Goal: Task Accomplishment & Management: Use online tool/utility

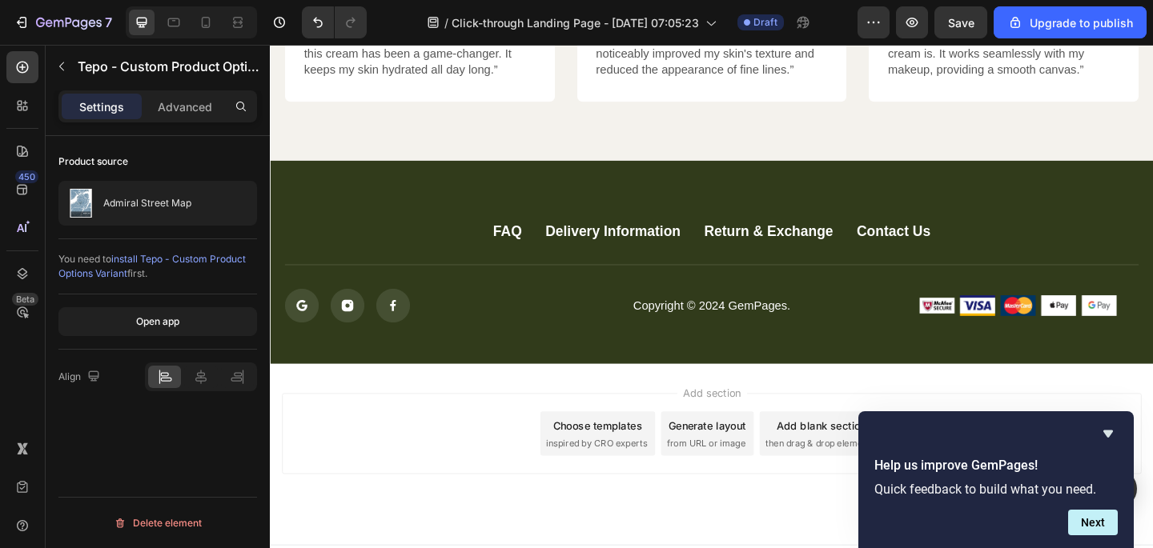
scroll to position [4408, 0]
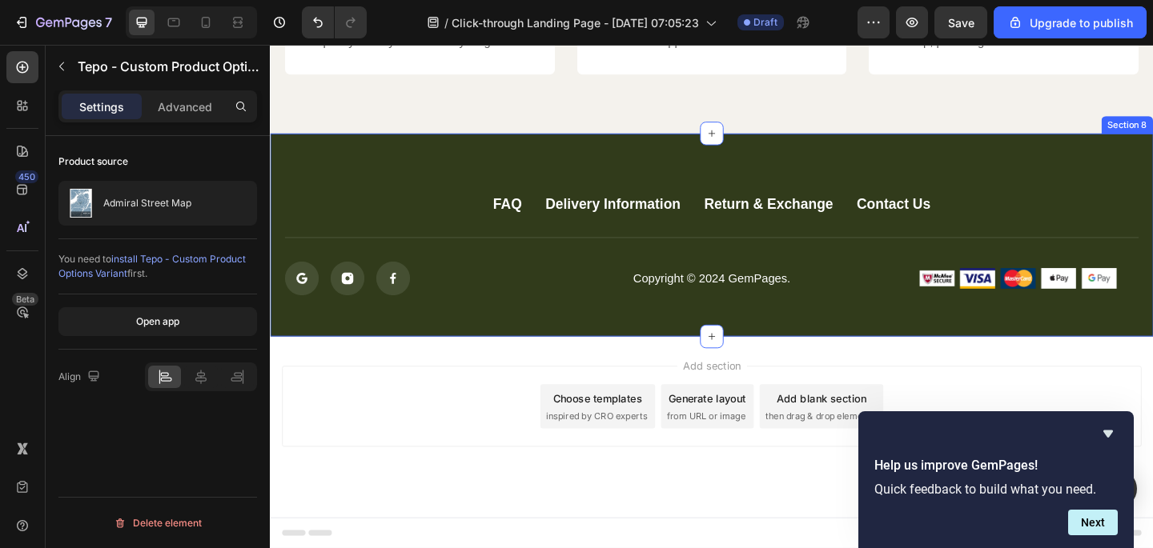
click at [721, 163] on div "FAQ Button Delivery Information Button Return & Exchange Button Contact Us Butt…" at bounding box center [750, 252] width 961 height 221
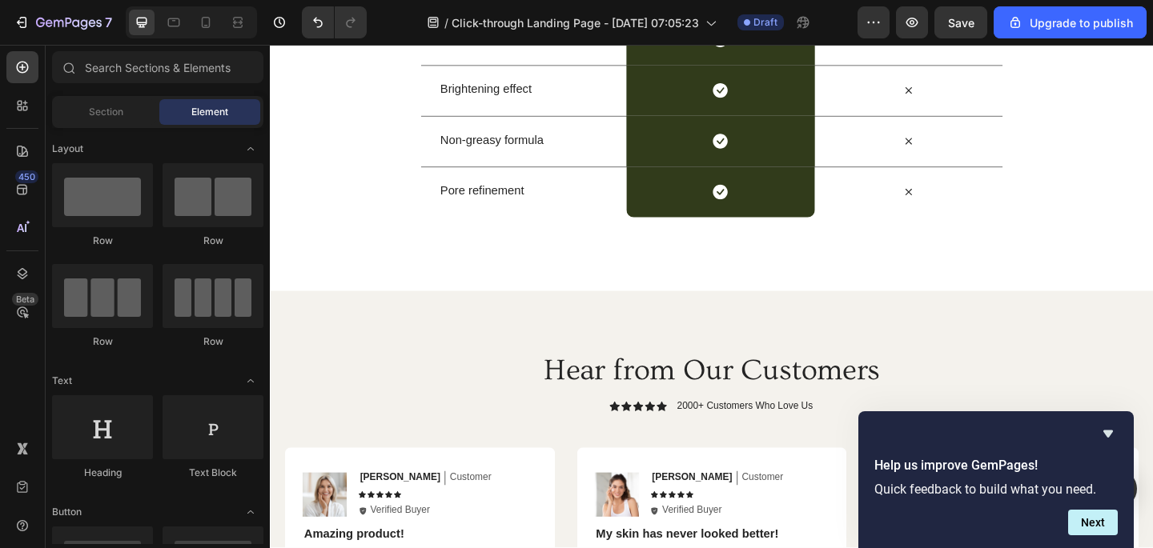
scroll to position [3674, 0]
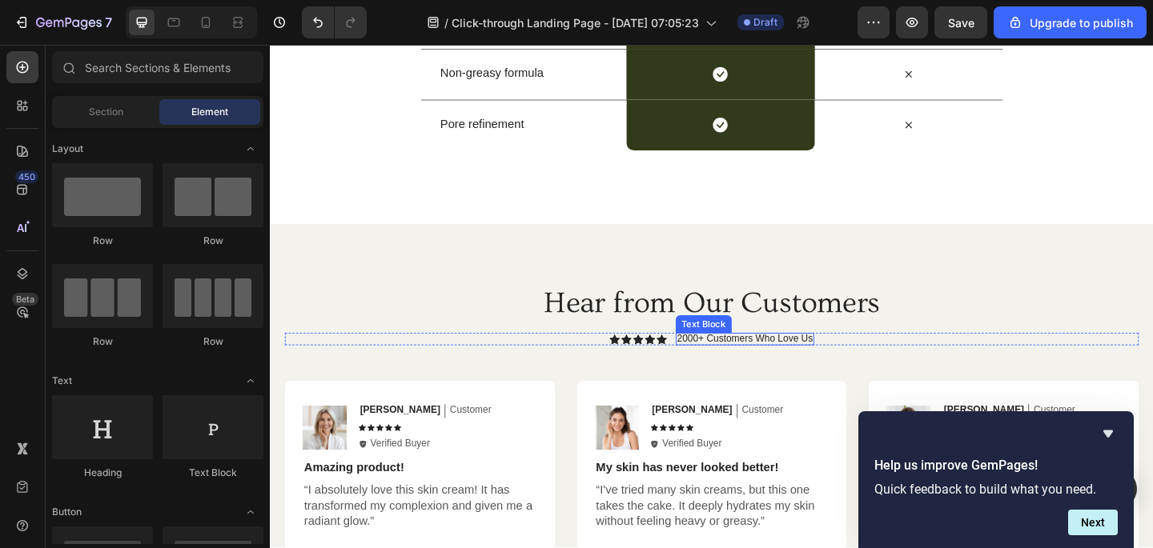
click at [736, 366] on p "2000+ Customers Who Love Us" at bounding box center [787, 365] width 148 height 13
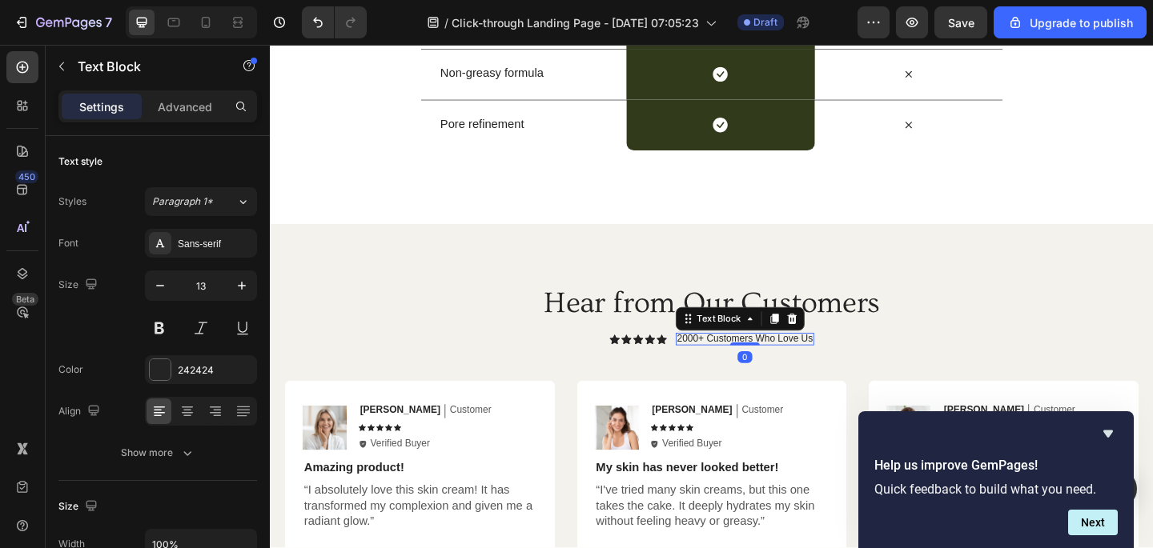
click at [722, 366] on p "2000+ Customers Who Love Us" at bounding box center [787, 365] width 148 height 13
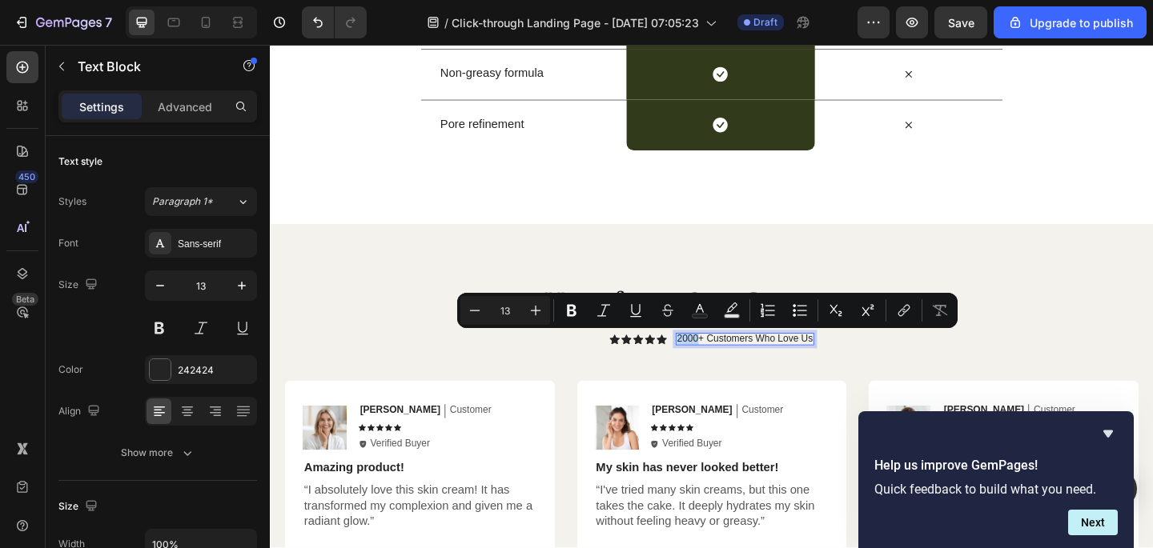
click at [720, 367] on p "2000+ Customers Who Love Us" at bounding box center [787, 365] width 148 height 13
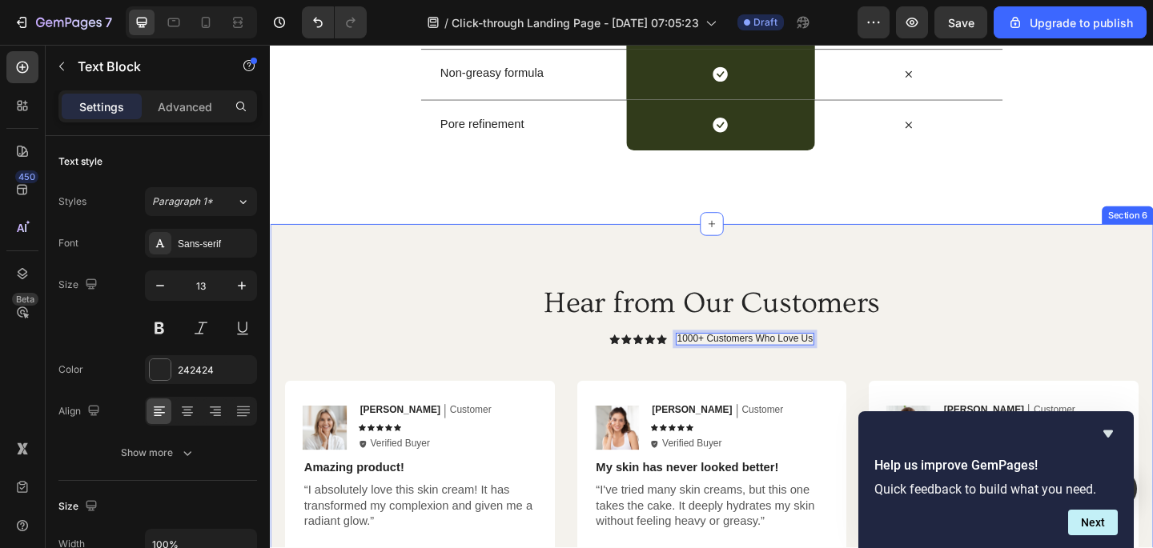
click at [950, 272] on div "Hear from Our Customers Heading Icon Icon Icon Icon Icon Icon List 1000+ Custom…" at bounding box center [750, 558] width 961 height 636
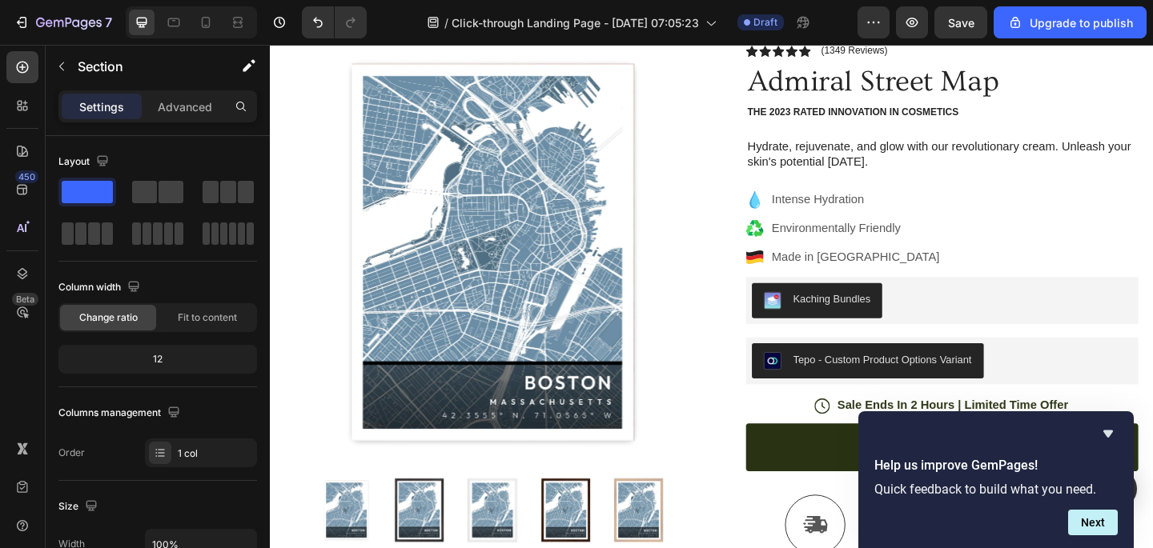
scroll to position [0, 0]
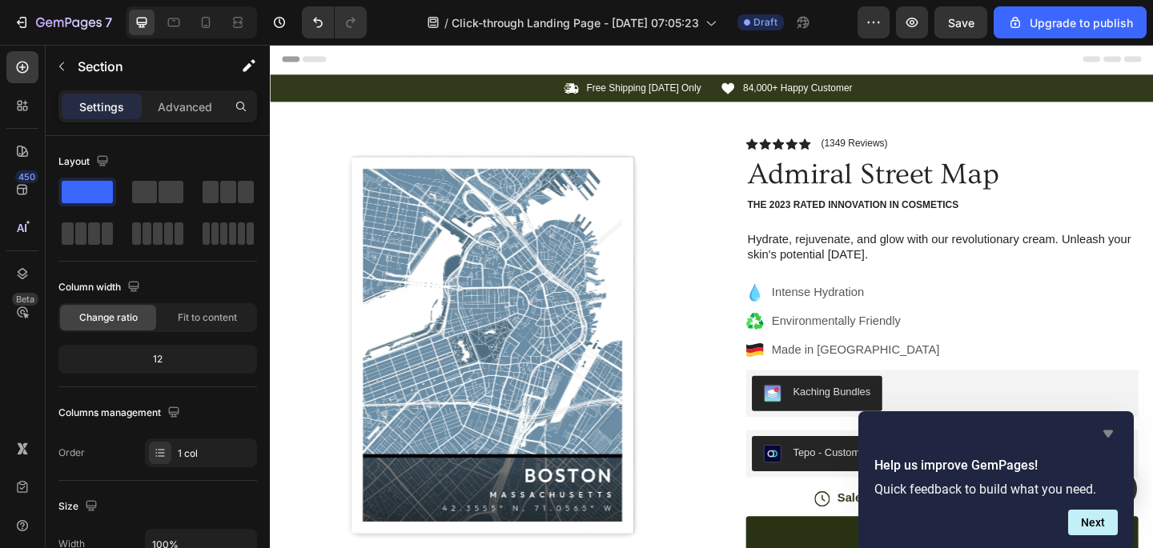
click at [1111, 434] on icon "Hide survey" at bounding box center [1108, 434] width 10 height 7
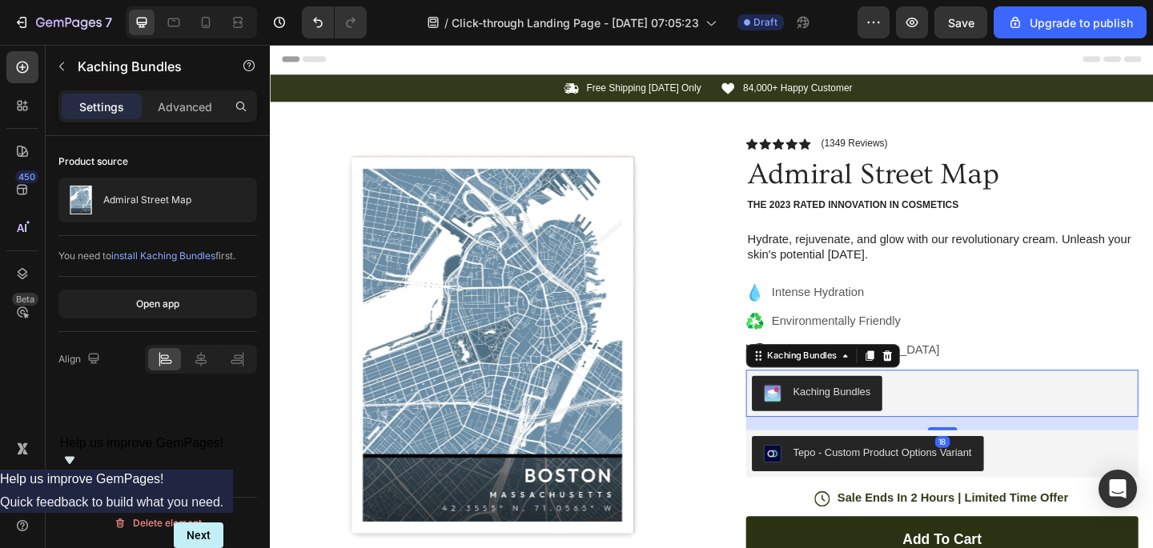
click at [956, 430] on div "Kaching Bundles" at bounding box center [1001, 424] width 414 height 38
click at [942, 385] on icon at bounding box center [941, 383] width 13 height 13
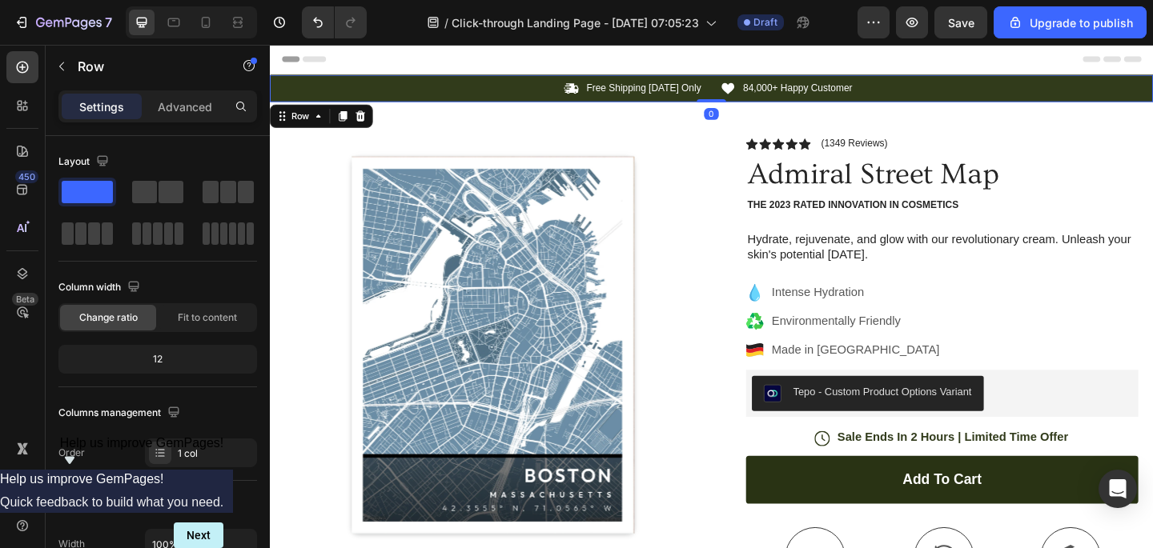
click at [924, 104] on div "Icon Free Shipping Today Only Text Block Row Icon 84,000+ Happy Customer Text B…" at bounding box center [750, 93] width 961 height 30
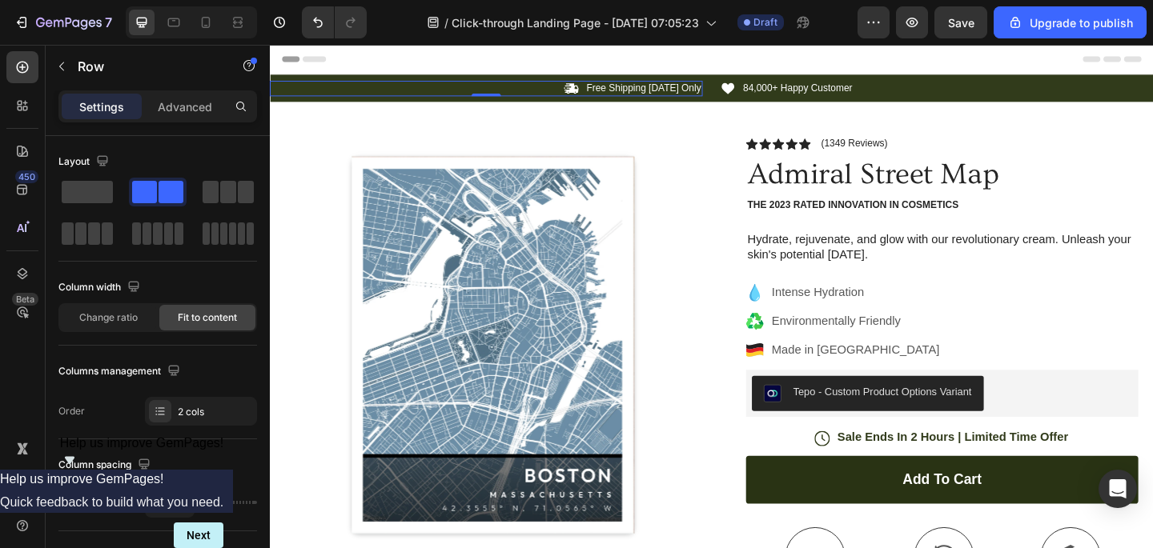
click at [564, 97] on div "Icon Free Shipping Today Only Text Block Row 0" at bounding box center [505, 92] width 471 height 17
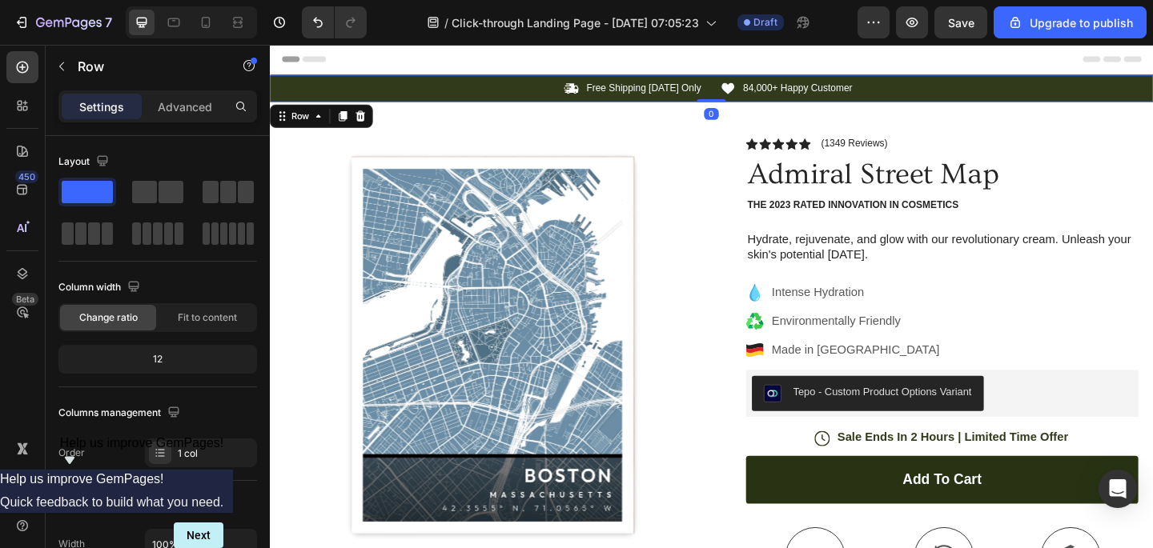
click at [556, 106] on div "Icon Free Shipping Today Only Text Block Row Icon 84,000+ Happy Customer Text B…" at bounding box center [750, 93] width 961 height 30
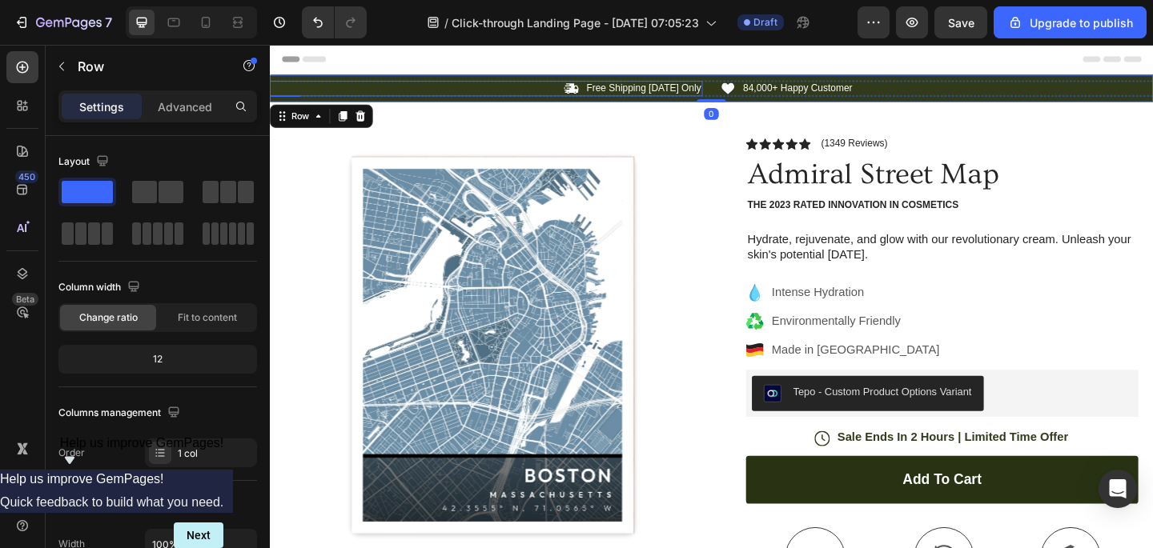
click at [553, 97] on div "Icon Free Shipping Today Only Text Block Row" at bounding box center [505, 92] width 471 height 17
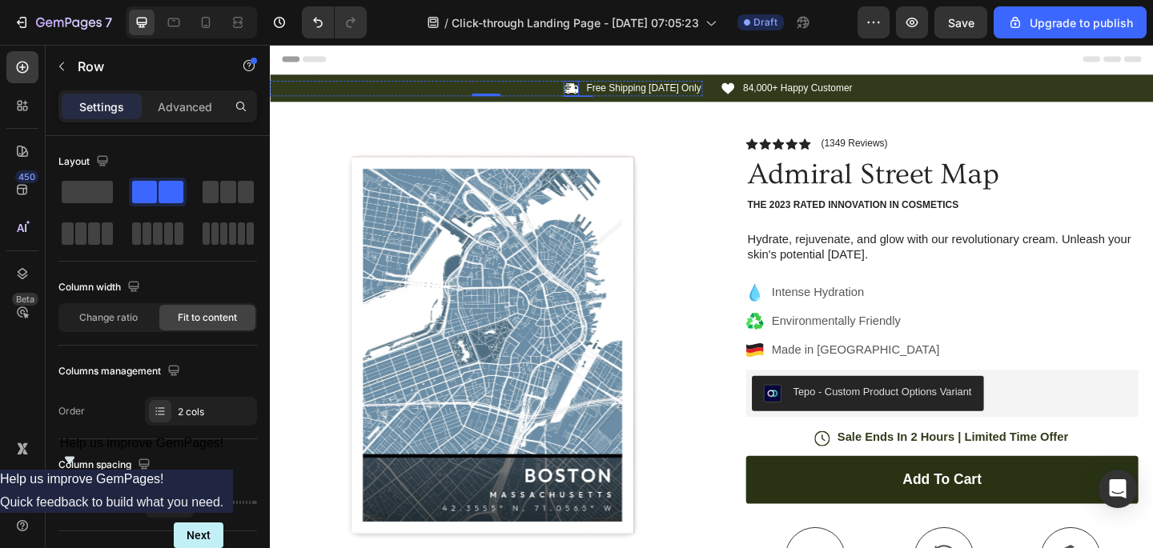
click at [600, 95] on icon at bounding box center [597, 91] width 15 height 11
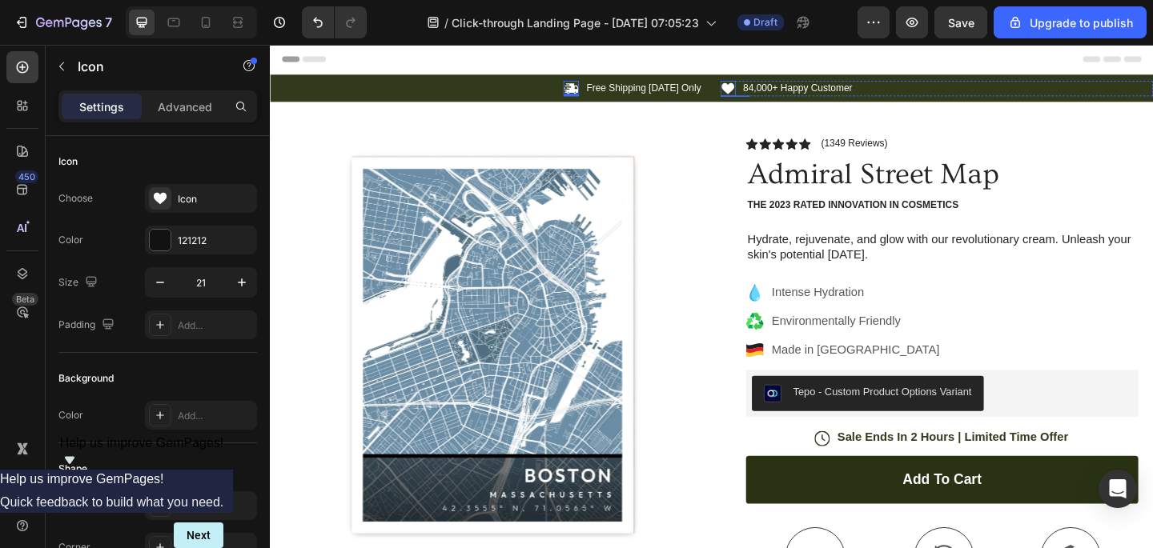
click at [769, 94] on icon at bounding box center [768, 92] width 14 height 12
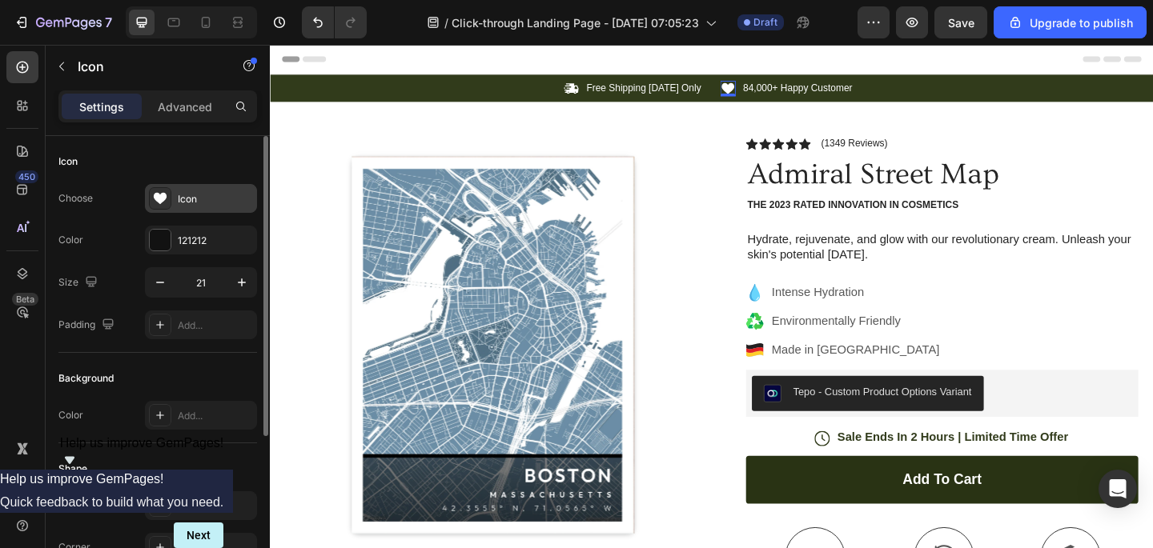
click at [157, 203] on icon at bounding box center [160, 199] width 16 height 16
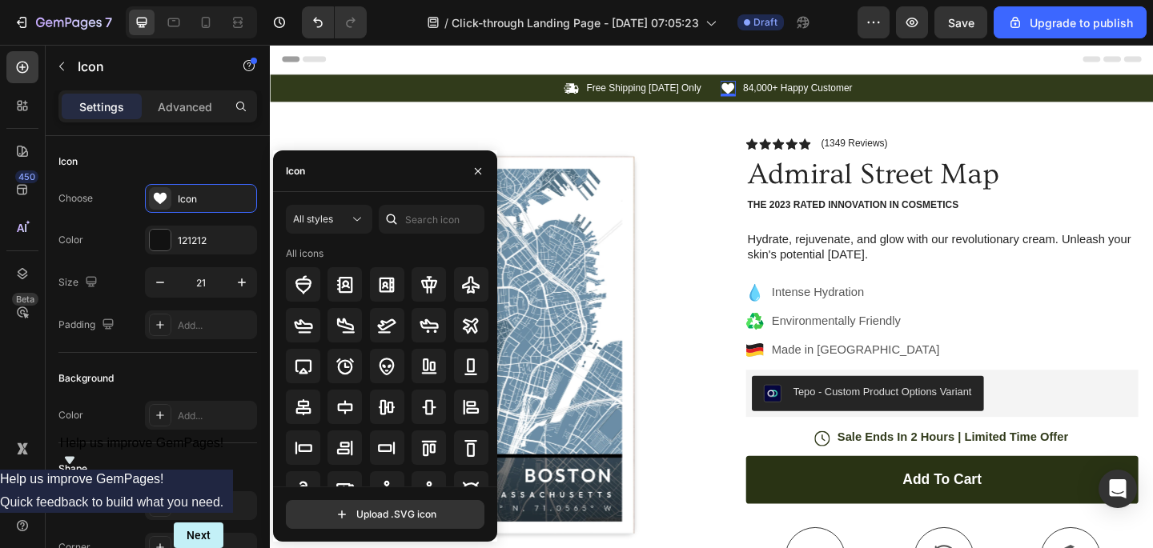
click at [360, 175] on div "Icon" at bounding box center [385, 172] width 224 height 42
click at [420, 221] on input "text" at bounding box center [432, 219] width 106 height 29
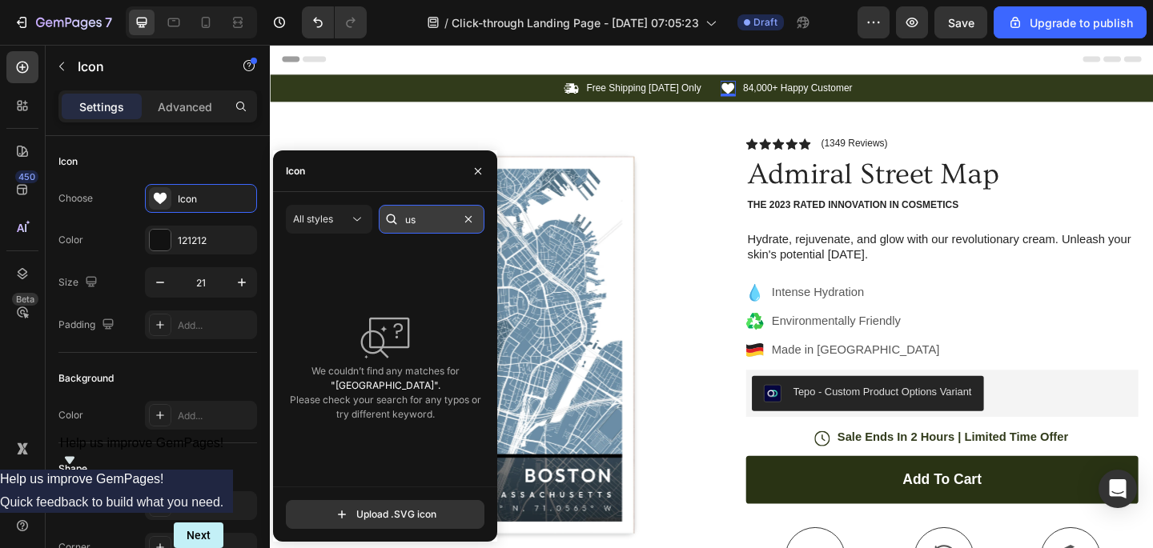
type input "u"
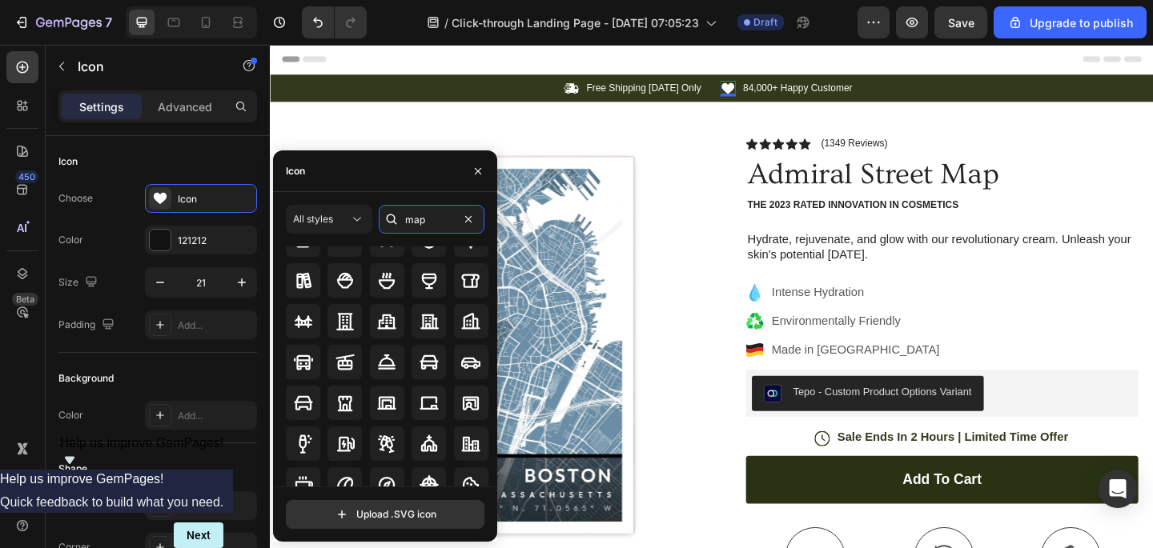
scroll to position [176, 0]
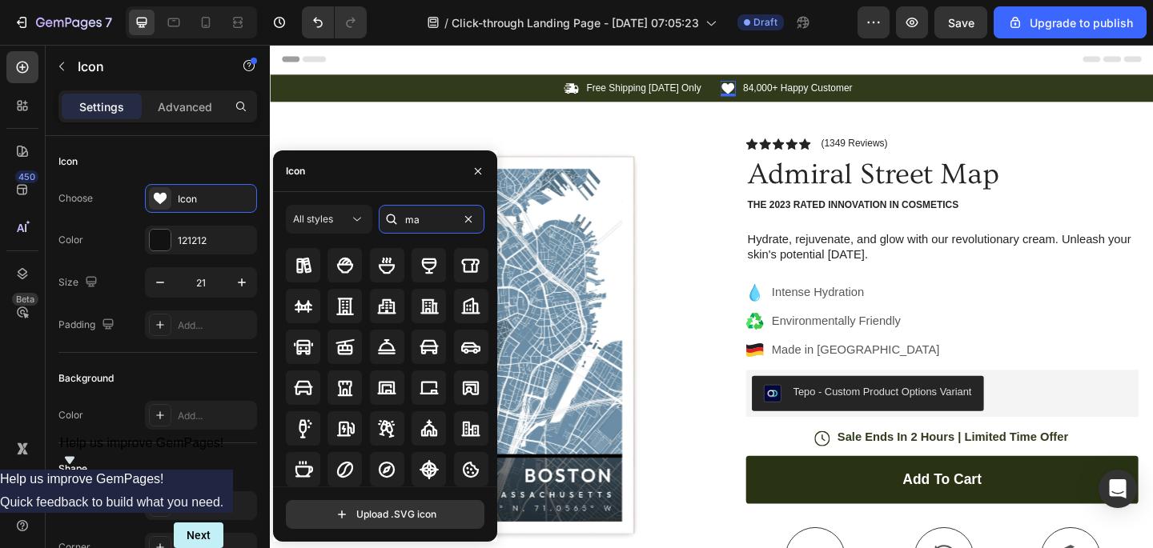
type input "m"
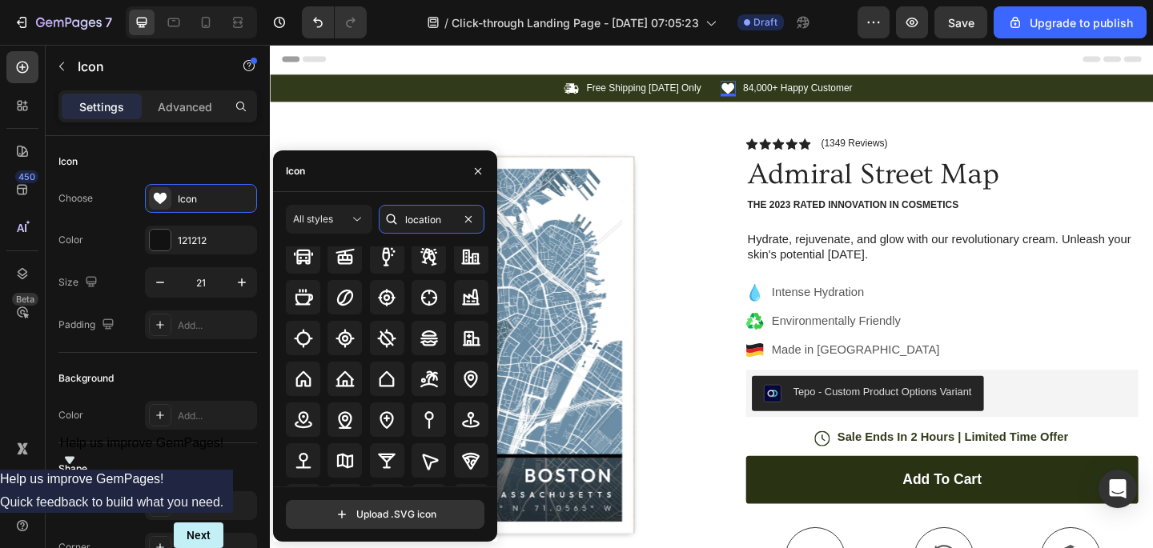
scroll to position [153, 0]
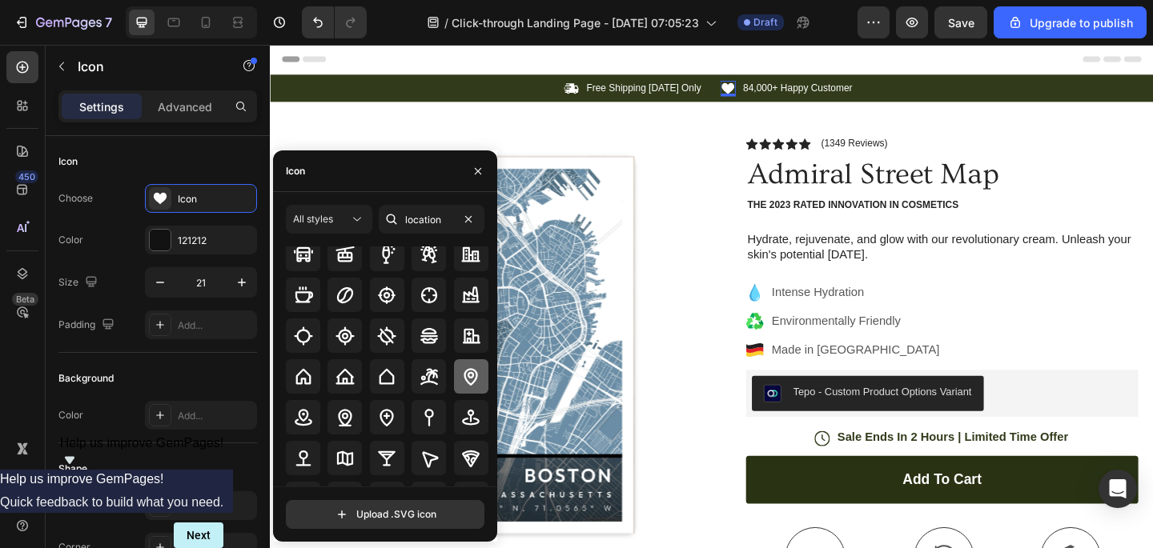
click at [468, 382] on icon at bounding box center [470, 377] width 19 height 19
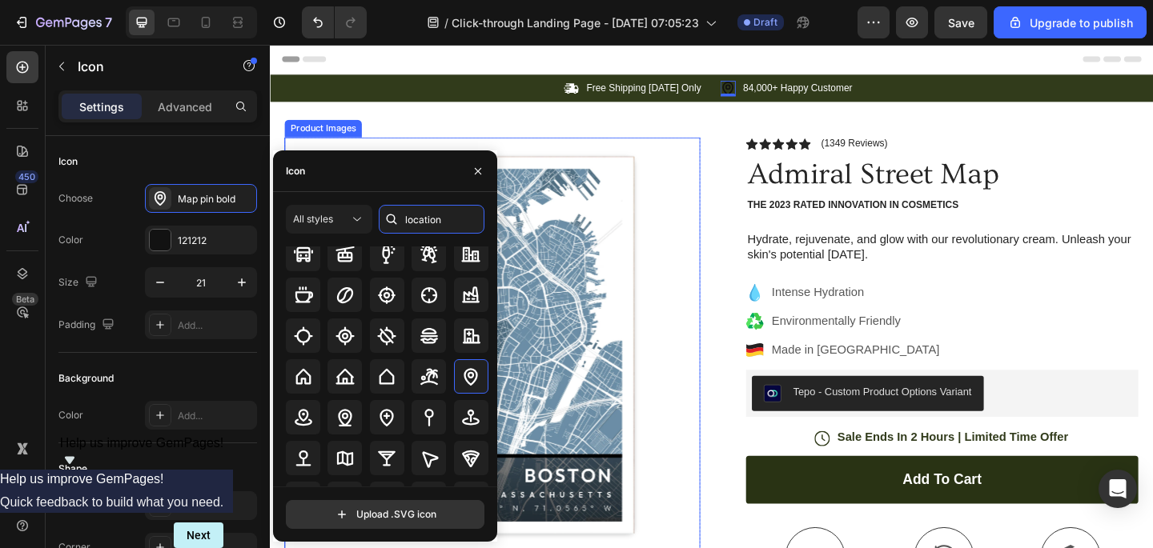
type input "l"
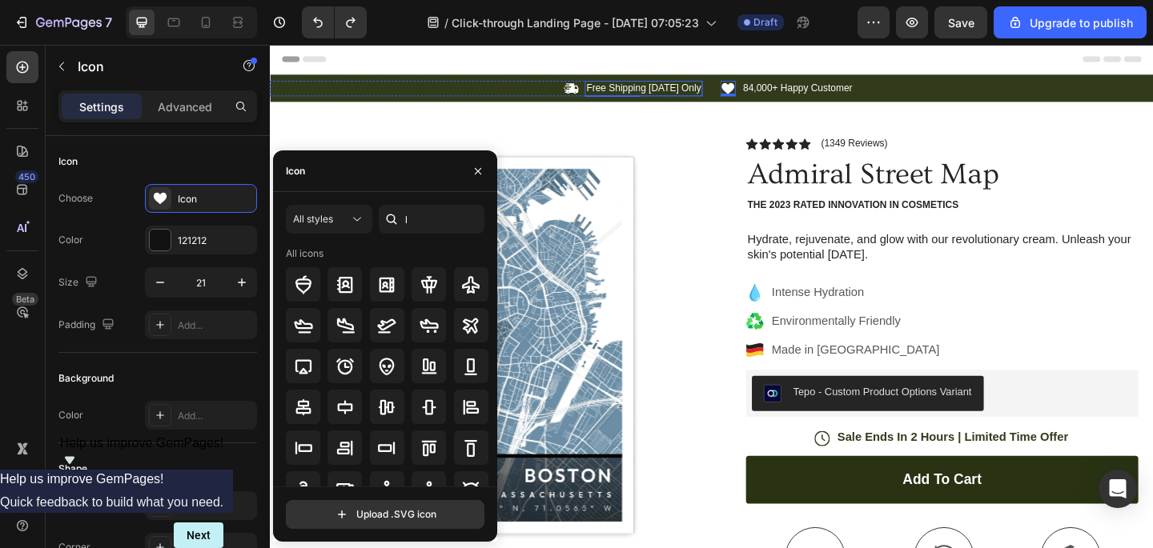
click at [707, 98] on p "Free Shipping [DATE] Only" at bounding box center [676, 93] width 125 height 14
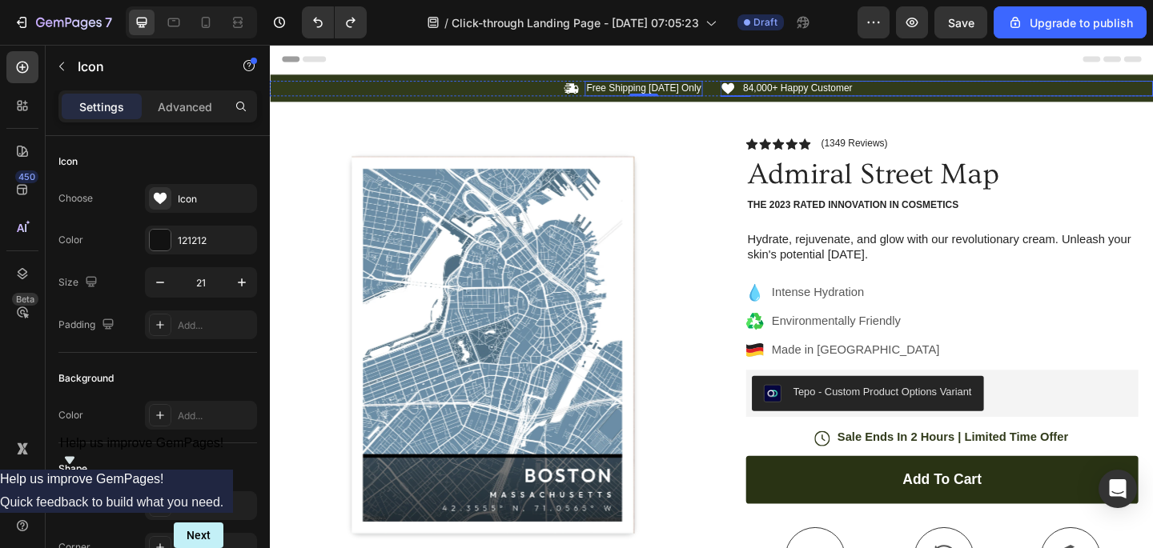
click at [772, 92] on icon at bounding box center [768, 92] width 14 height 12
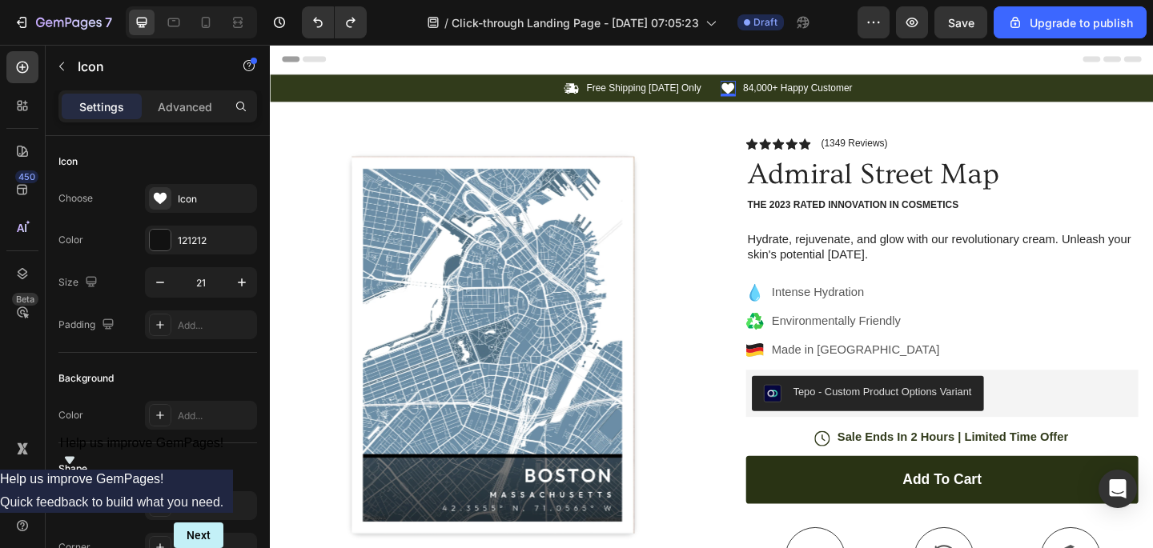
click at [769, 92] on icon at bounding box center [768, 92] width 14 height 12
click at [765, 93] on icon at bounding box center [768, 92] width 14 height 12
click at [605, 91] on icon at bounding box center [597, 91] width 15 height 11
click at [769, 92] on icon at bounding box center [768, 92] width 14 height 12
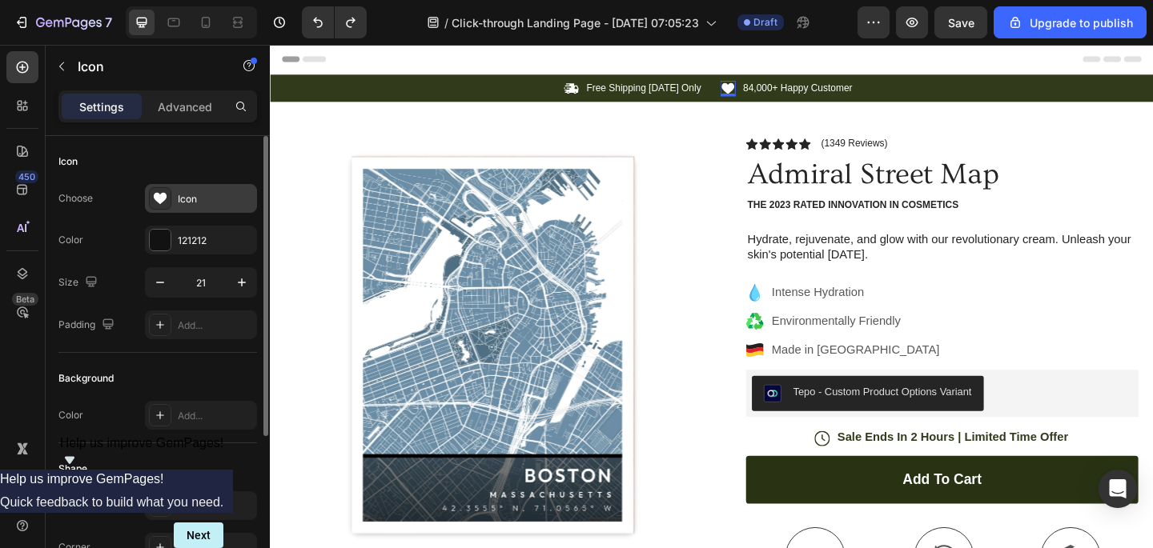
click at [216, 205] on div "Icon" at bounding box center [215, 199] width 75 height 14
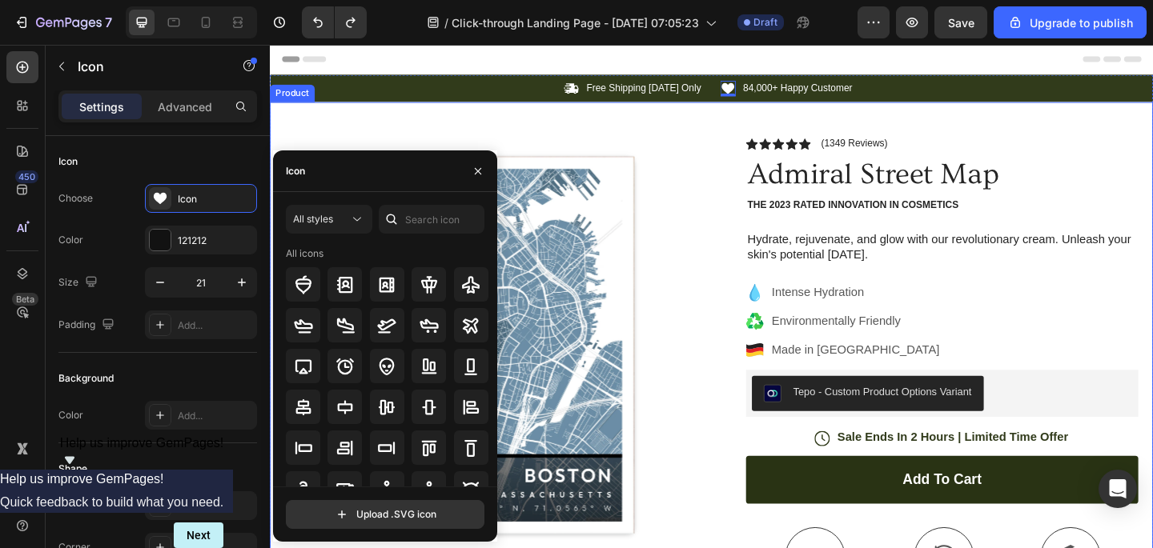
click at [438, 142] on div "Product Images Image Icon Icon Icon Icon Icon Icon List “This skin cream is a g…" at bounding box center [750, 521] width 961 height 828
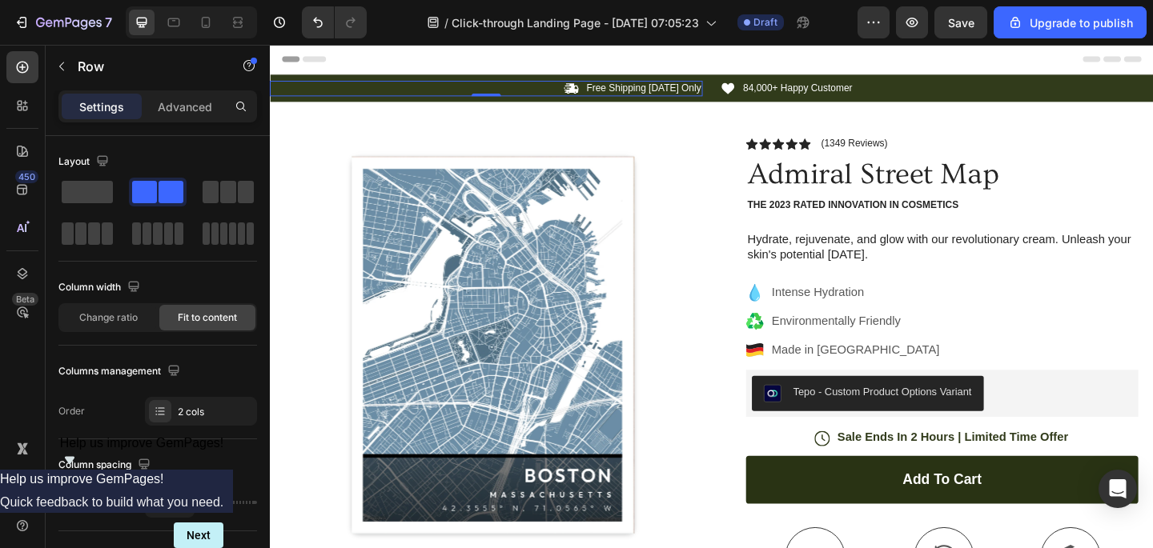
click at [315, 90] on div "Icon Free Shipping Today Only Text Block Row 0" at bounding box center [505, 92] width 471 height 17
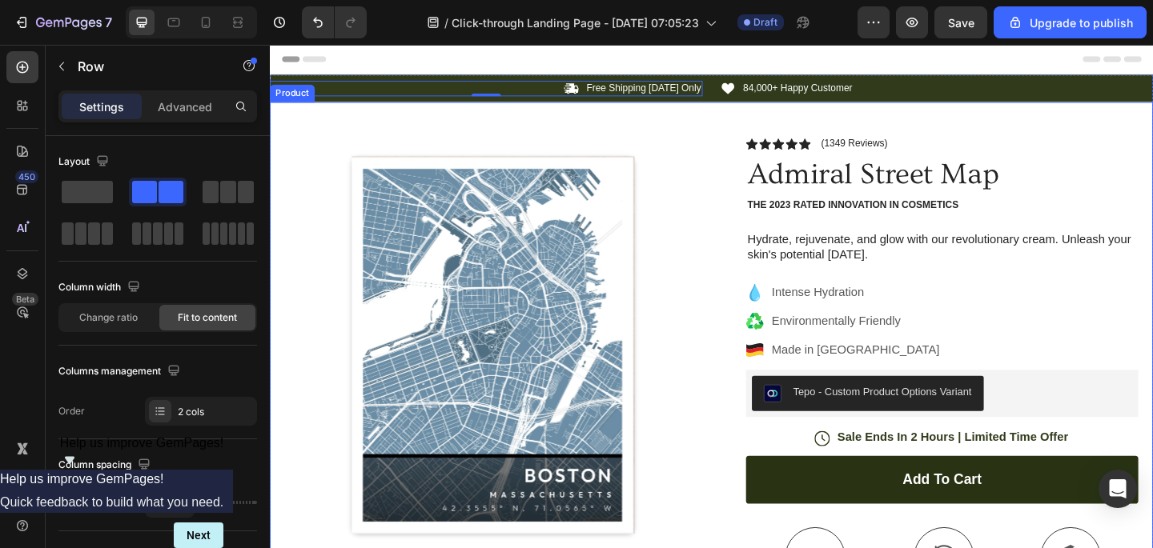
click at [316, 105] on div "Icon Free Shipping Today Only Text Block Row 0 Icon 84,000+ Happy Customer Text…" at bounding box center [750, 507] width 961 height 858
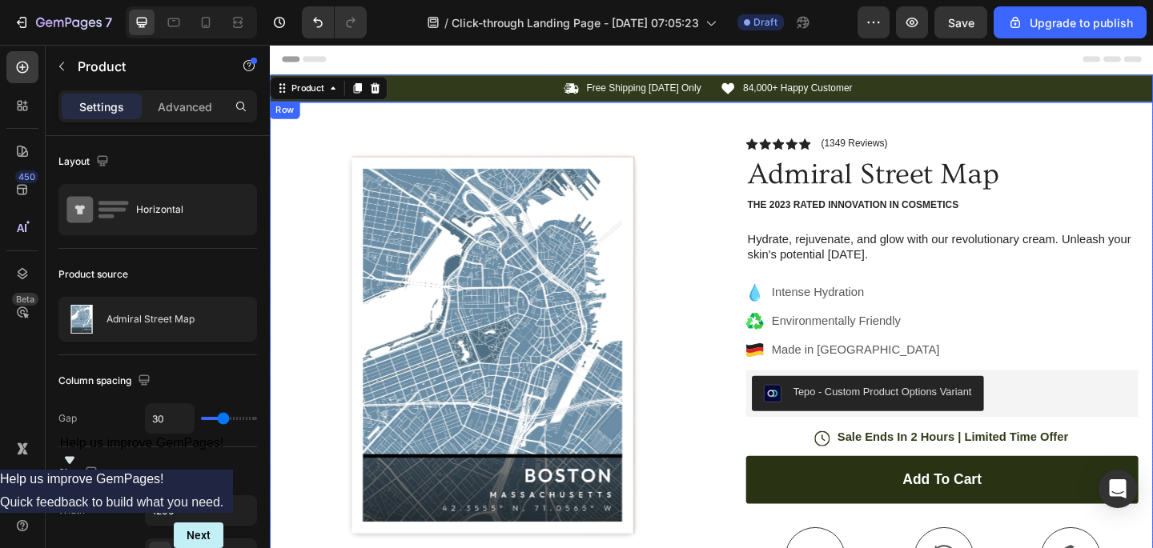
click at [469, 82] on div "Icon Free Shipping Today Only Text Block Row Icon 84,000+ Happy Customer Text B…" at bounding box center [750, 93] width 961 height 30
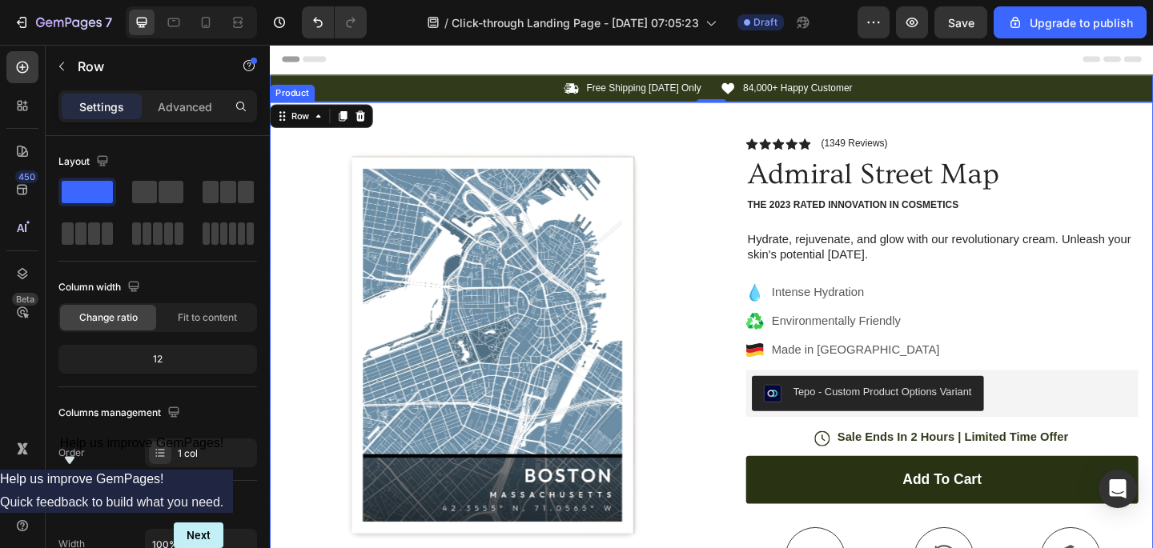
click at [679, 125] on div "Product Images Image Icon Icon Icon Icon Icon Icon List “This skin cream is a g…" at bounding box center [750, 521] width 961 height 828
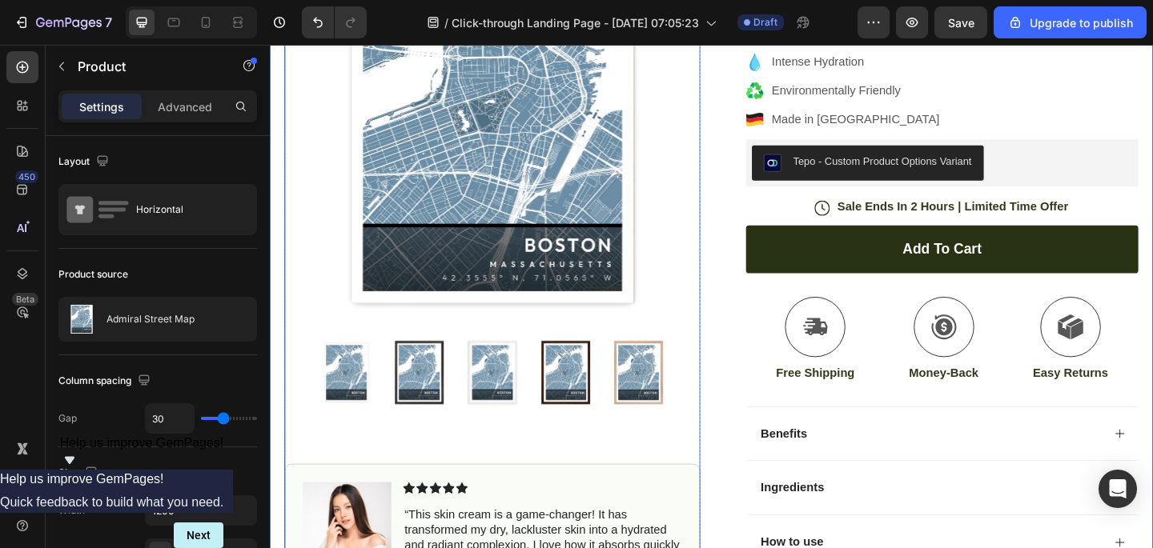
scroll to position [256, 0]
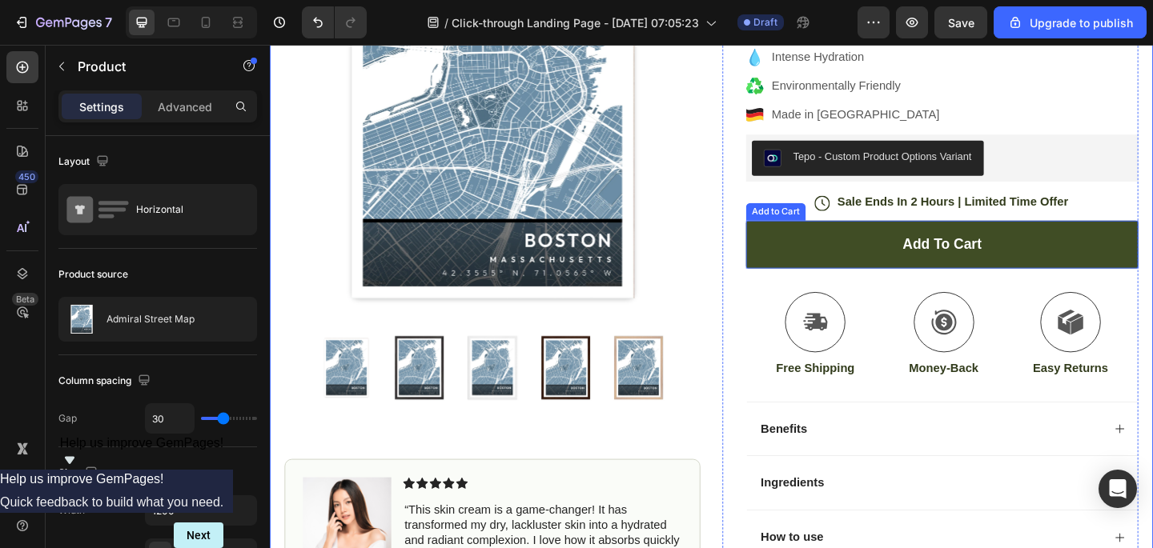
click at [891, 266] on button "Add to cart" at bounding box center [1001, 262] width 427 height 52
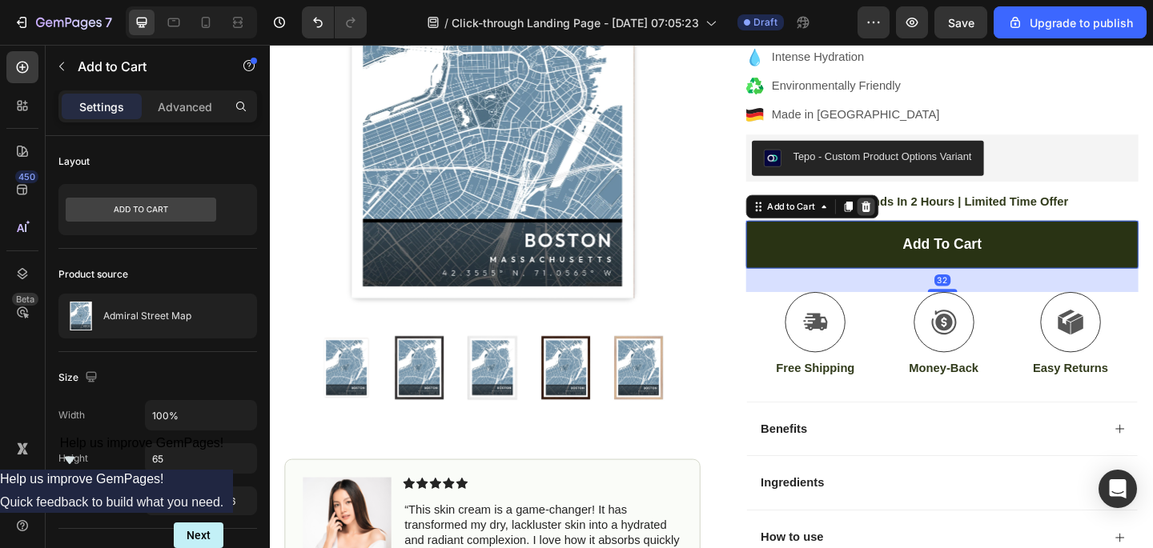
click at [923, 218] on icon at bounding box center [918, 221] width 13 height 13
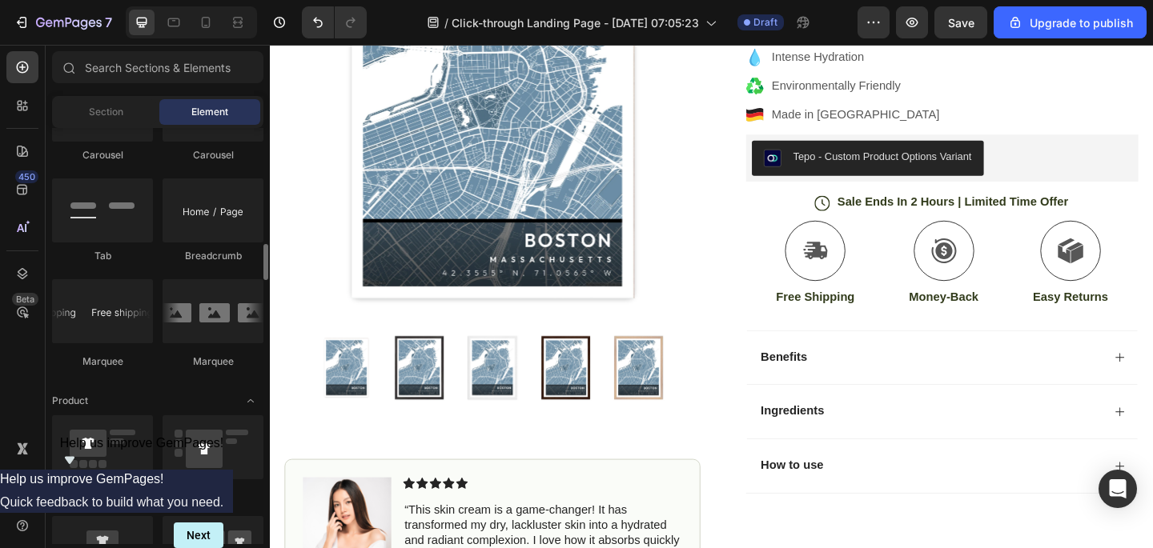
scroll to position [1750, 0]
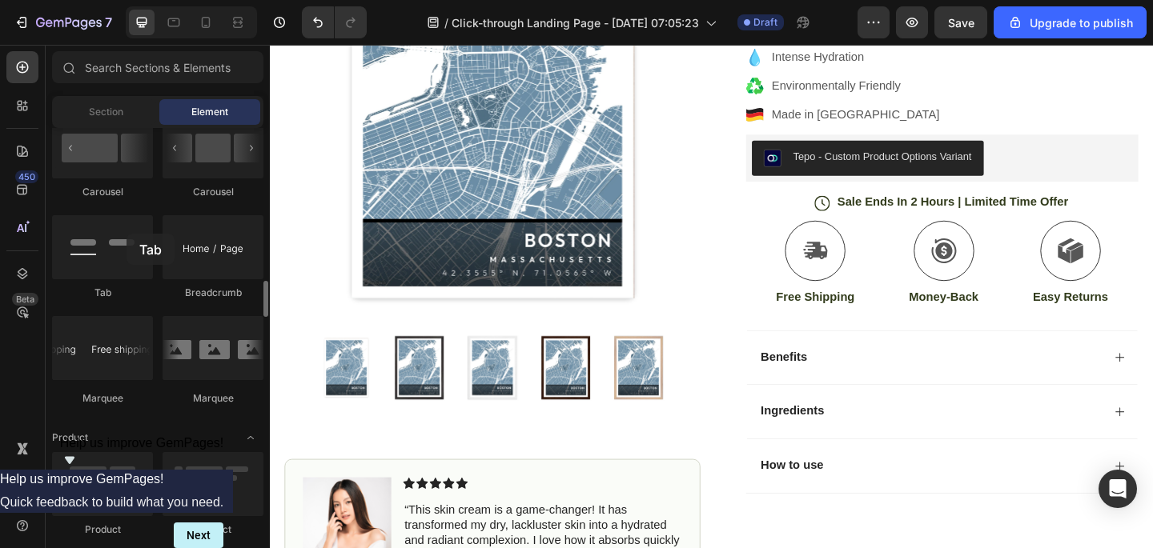
click at [127, 234] on div at bounding box center [102, 247] width 101 height 64
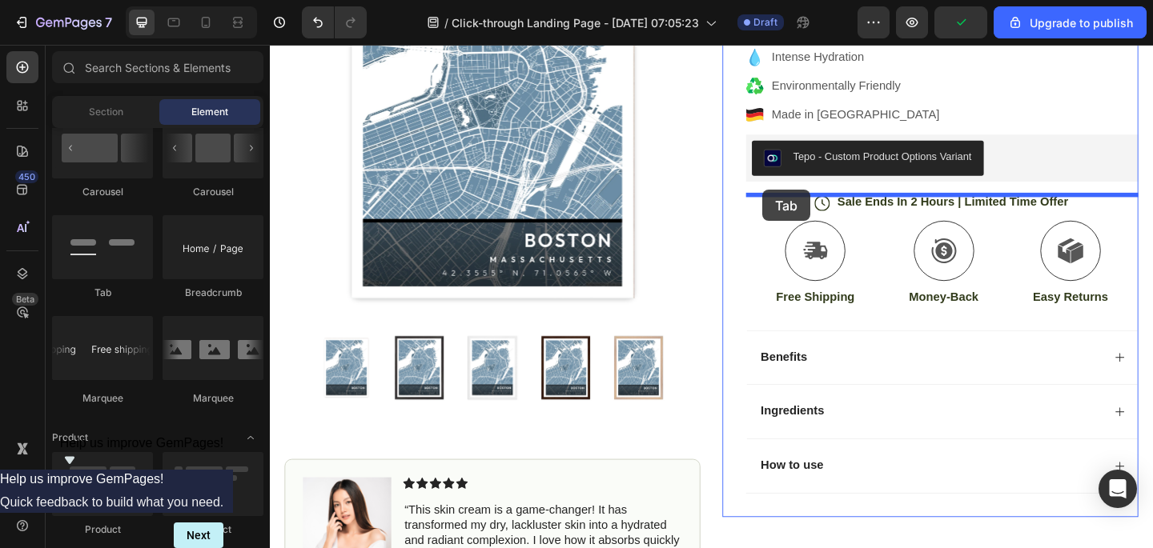
drag, startPoint x: 396, startPoint y: 279, endPoint x: 806, endPoint y: 203, distance: 416.2
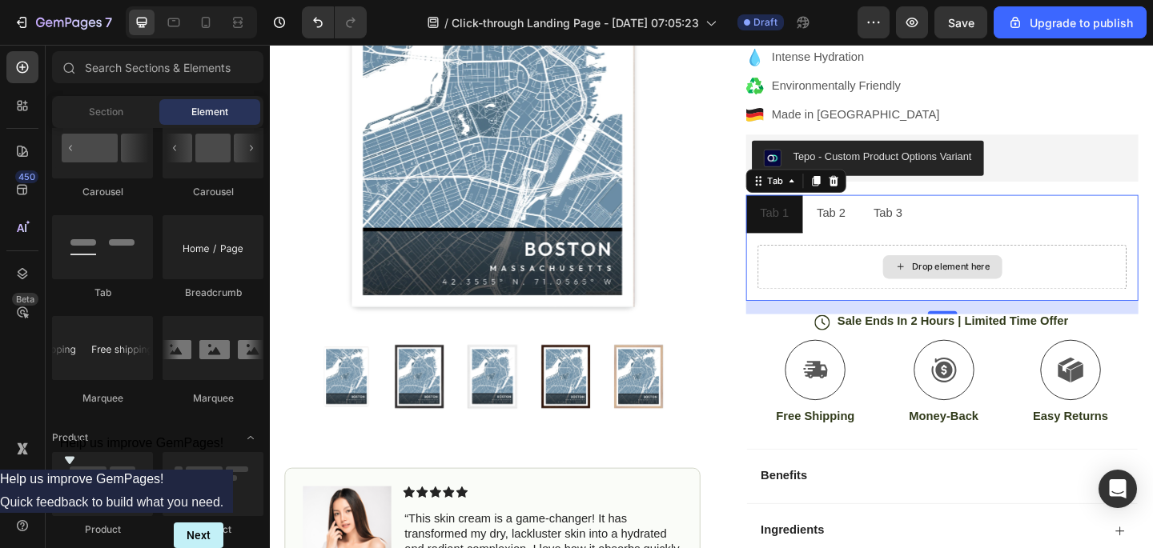
click at [958, 283] on icon at bounding box center [956, 286] width 13 height 14
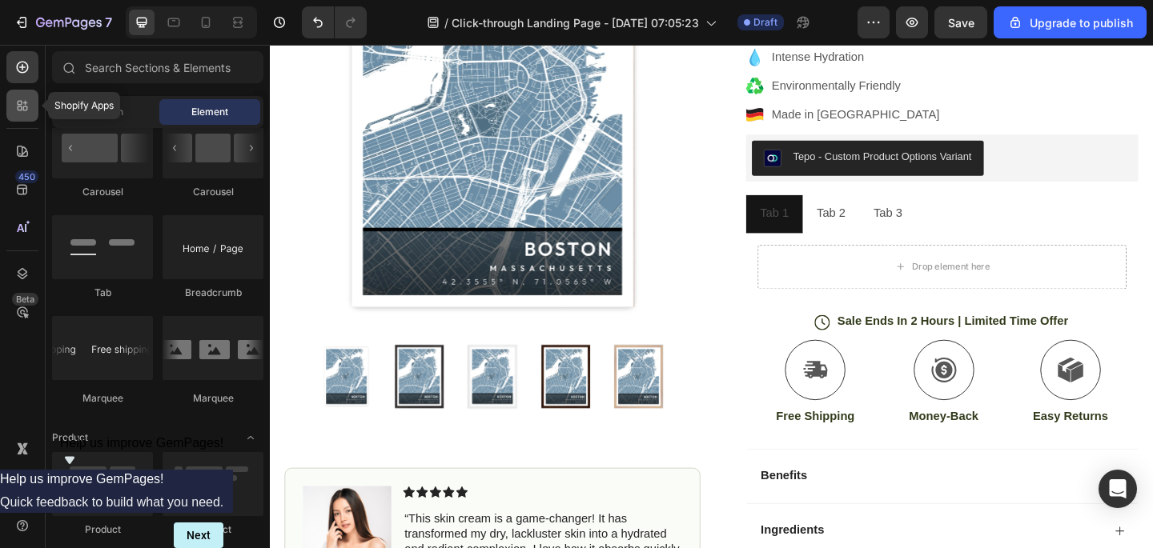
click at [21, 110] on icon at bounding box center [20, 108] width 5 height 5
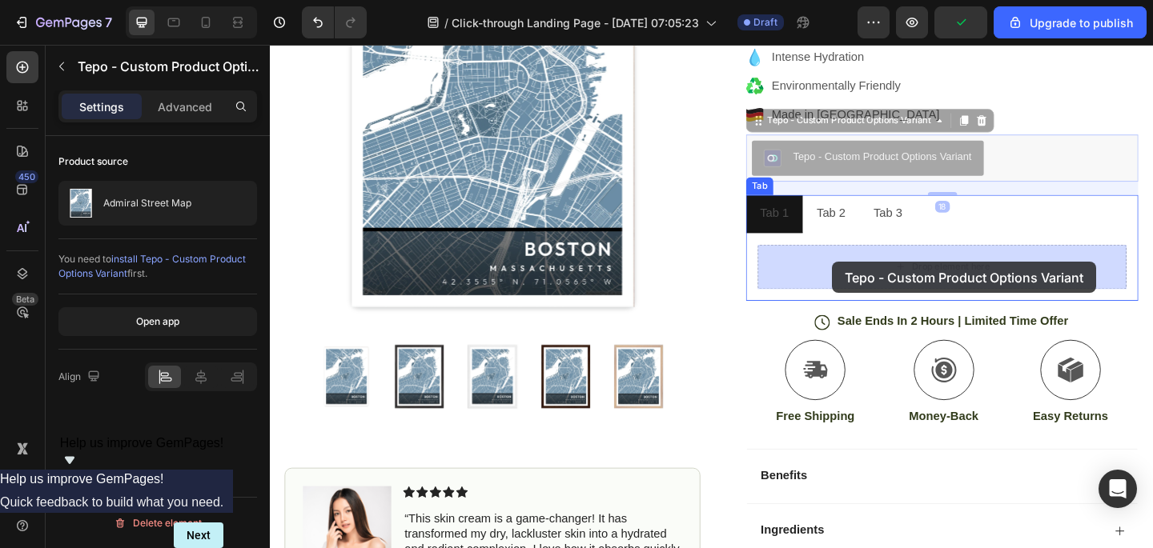
drag, startPoint x: 873, startPoint y: 161, endPoint x: 882, endPoint y: 279, distance: 118.0
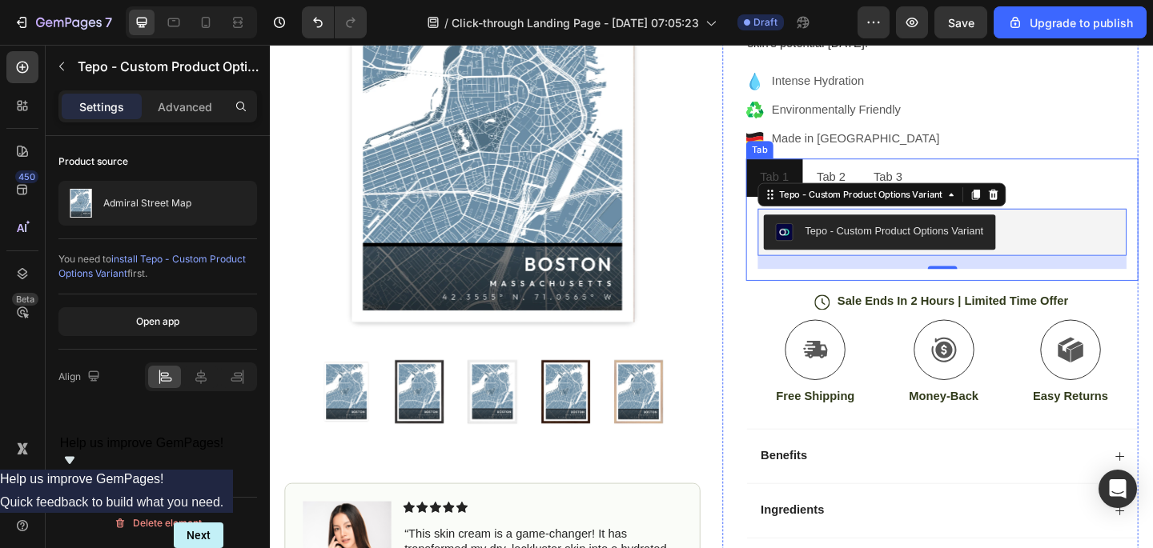
scroll to position [227, 0]
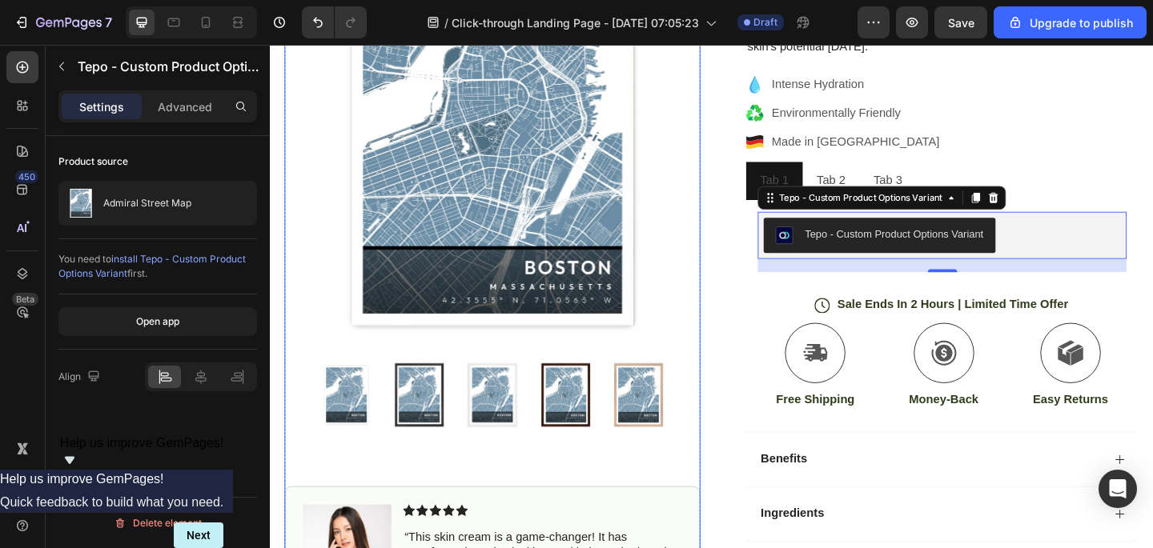
click at [341, 449] on img at bounding box center [353, 426] width 70 height 70
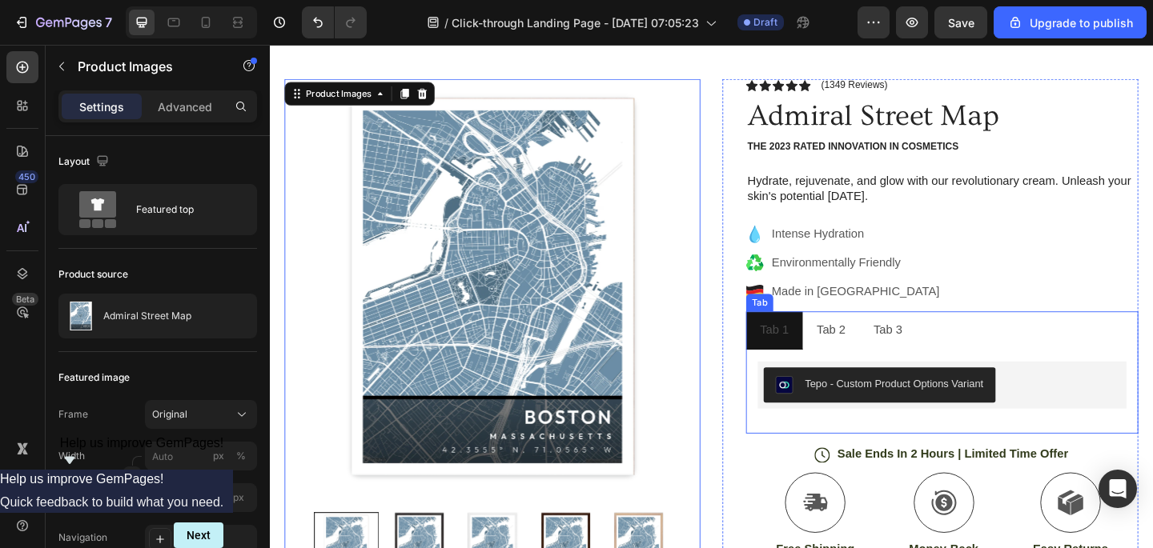
scroll to position [67, 0]
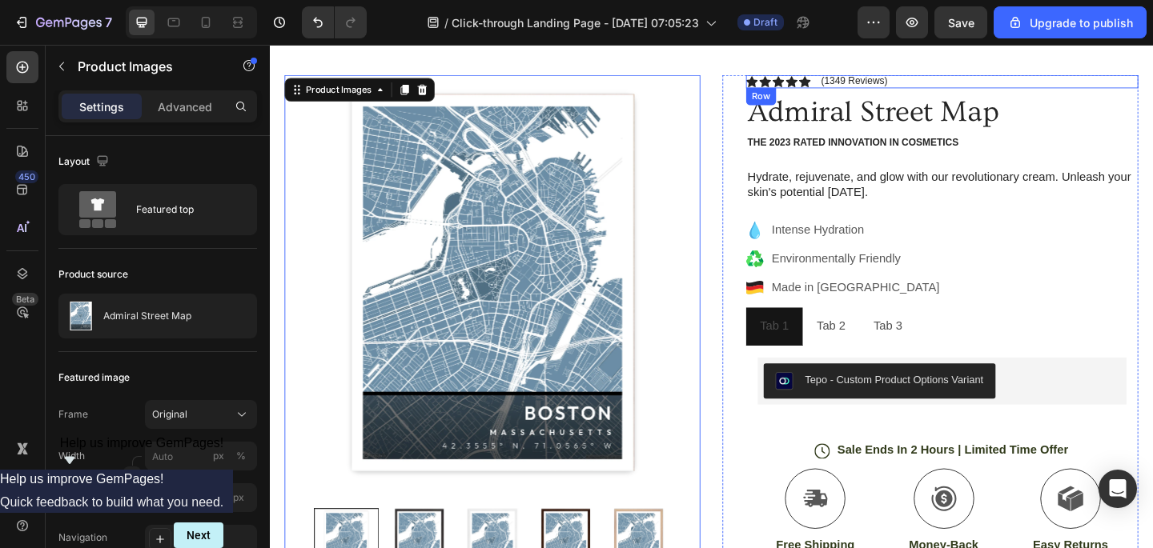
click at [962, 86] on div "Icon Icon Icon Icon Icon Icon List (1349 Reviews) Text Block Row" at bounding box center [1001, 85] width 427 height 14
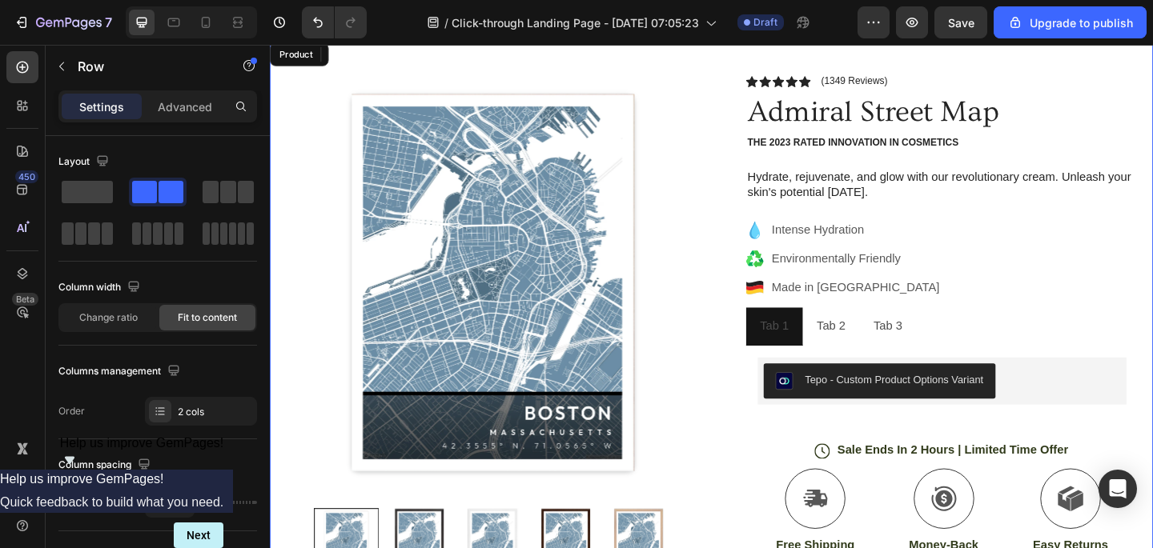
click at [758, 111] on div "Product Images Image Icon Icon Icon Icon Icon Icon List “This skin cream is a g…" at bounding box center [750, 454] width 961 height 828
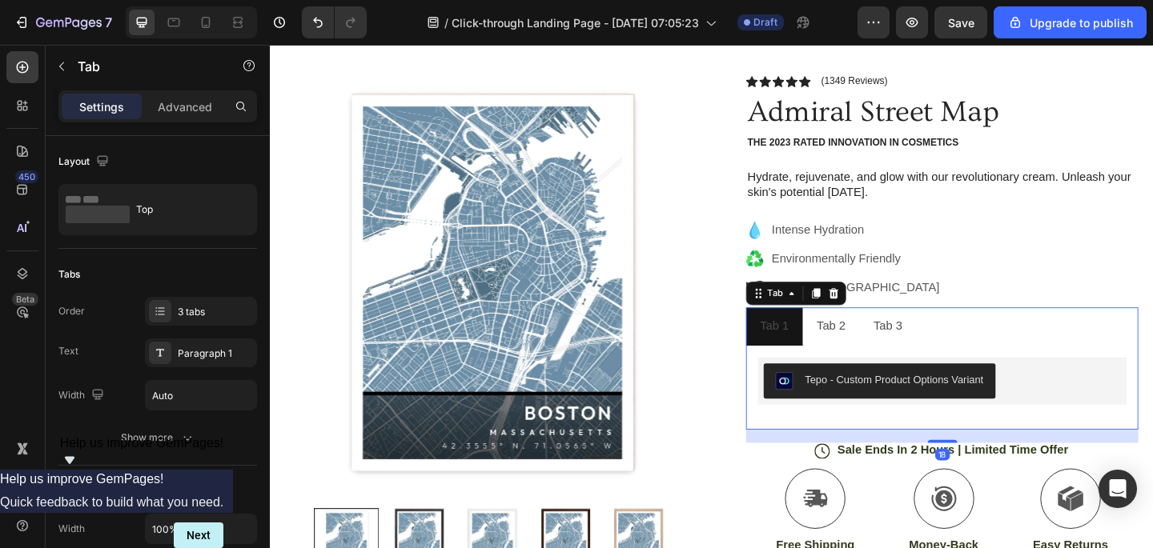
click at [886, 360] on div "Tab 2" at bounding box center [880, 352] width 36 height 28
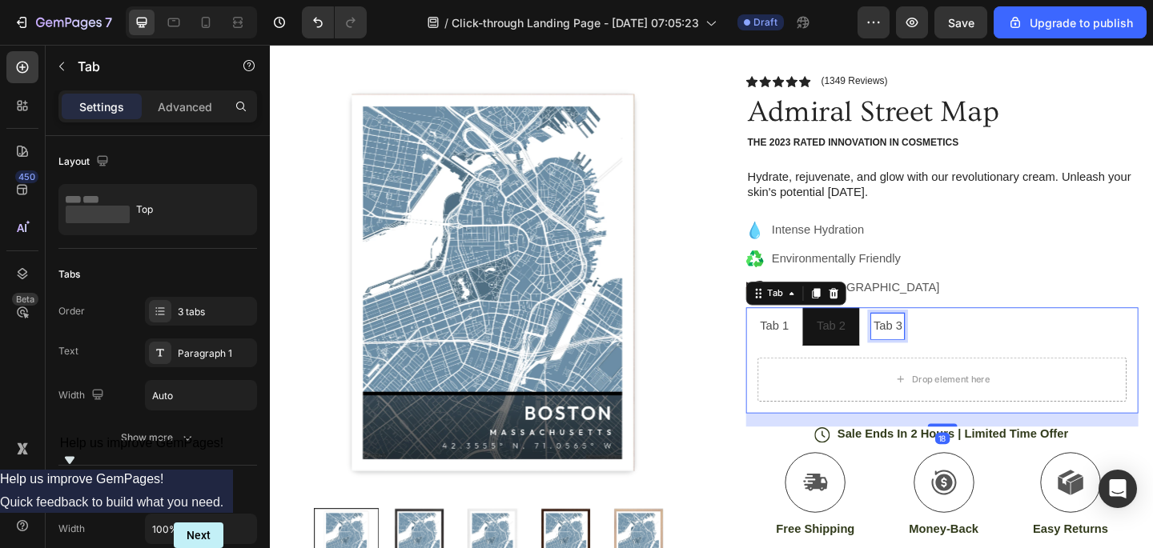
click at [947, 361] on div "Tab 3" at bounding box center [942, 352] width 36 height 28
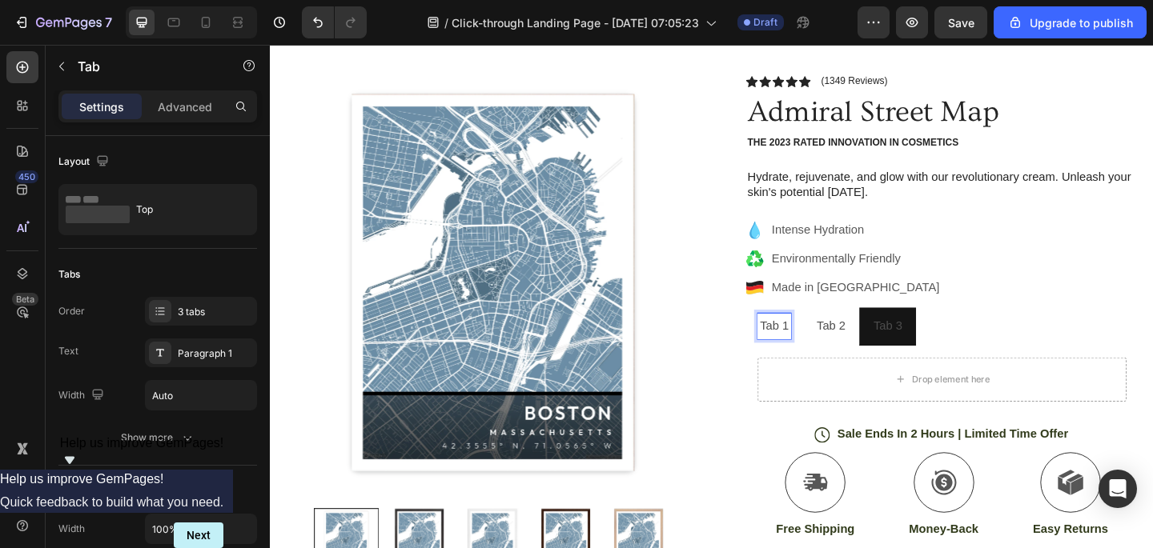
click at [826, 356] on p "Tab 1" at bounding box center [818, 351] width 31 height 23
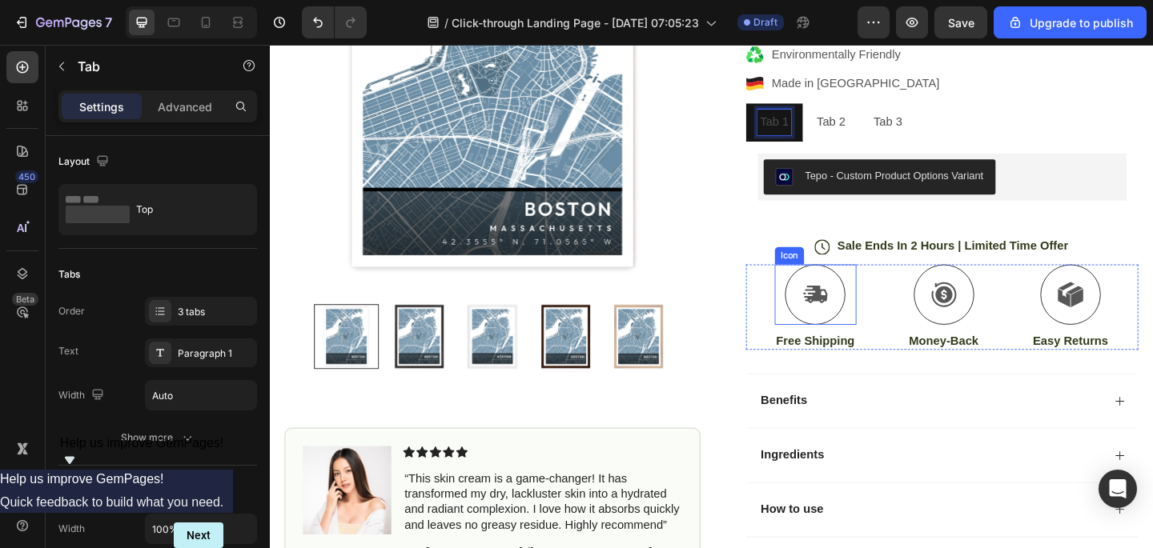
scroll to position [297, 0]
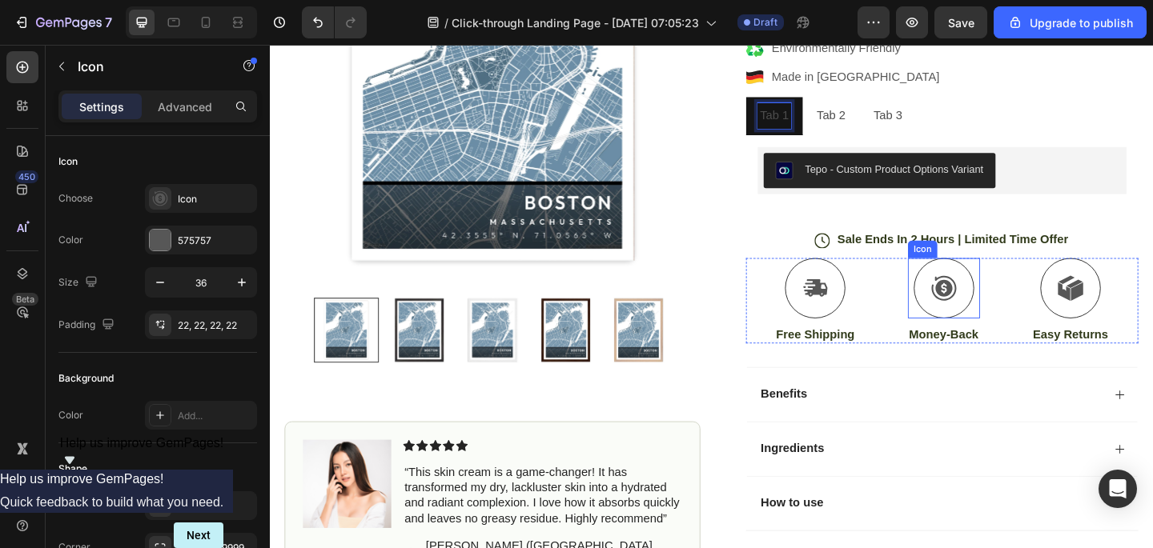
click at [1002, 315] on icon at bounding box center [1003, 309] width 27 height 27
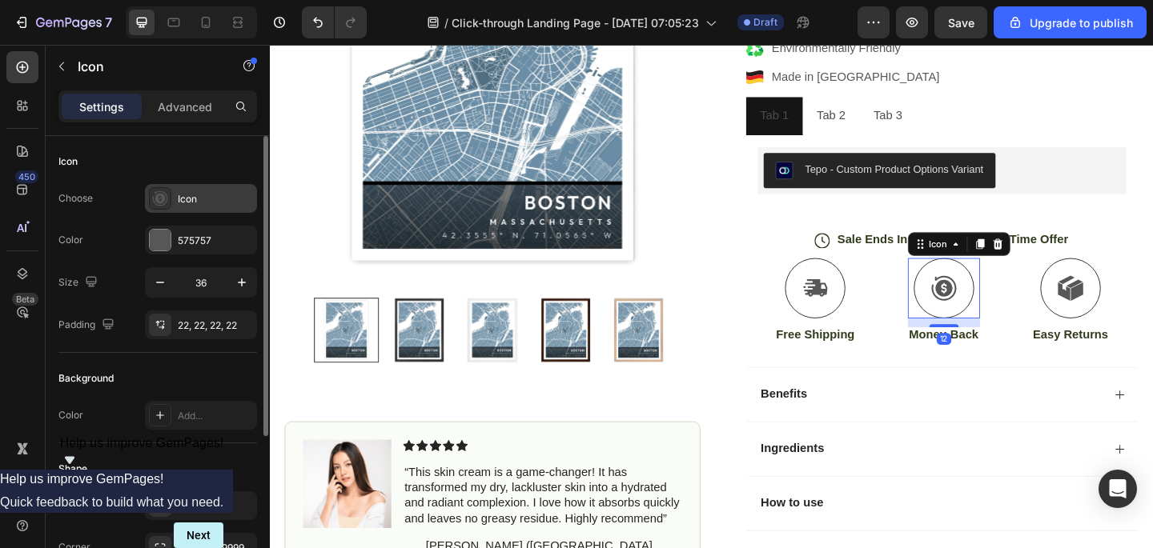
click at [183, 192] on div "Icon" at bounding box center [215, 199] width 75 height 14
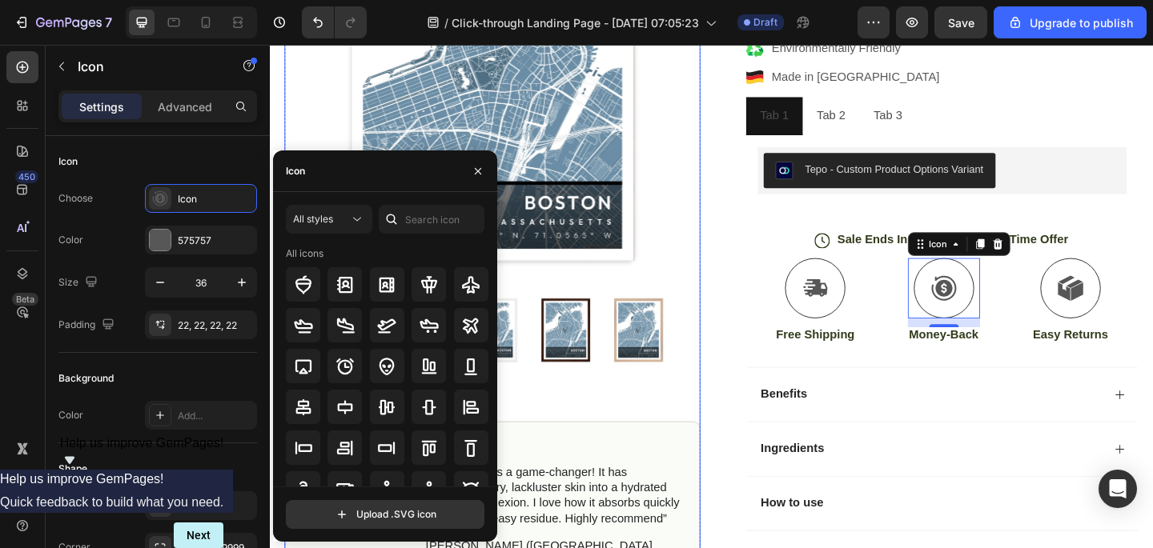
click at [302, 129] on img at bounding box center [512, 75] width 452 height 452
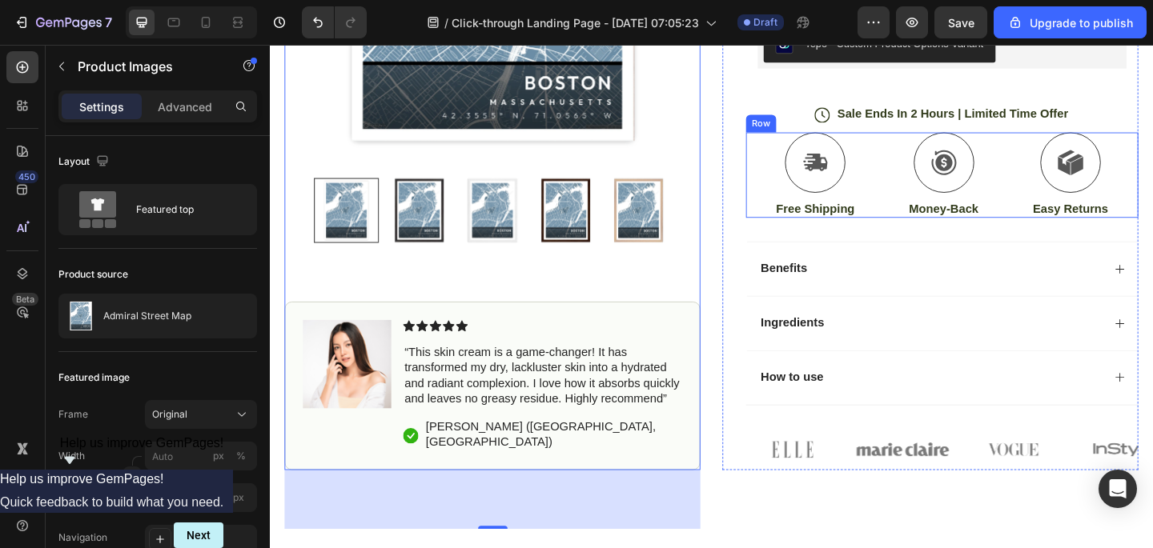
scroll to position [601, 0]
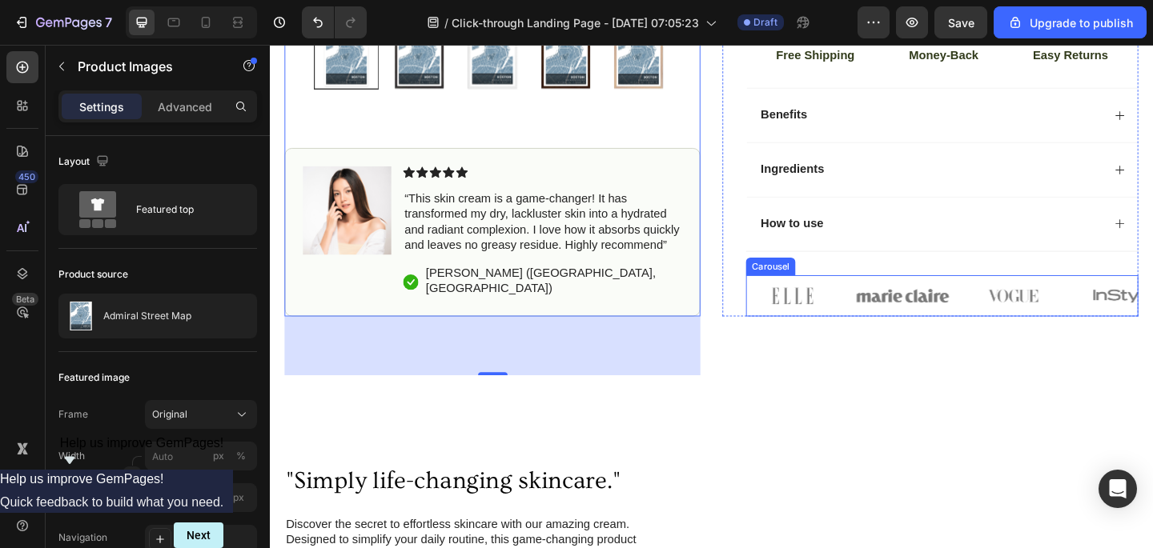
click at [894, 315] on div "Image Image Image Image Image" at bounding box center [1001, 318] width 427 height 45
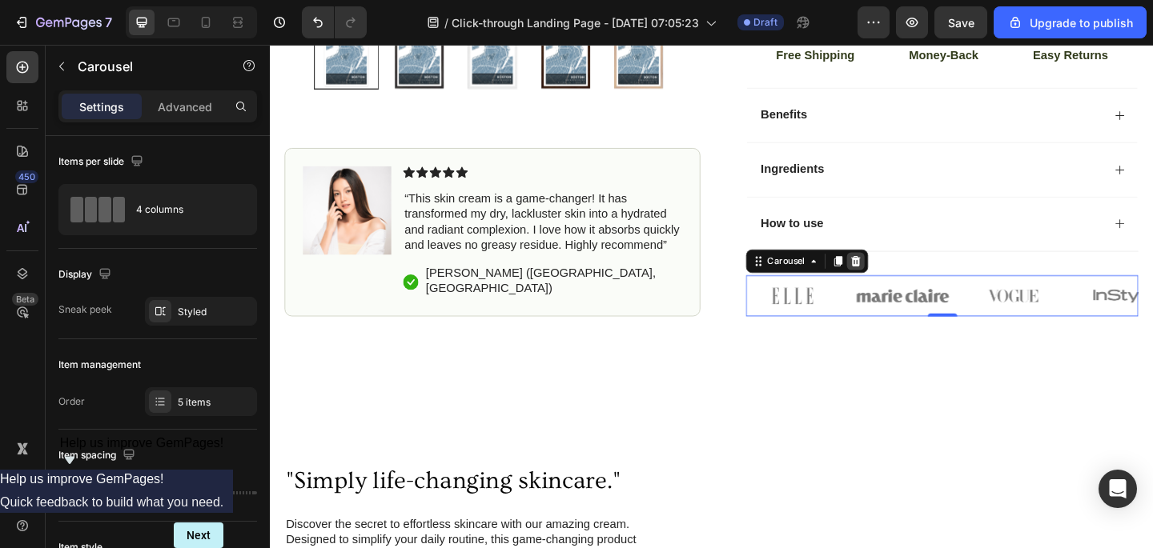
click at [912, 284] on icon at bounding box center [907, 281] width 13 height 13
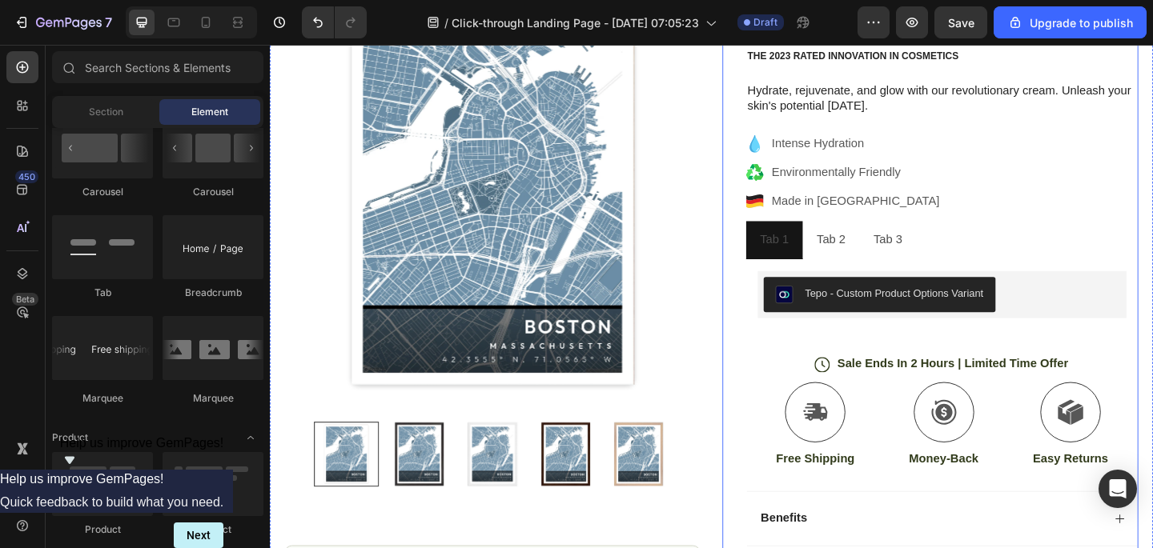
scroll to position [171, 0]
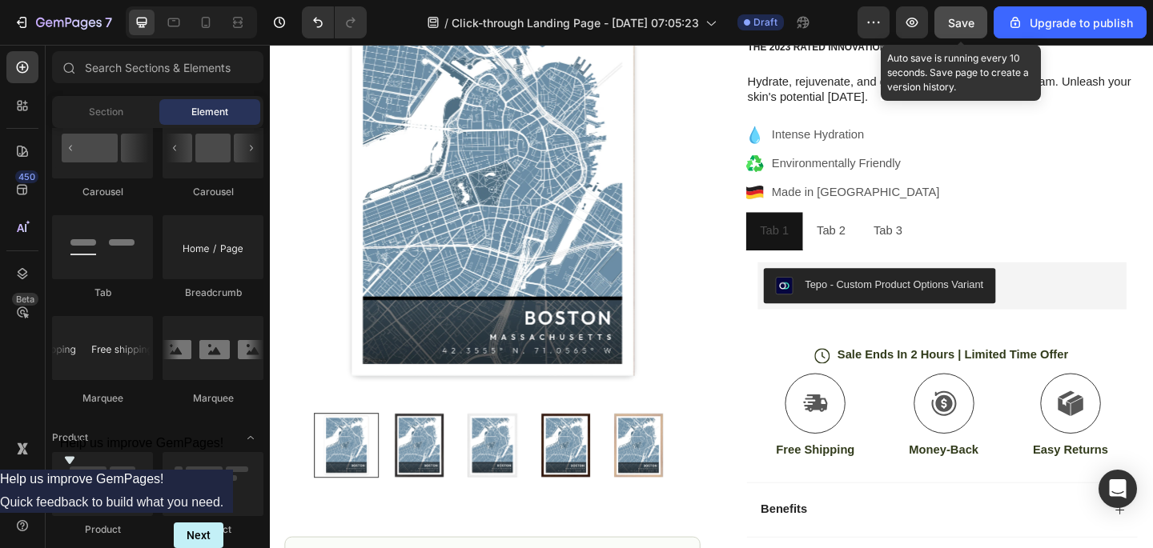
click at [948, 10] on button "Save" at bounding box center [960, 22] width 53 height 32
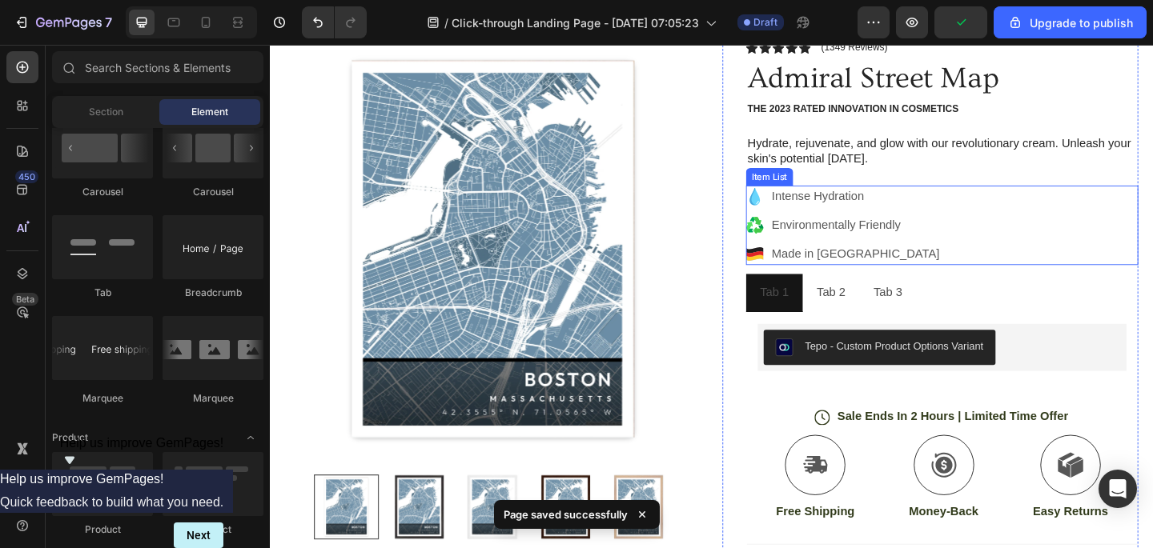
scroll to position [0, 0]
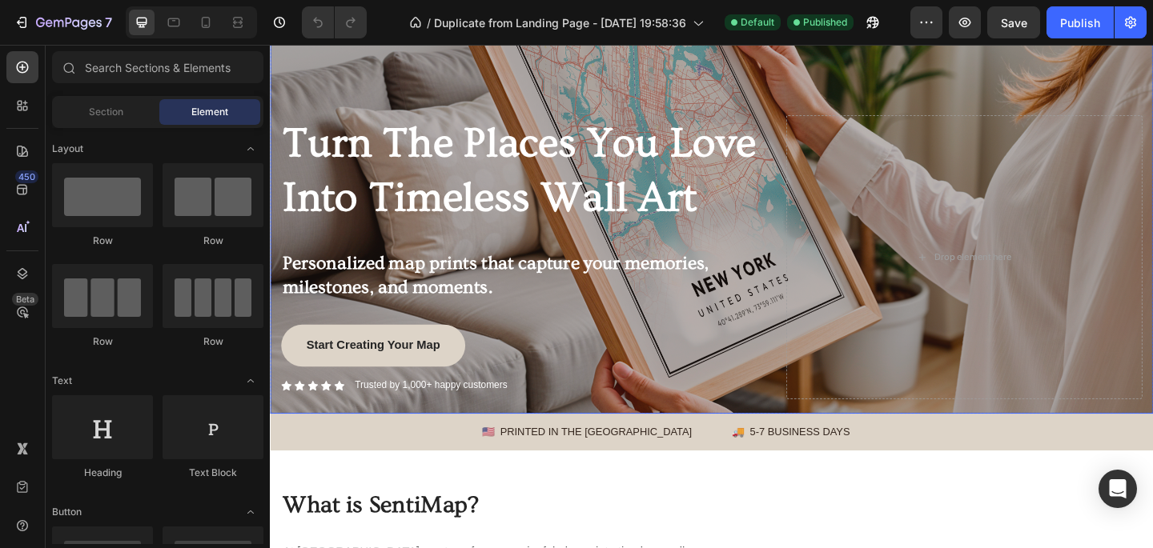
scroll to position [187, 0]
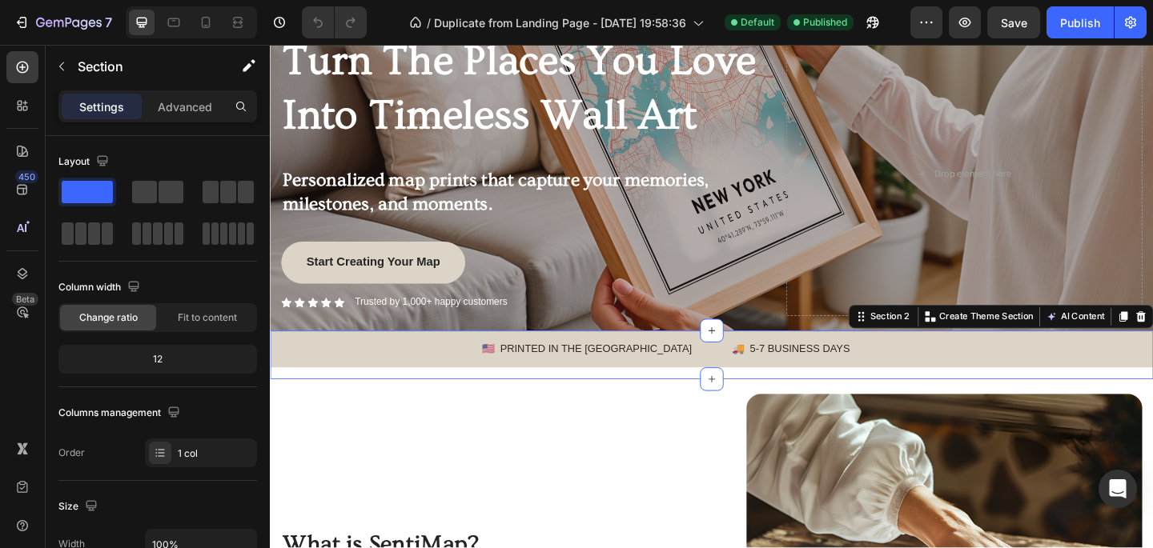
click at [505, 408] on div "🇺🇸 PRINTED IN THE US Text Block 🚚 5-7 BUSINESS DAYS Text Block Row" at bounding box center [750, 382] width 961 height 52
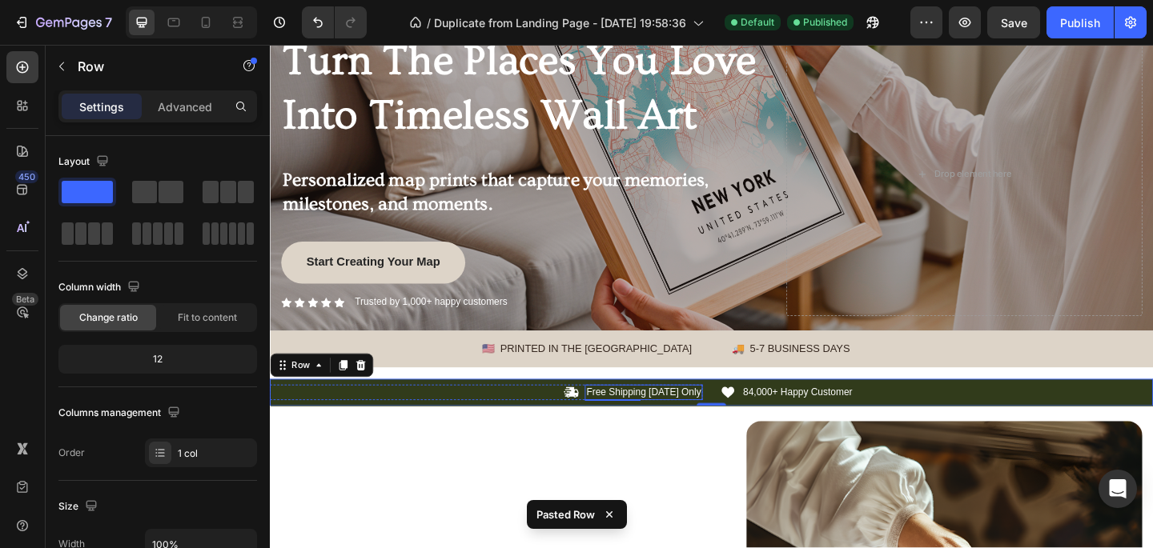
click at [641, 424] on p "Free Shipping [DATE] Only" at bounding box center [676, 424] width 125 height 14
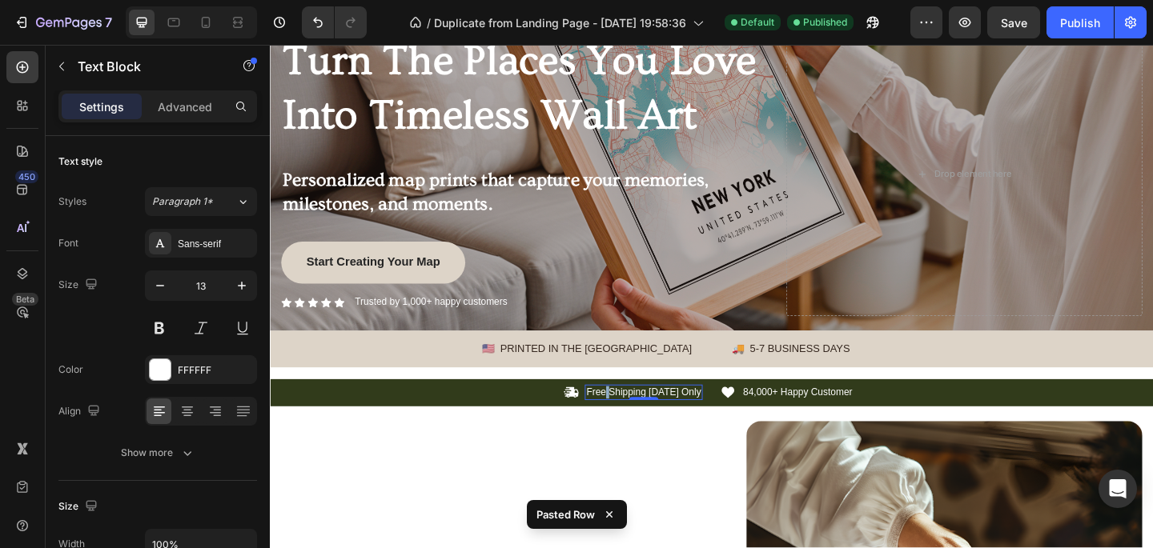
click at [641, 424] on p "Free Shipping [DATE] Only" at bounding box center [676, 424] width 125 height 14
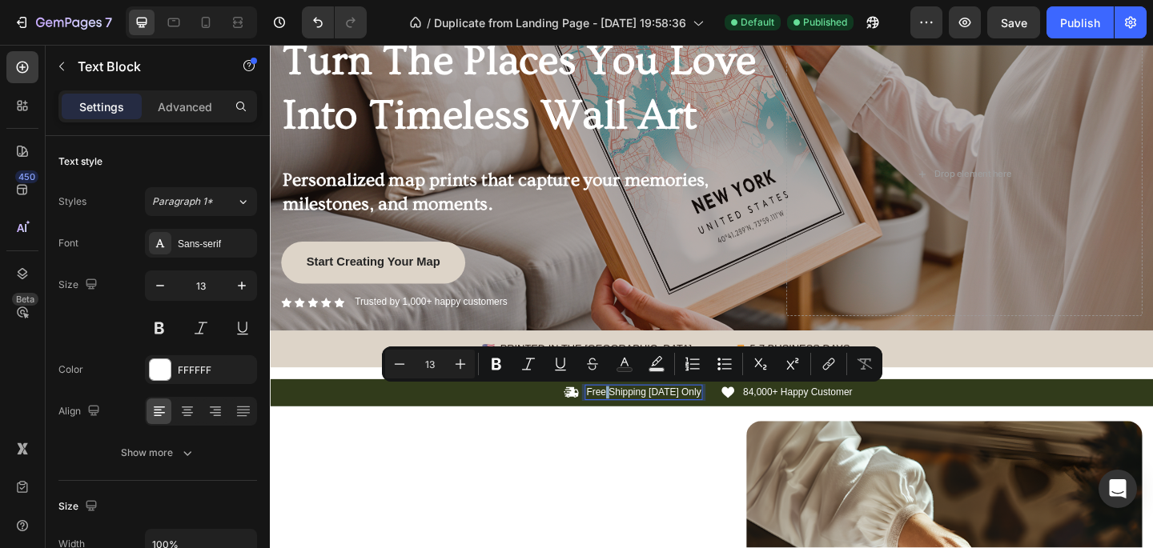
click at [641, 424] on p "Free Shipping [DATE] Only" at bounding box center [676, 424] width 125 height 14
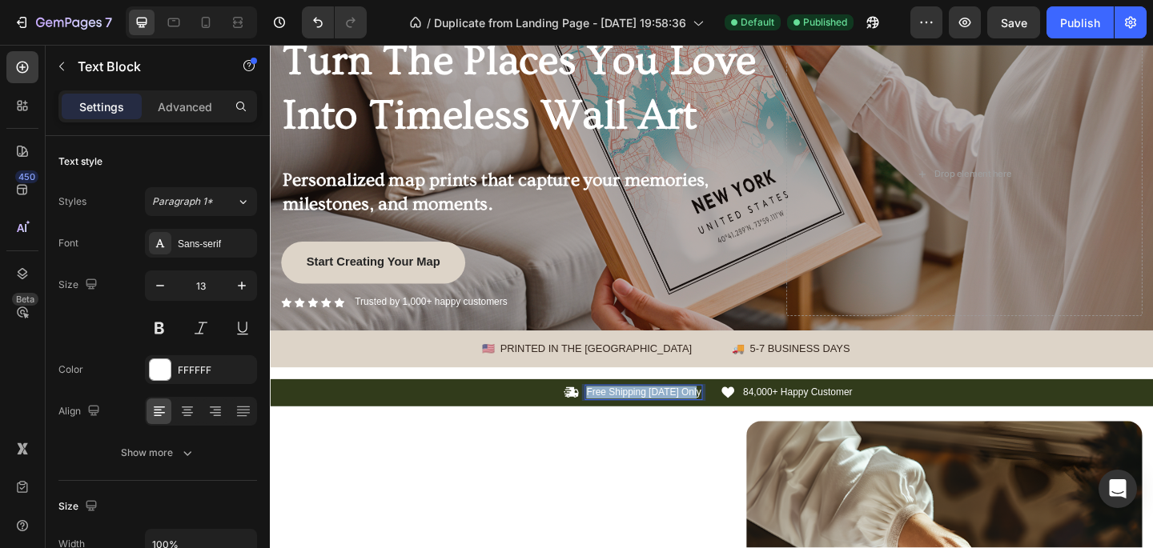
click at [641, 424] on p "Free Shipping [DATE] Only" at bounding box center [676, 424] width 125 height 14
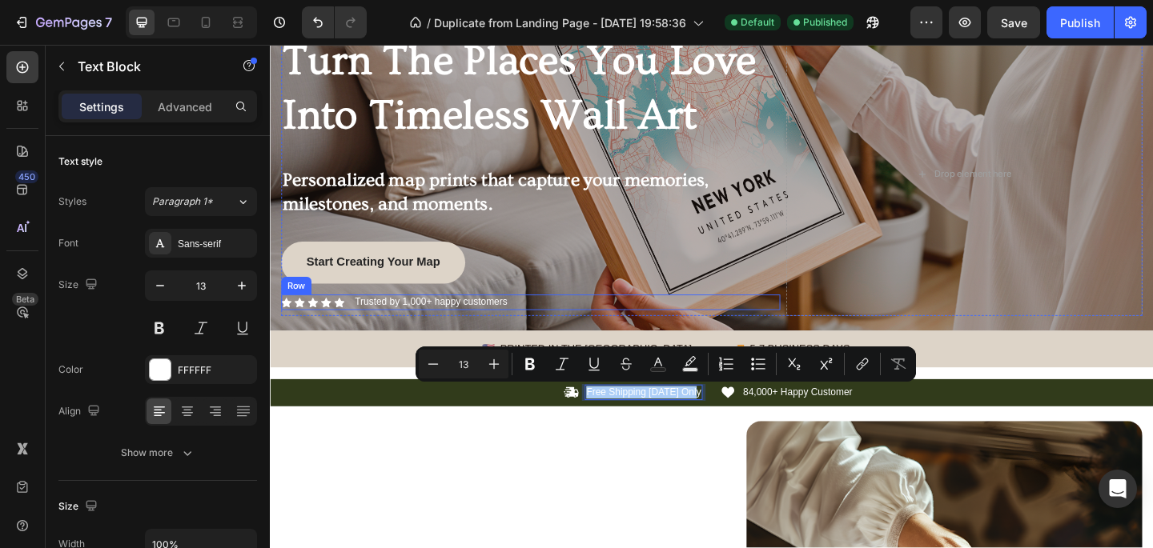
click at [725, 319] on div "Icon Icon Icon Icon Icon Icon List Trusted by 1,000+ happy customers Text Block…" at bounding box center [553, 325] width 543 height 17
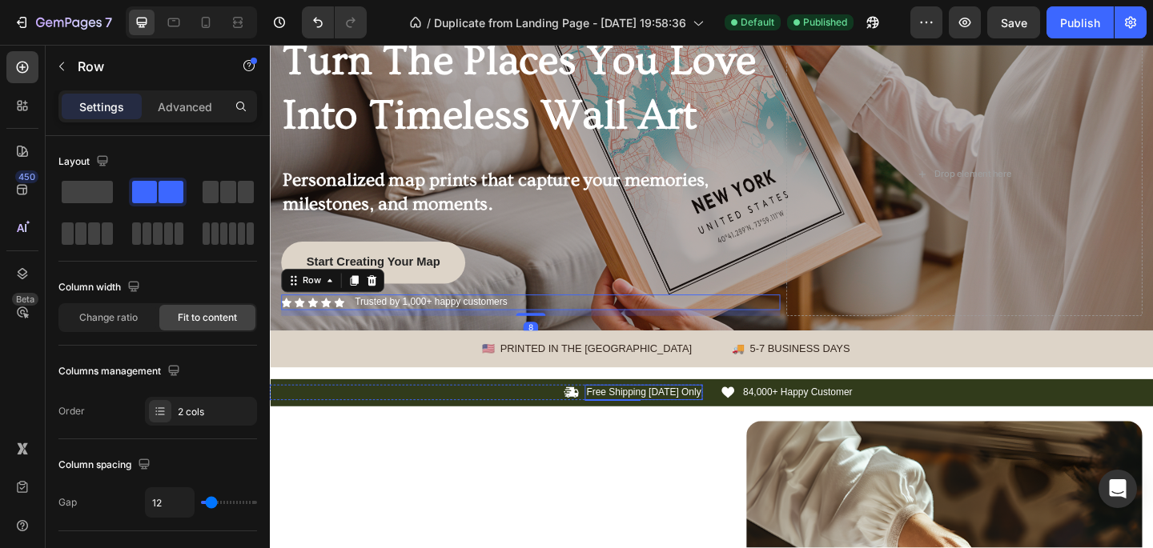
click at [664, 422] on p "Free Shipping [DATE] Only" at bounding box center [676, 424] width 125 height 14
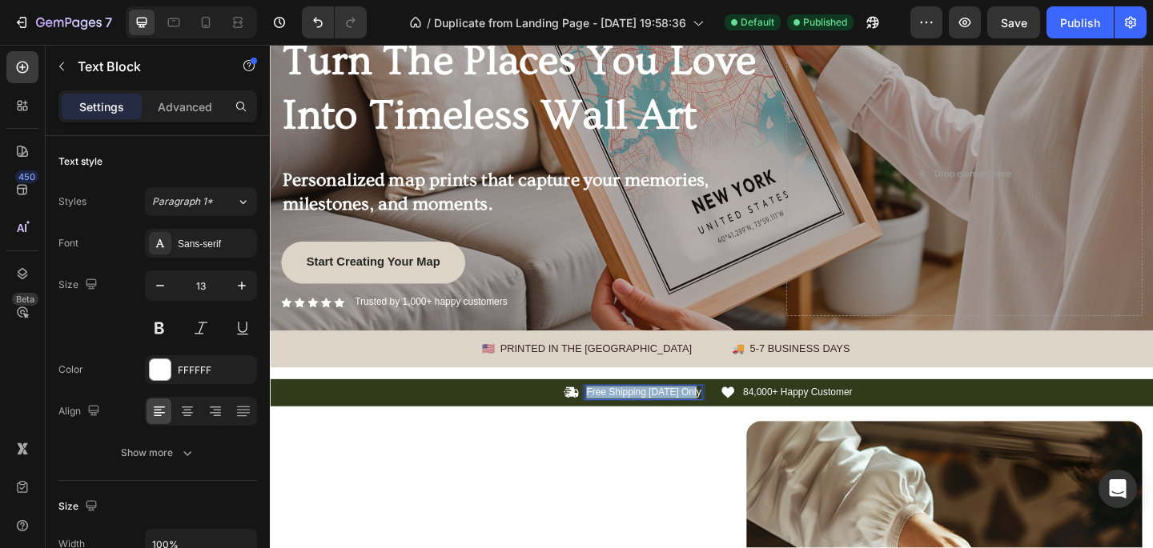
click at [664, 422] on p "Free Shipping [DATE] Only" at bounding box center [676, 424] width 125 height 14
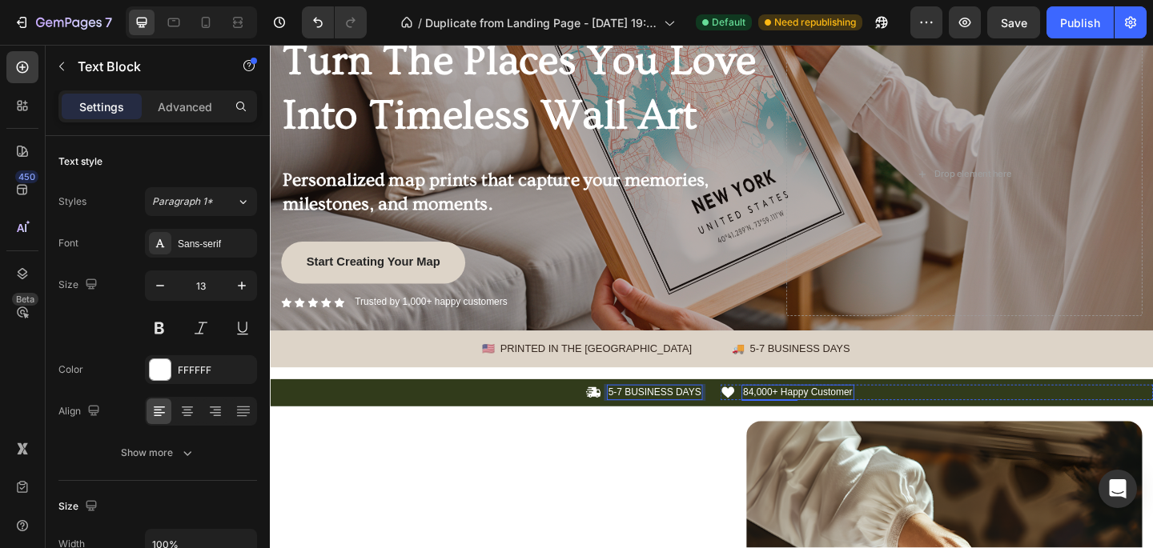
click at [793, 424] on p "84,000+ Happy Customer" at bounding box center [844, 424] width 119 height 14
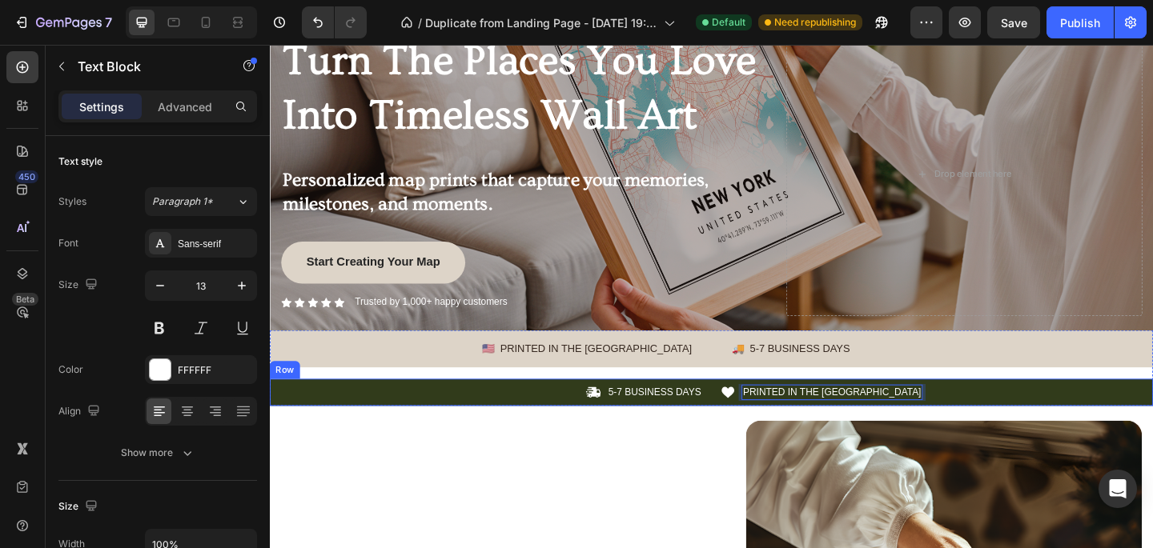
click at [563, 412] on div "Icon 5-7 BUSINESS DAYS Text Block Row Icon PRINTED IN THE US Text Block 0 Row C…" at bounding box center [750, 424] width 961 height 30
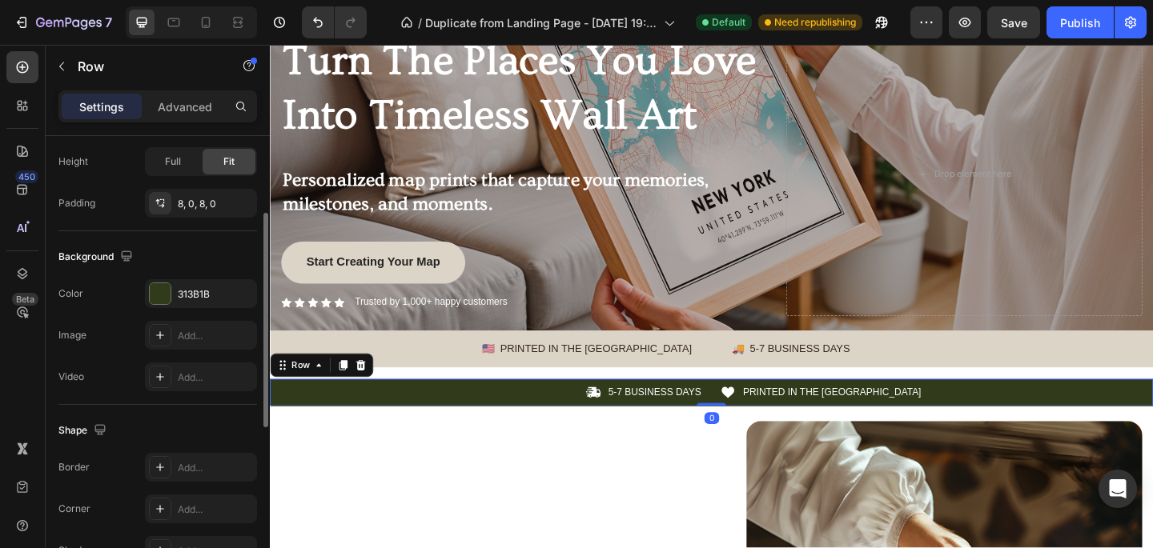
scroll to position [519, 0]
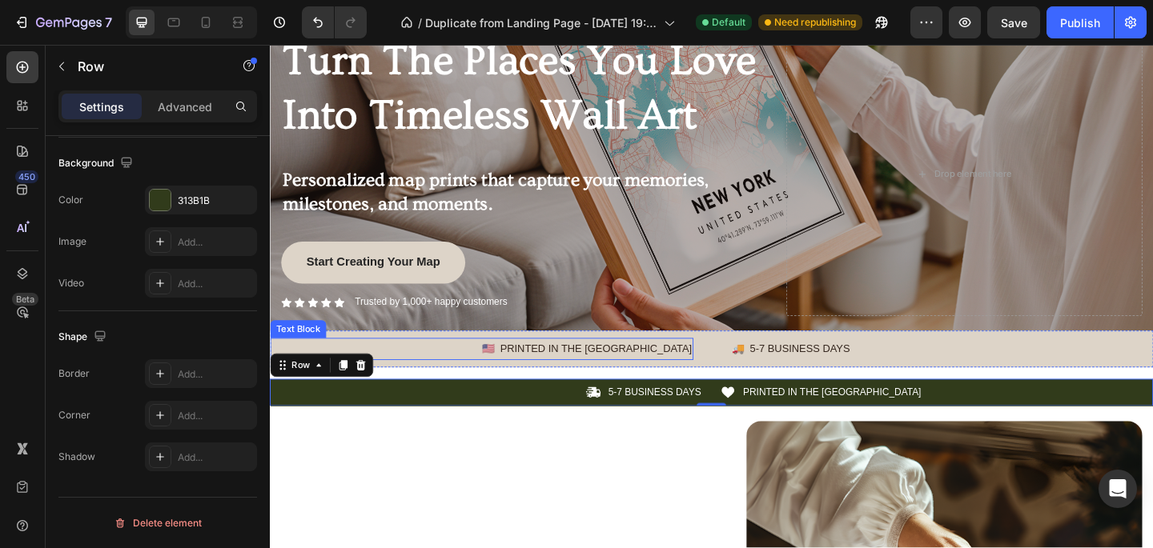
click at [429, 376] on p "🇺🇸 PRINTED IN THE [GEOGRAPHIC_DATA]" at bounding box center [499, 376] width 457 height 20
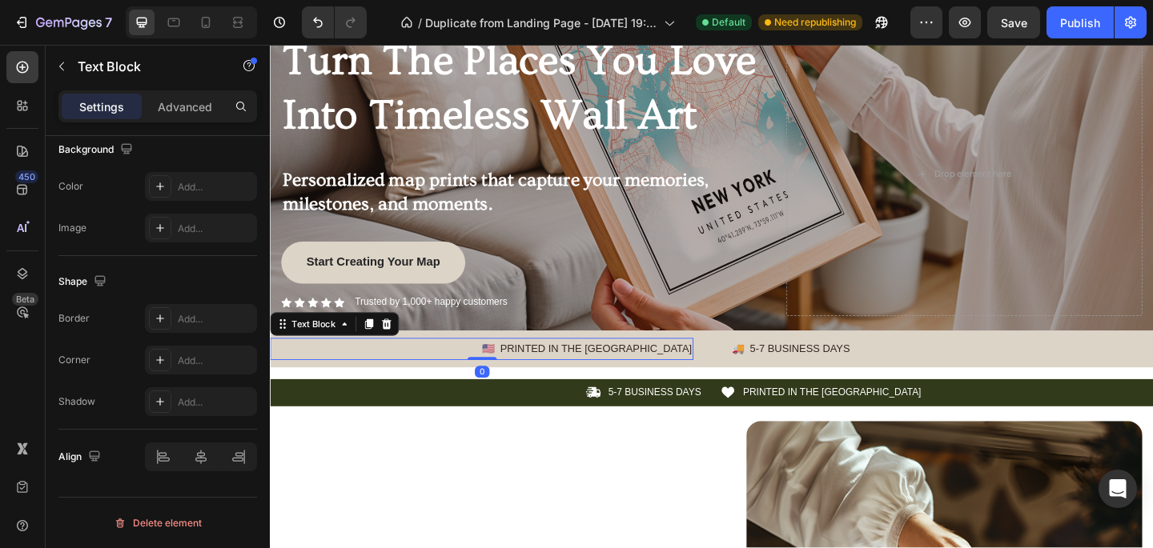
scroll to position [0, 0]
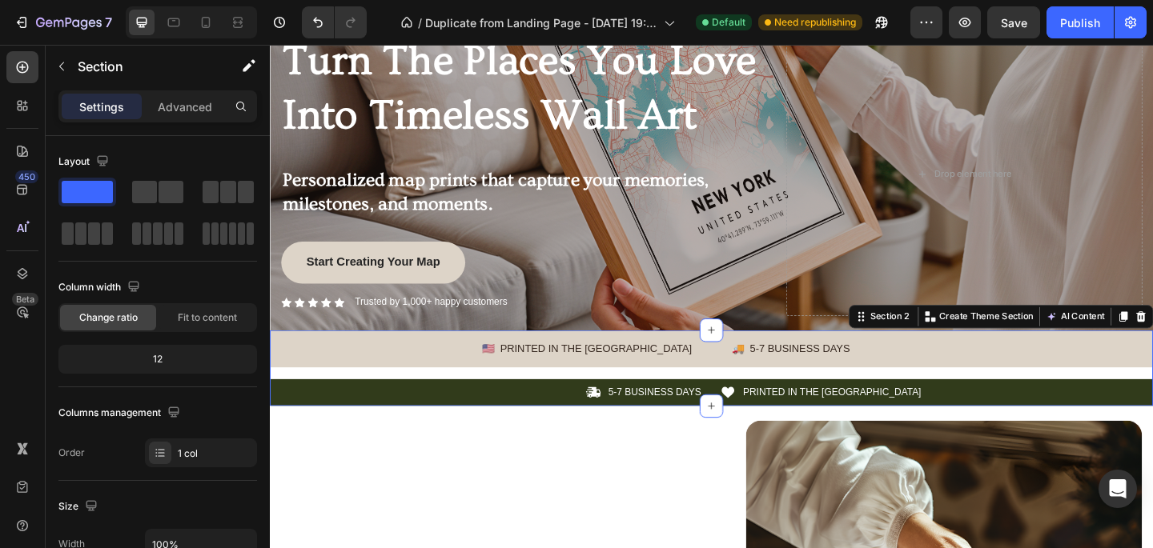
click at [408, 397] on div "🇺🇸 PRINTED IN THE US Text Block 🚚 5-7 BUSINESS DAYS Text Block Row Icon 5-7 BUS…" at bounding box center [750, 397] width 961 height 82
click at [409, 391] on div "🇺🇸 PRINTED IN THE US Text Block 🚚 5-7 BUSINESS DAYS Text Block Row" at bounding box center [750, 375] width 961 height 39
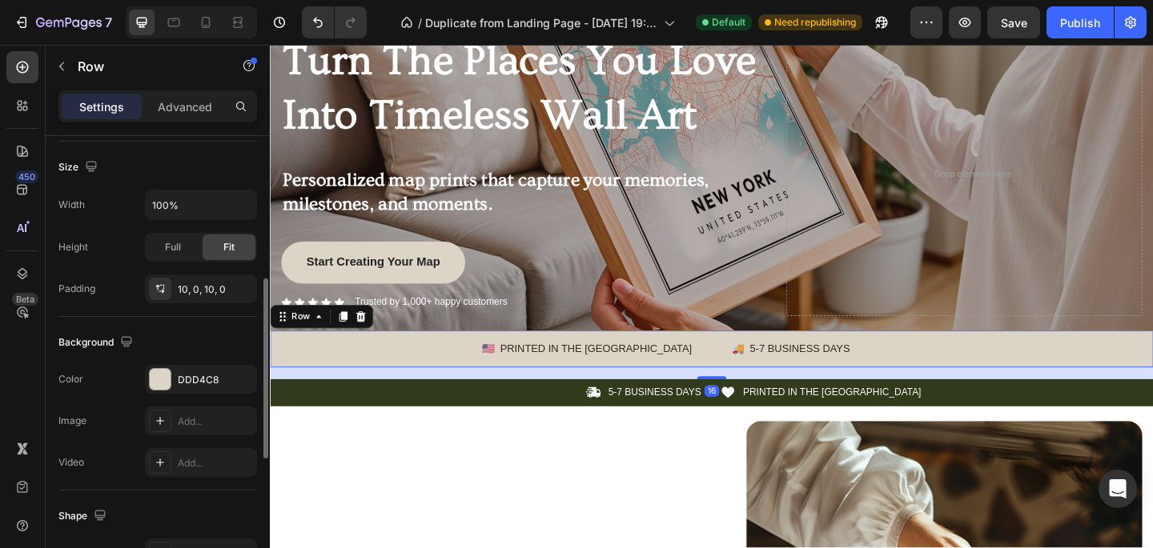
scroll to position [468, 0]
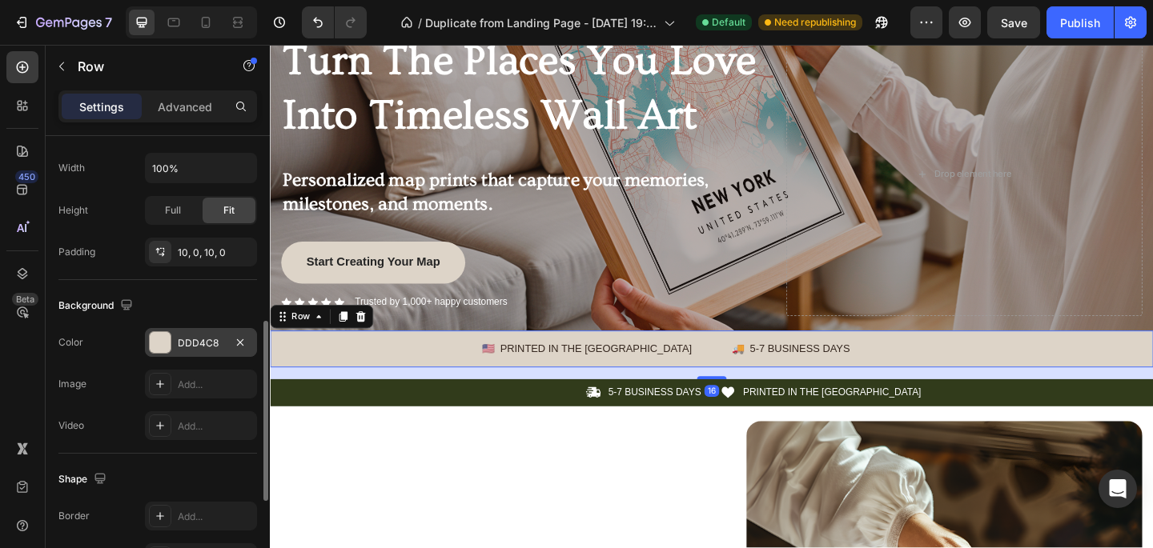
click at [199, 338] on div "DDD4C8" at bounding box center [201, 343] width 46 height 14
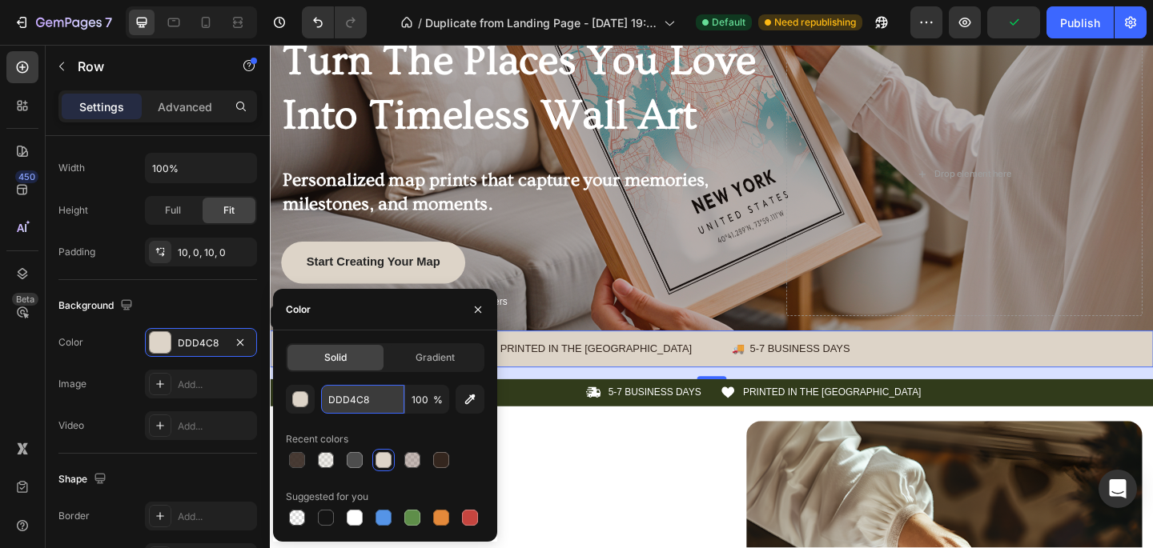
click at [384, 399] on input "DDD4C8" at bounding box center [362, 399] width 83 height 29
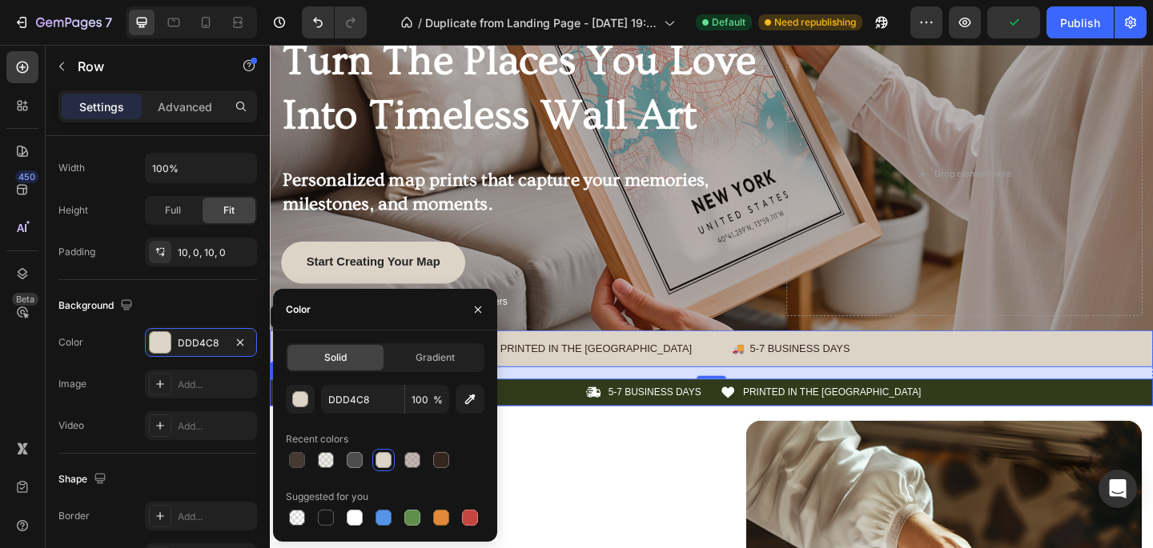
click at [580, 436] on div "Icon 5-7 BUSINESS DAYS Text Block Row Icon PRINTED IN THE US Text Block Row Car…" at bounding box center [750, 424] width 961 height 30
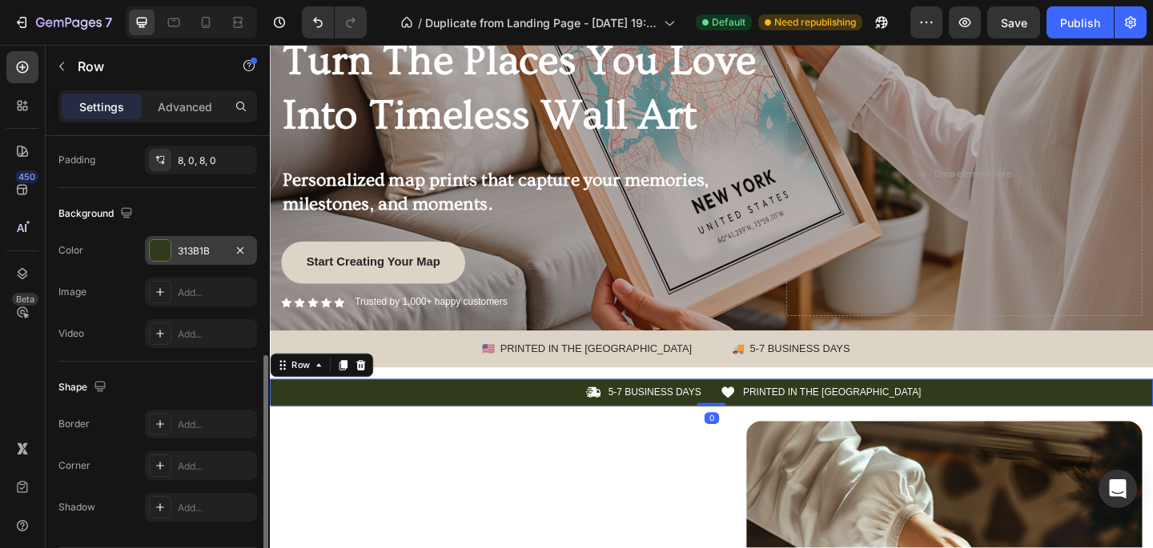
click at [203, 248] on div "313B1B" at bounding box center [201, 251] width 46 height 14
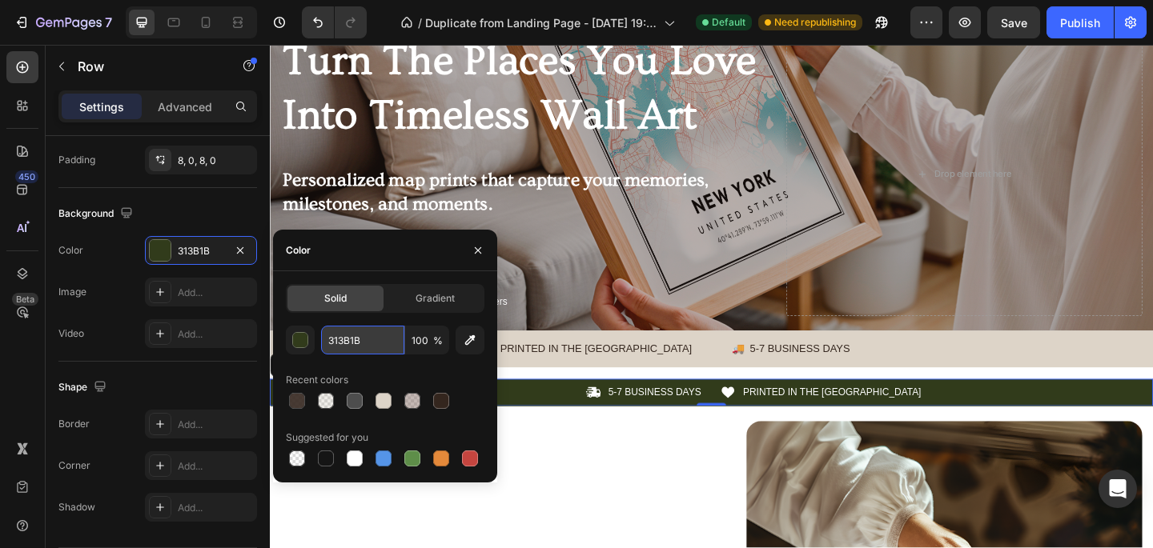
click at [368, 338] on input "313B1B" at bounding box center [362, 340] width 83 height 29
paste input "DDD4C8"
type input "DDD4C8"
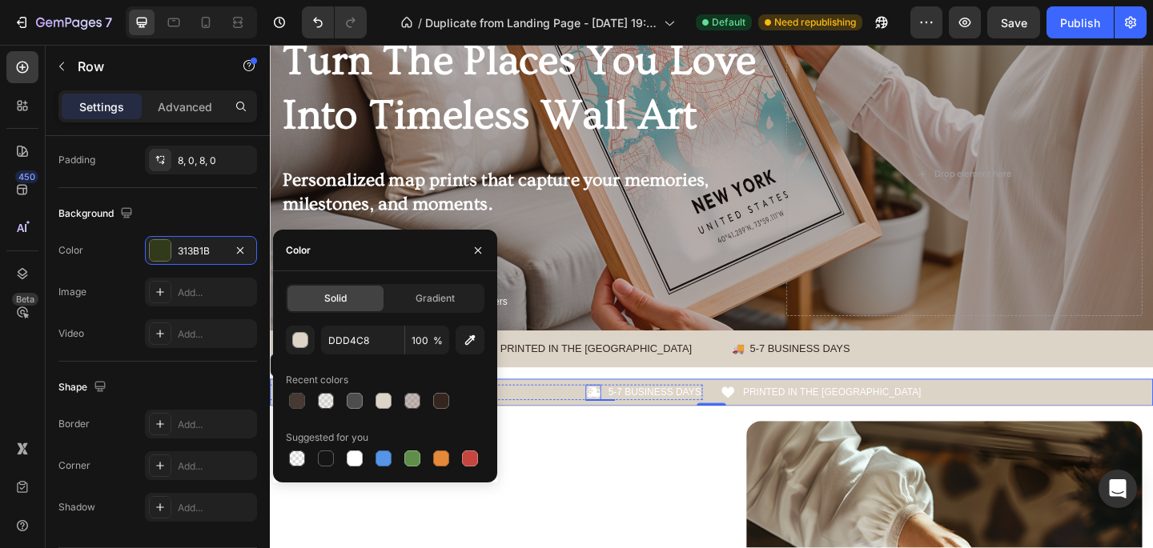
click at [625, 425] on icon at bounding box center [621, 423] width 15 height 11
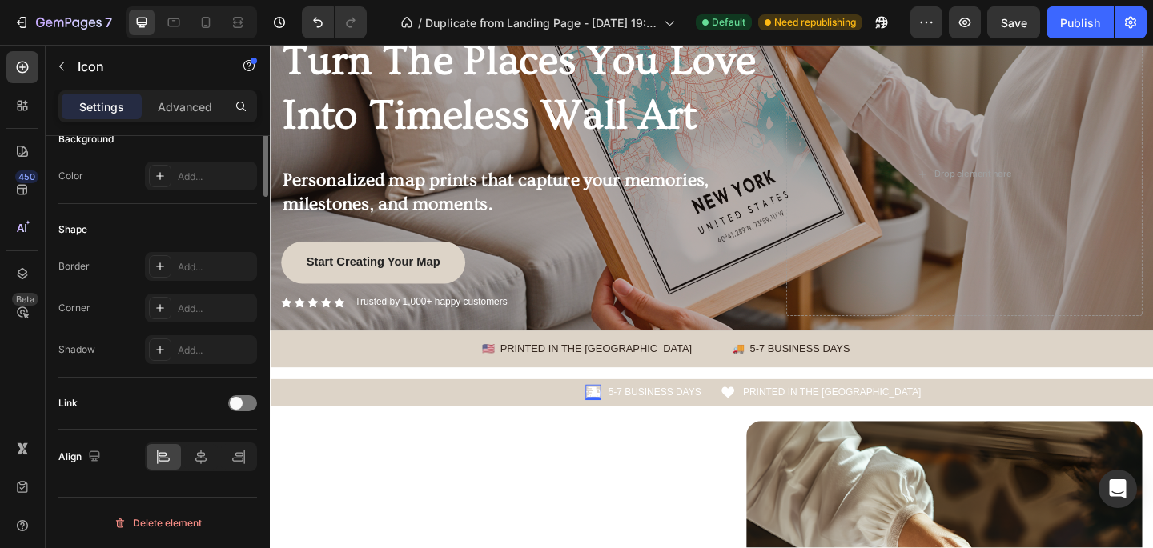
scroll to position [0, 0]
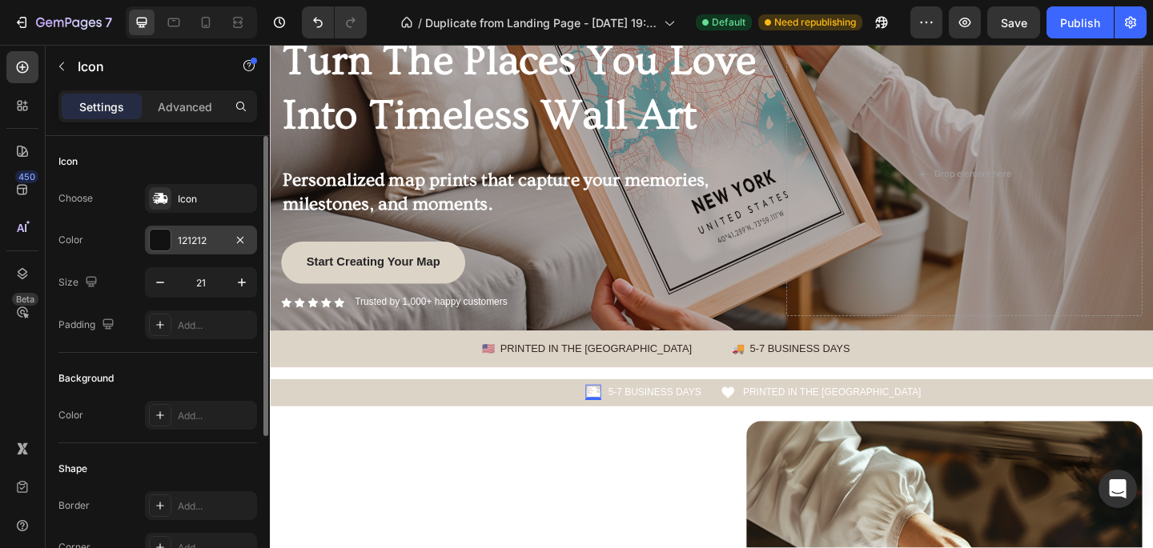
click at [208, 228] on div "121212" at bounding box center [201, 240] width 112 height 29
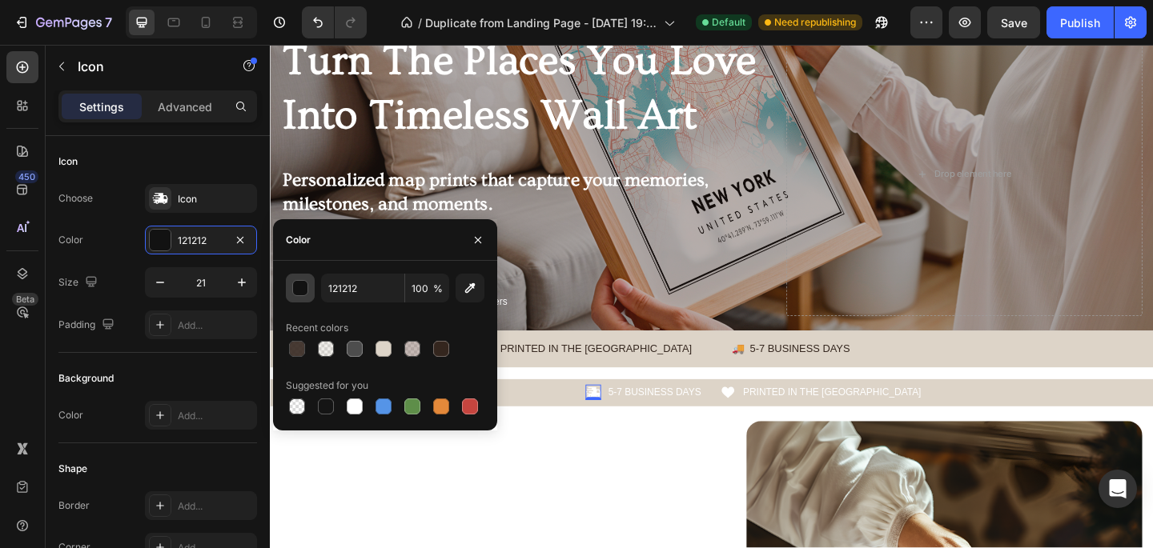
click at [301, 279] on button "button" at bounding box center [300, 288] width 29 height 29
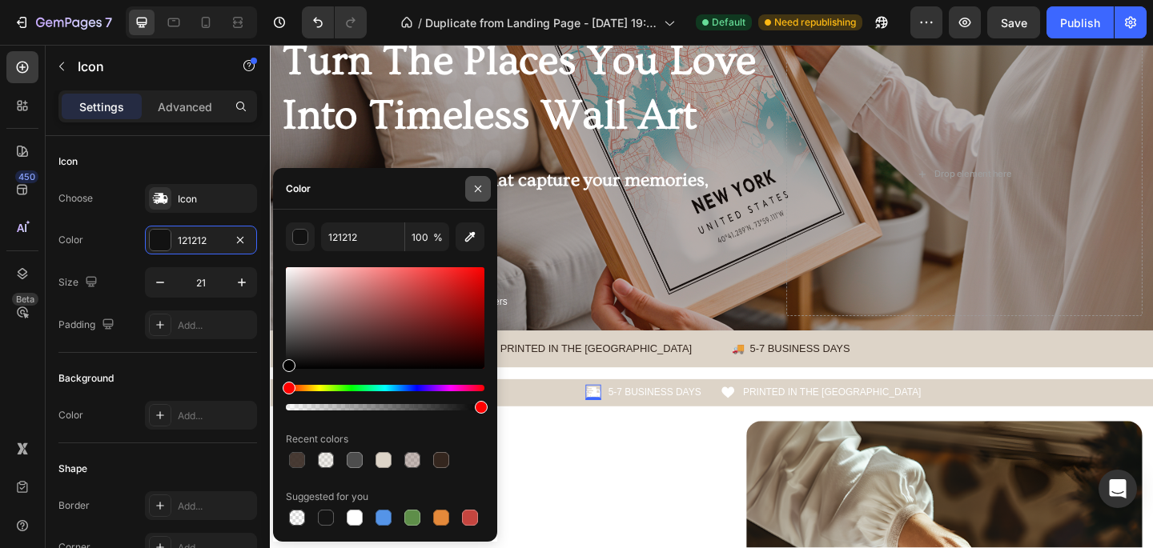
click at [480, 186] on icon "button" at bounding box center [478, 188] width 6 height 6
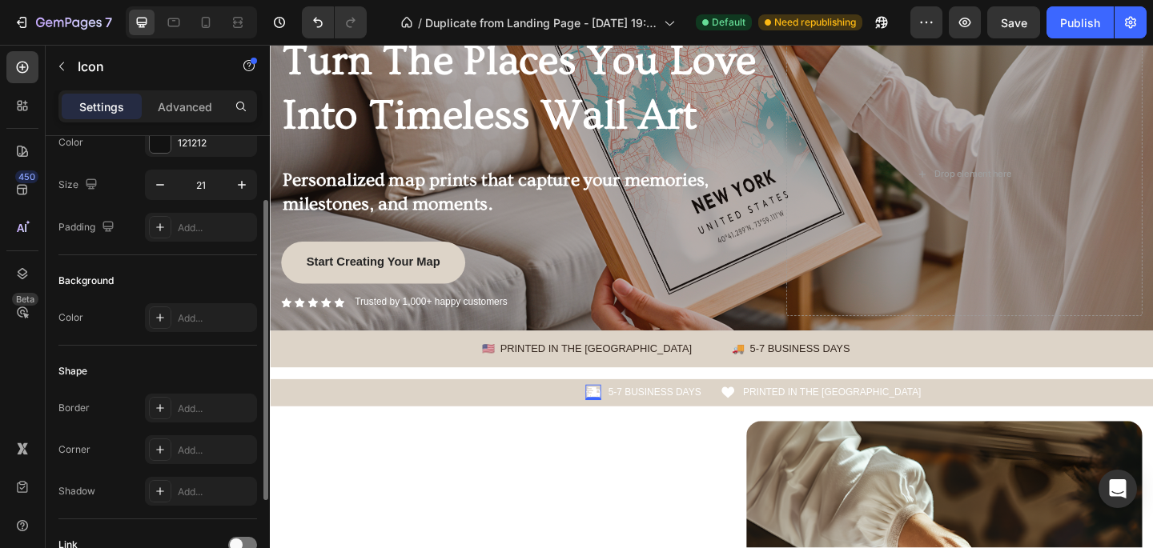
scroll to position [95, 0]
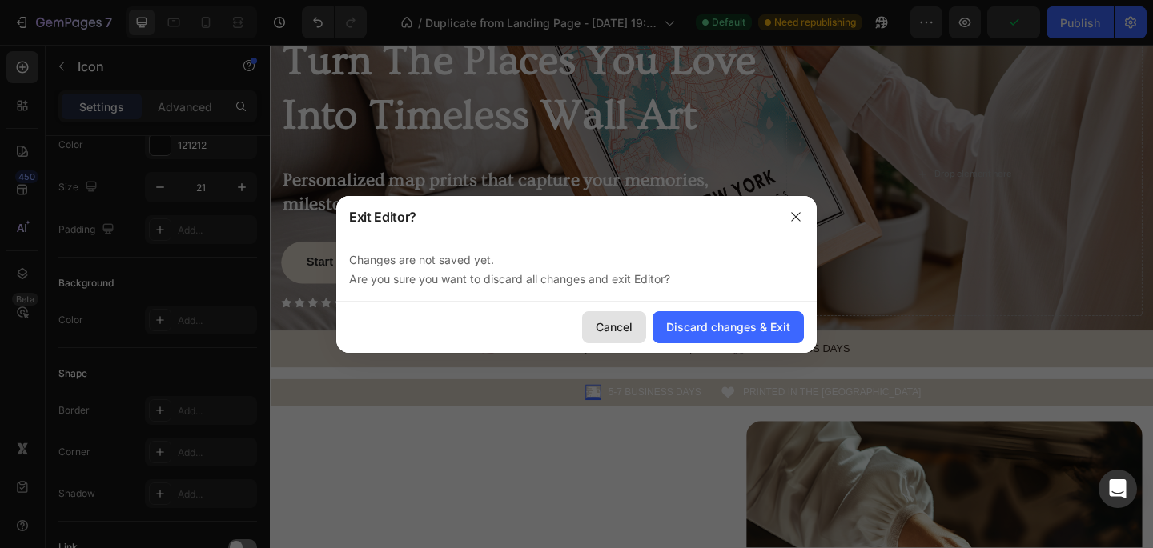
drag, startPoint x: 621, startPoint y: 330, endPoint x: 381, endPoint y: 310, distance: 240.2
click at [621, 330] on div "Cancel" at bounding box center [614, 327] width 37 height 17
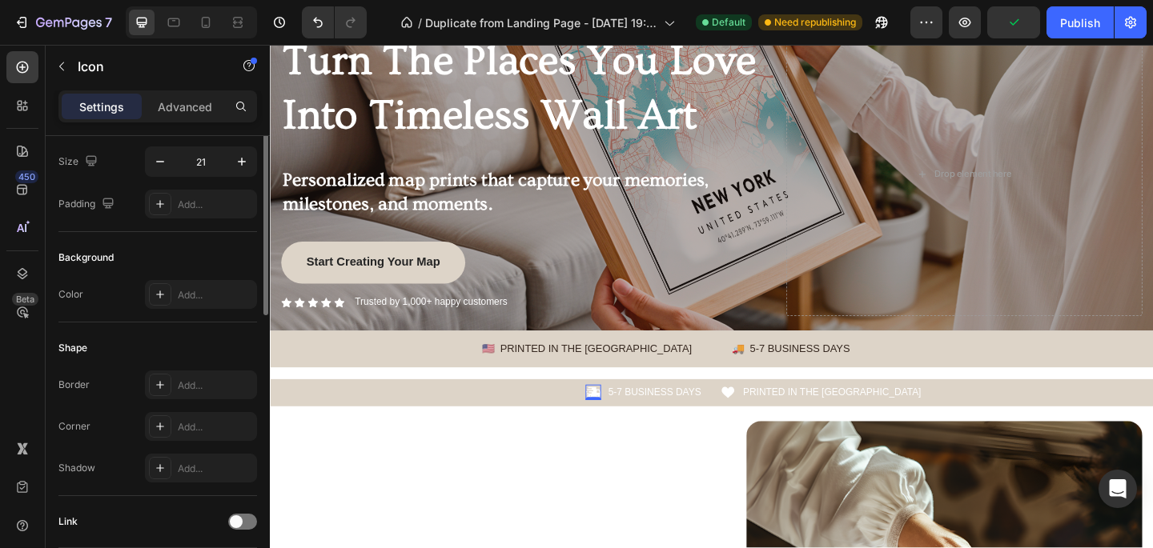
scroll to position [0, 0]
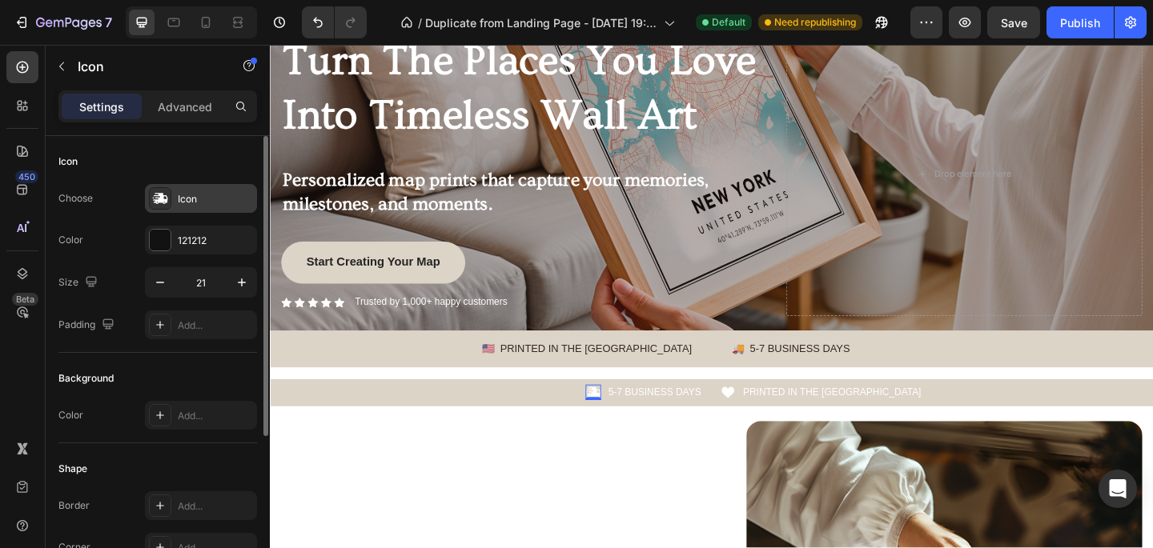
click at [184, 192] on div "Icon" at bounding box center [215, 199] width 75 height 14
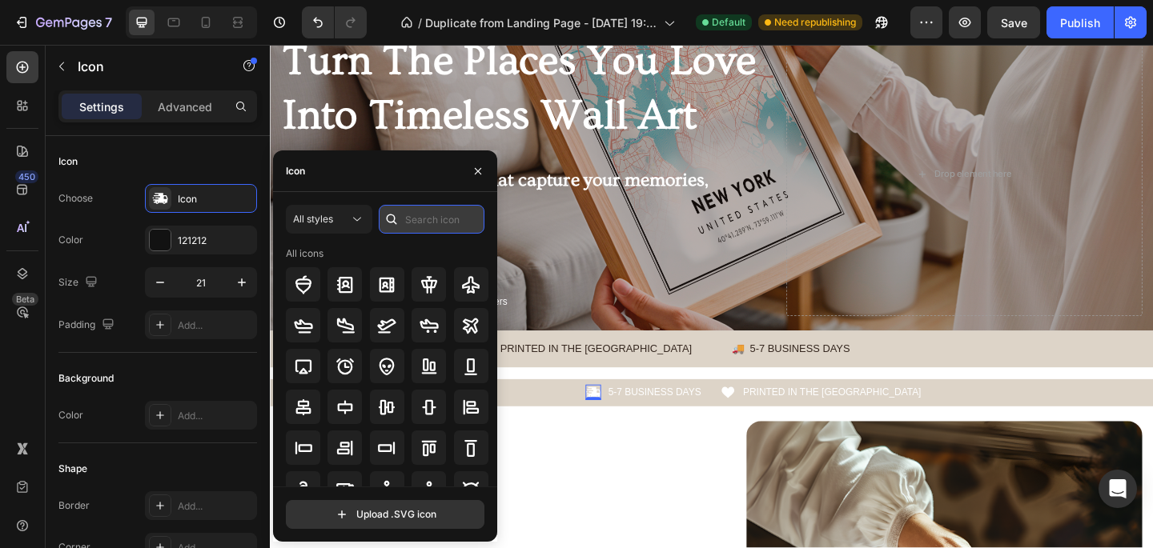
click at [415, 219] on input "text" at bounding box center [432, 219] width 106 height 29
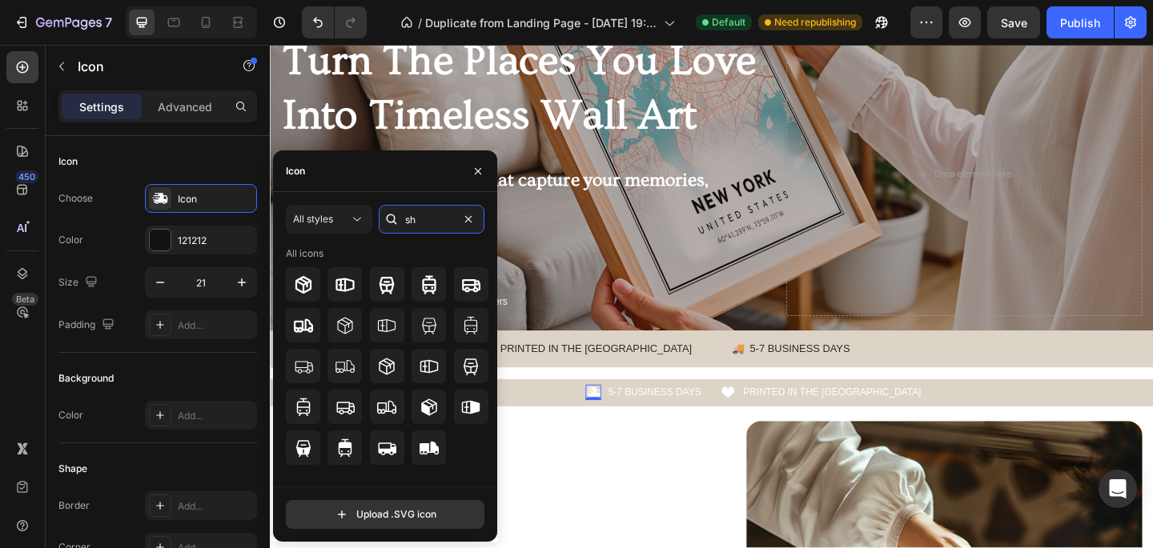
type input "s"
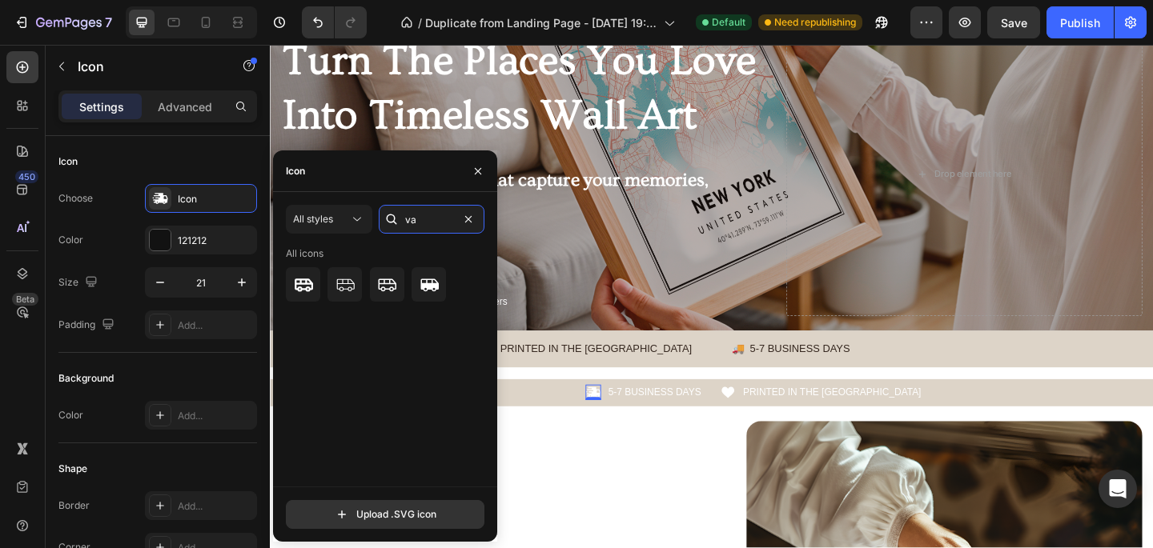
type input "v"
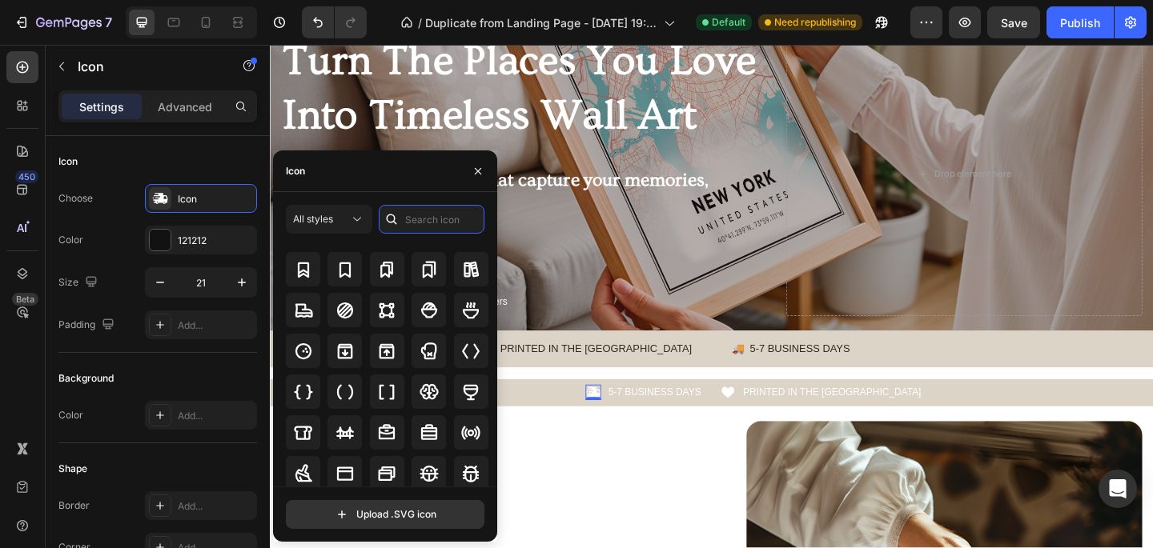
scroll to position [1553, 0]
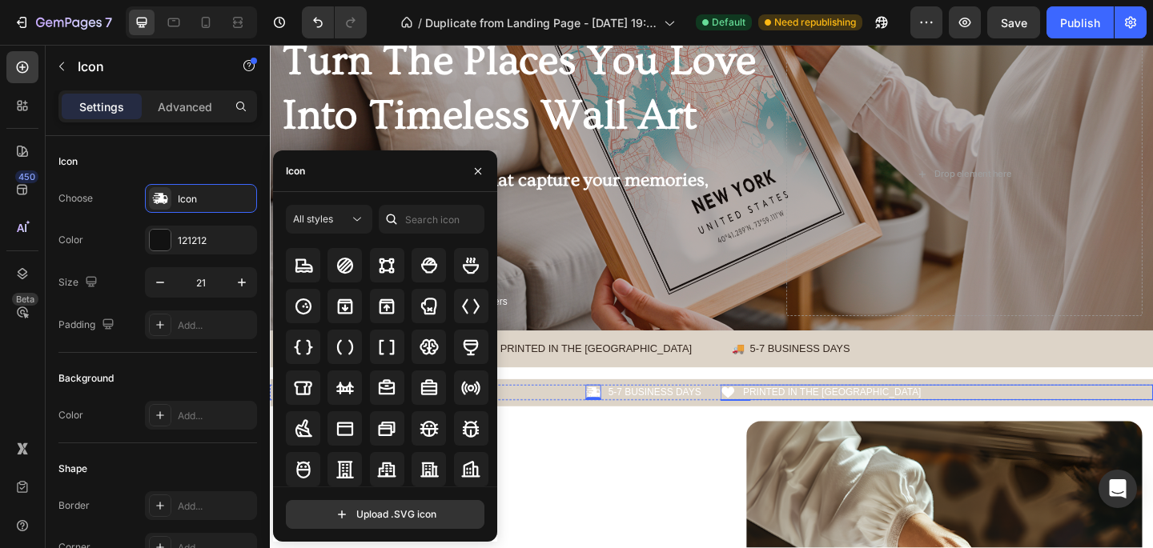
click at [777, 418] on div "Icon PRINTED IN THE US Text Block Row" at bounding box center [995, 424] width 471 height 17
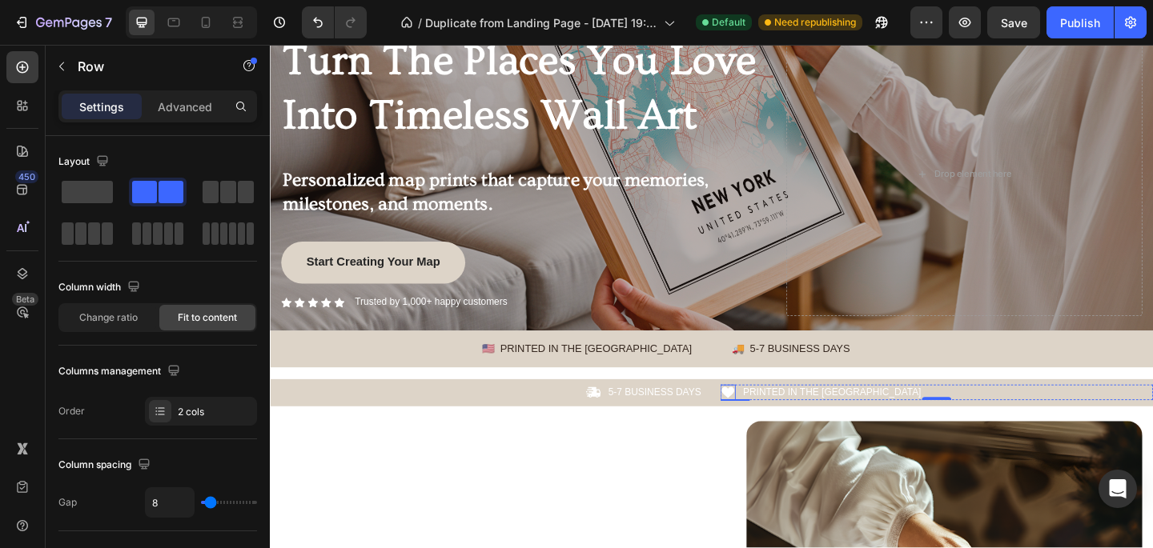
click at [765, 427] on icon at bounding box center [768, 424] width 14 height 12
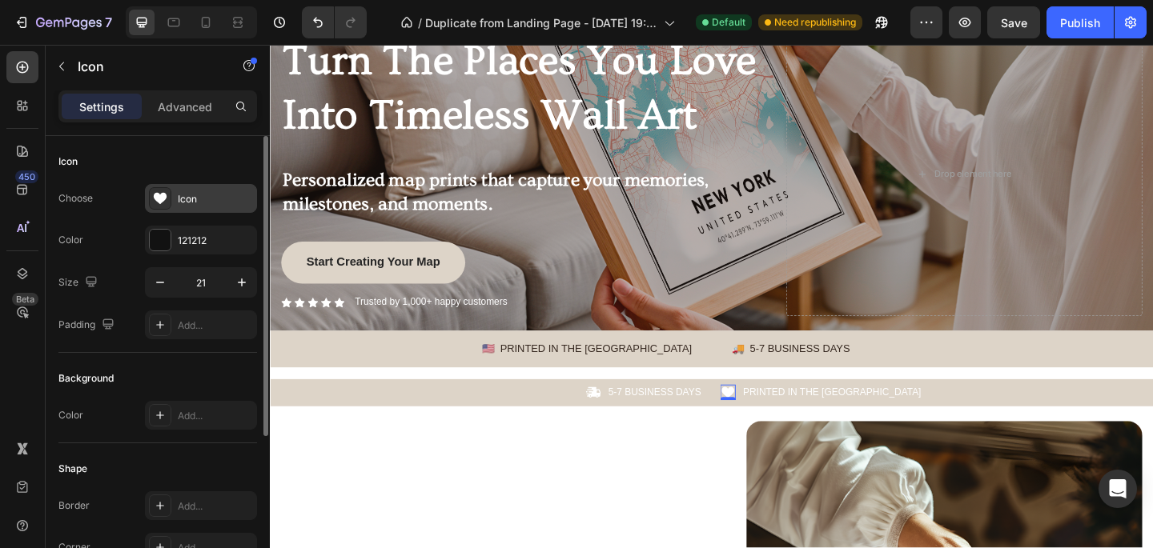
click at [197, 184] on div "Icon" at bounding box center [201, 198] width 112 height 29
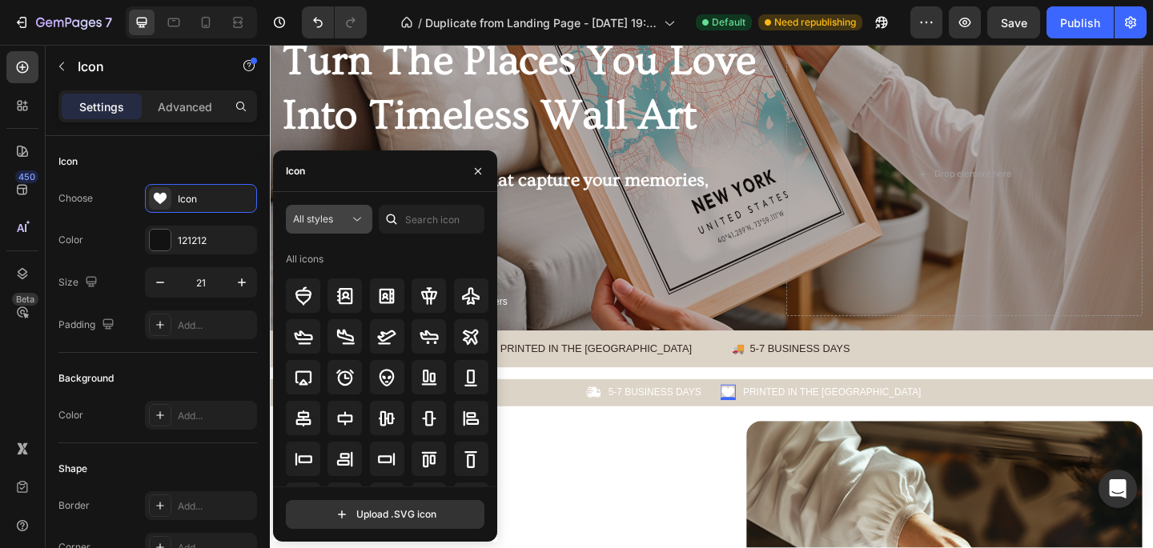
click at [336, 221] on div "All styles" at bounding box center [321, 219] width 56 height 14
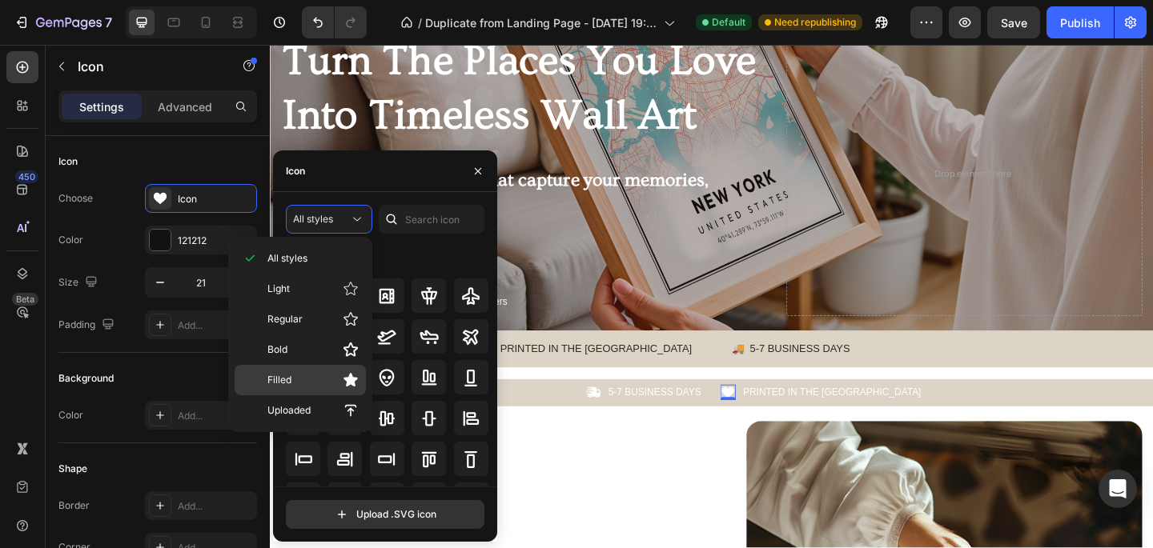
click at [303, 374] on p "Filled" at bounding box center [312, 380] width 91 height 16
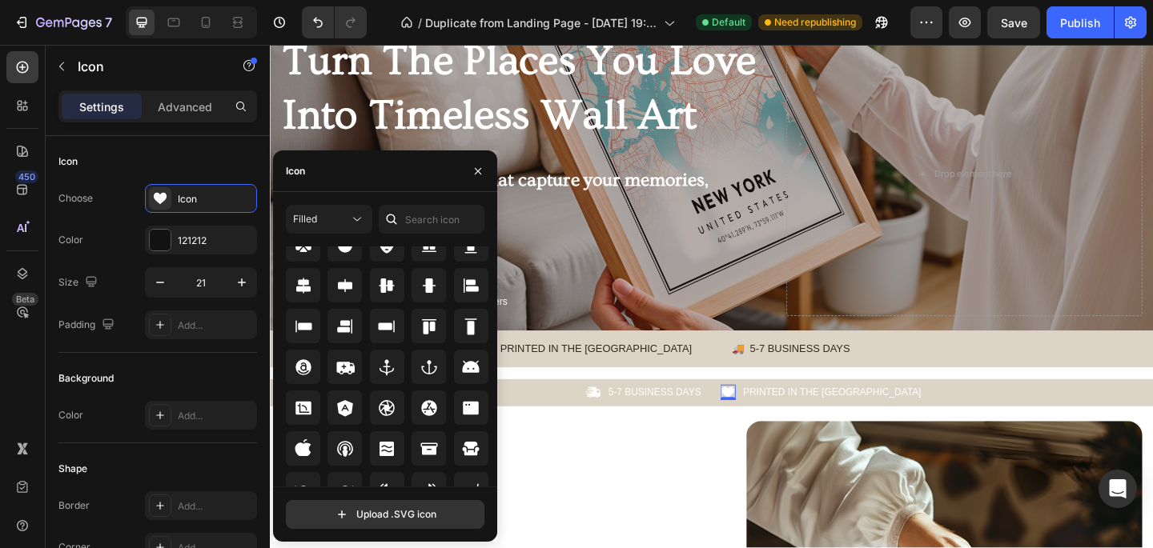
scroll to position [128, 0]
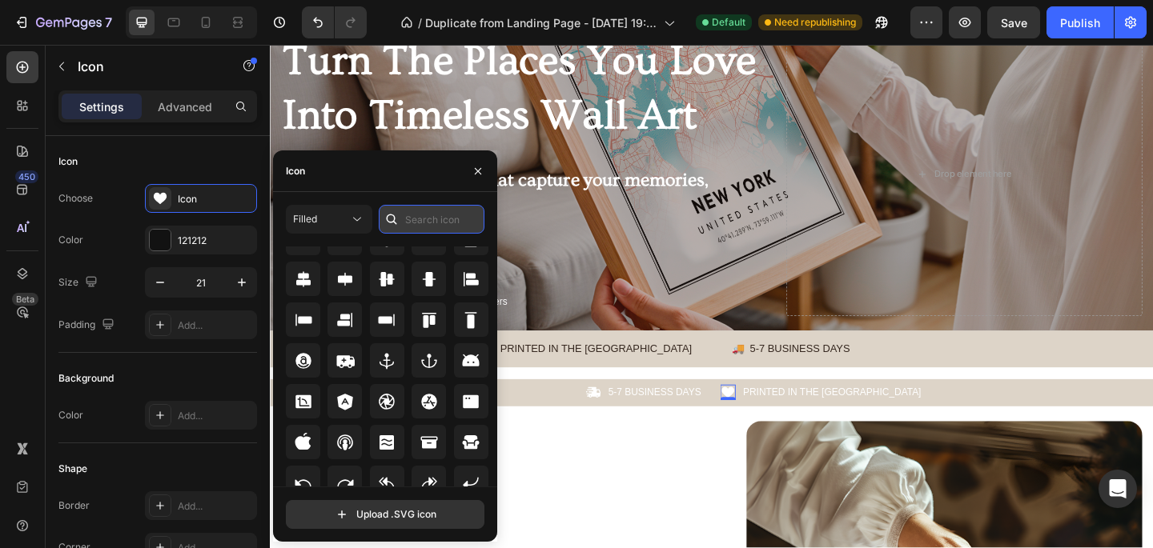
click at [440, 223] on input "text" at bounding box center [432, 219] width 106 height 29
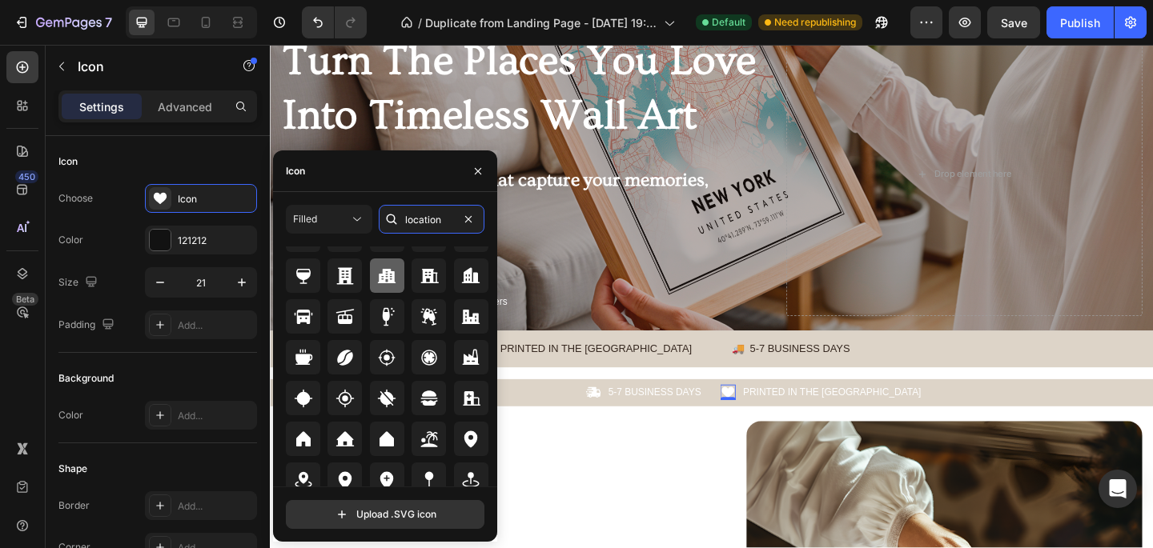
scroll to position [100, 0]
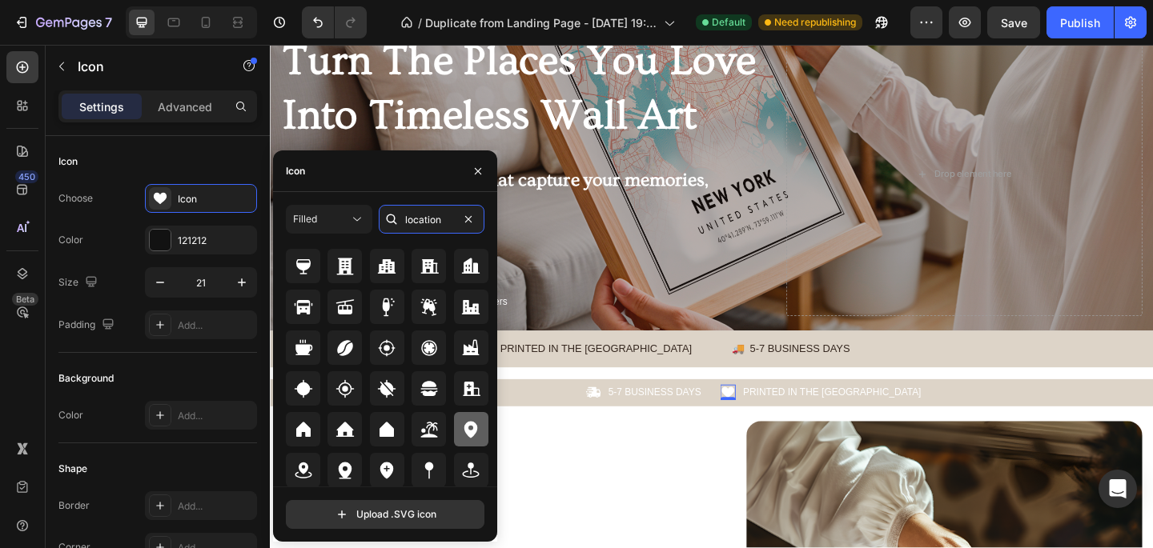
type input "location"
click at [461, 429] on icon at bounding box center [470, 429] width 19 height 19
click at [622, 425] on icon at bounding box center [621, 423] width 15 height 11
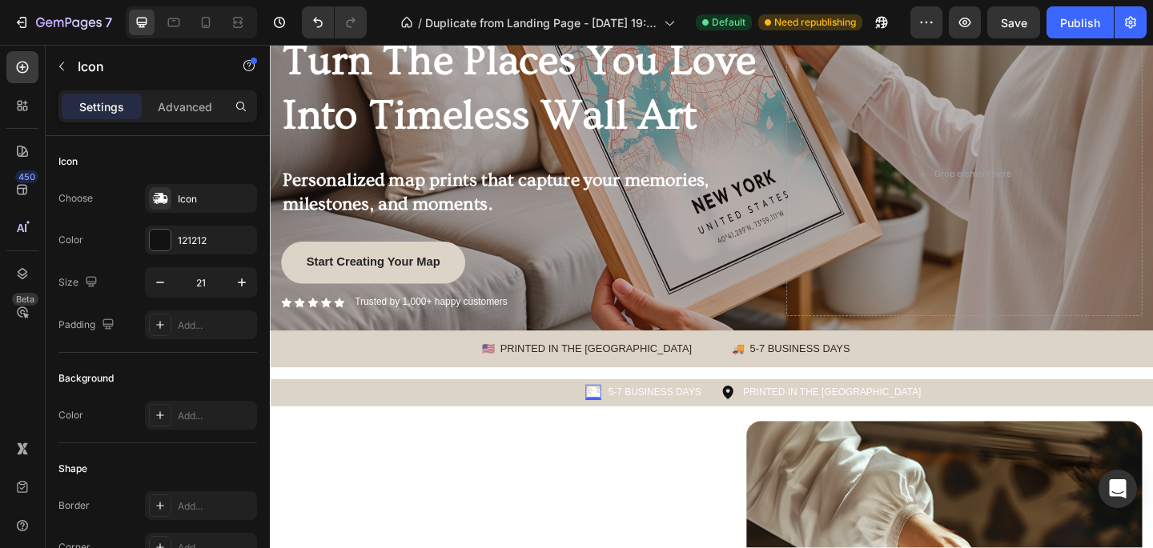
click at [622, 425] on icon at bounding box center [621, 423] width 15 height 11
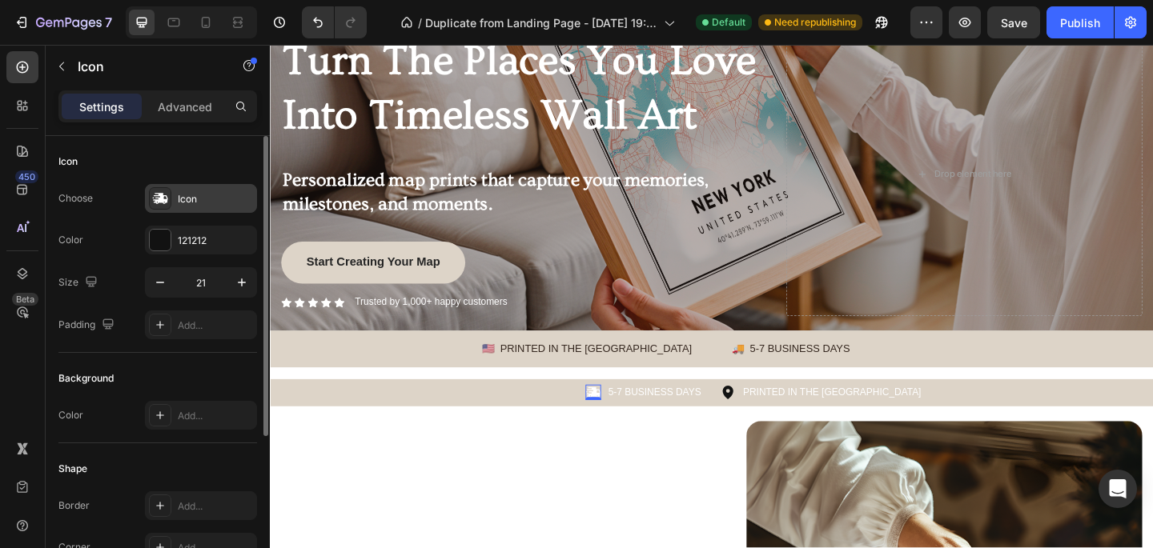
click at [189, 202] on div "Icon" at bounding box center [215, 199] width 75 height 14
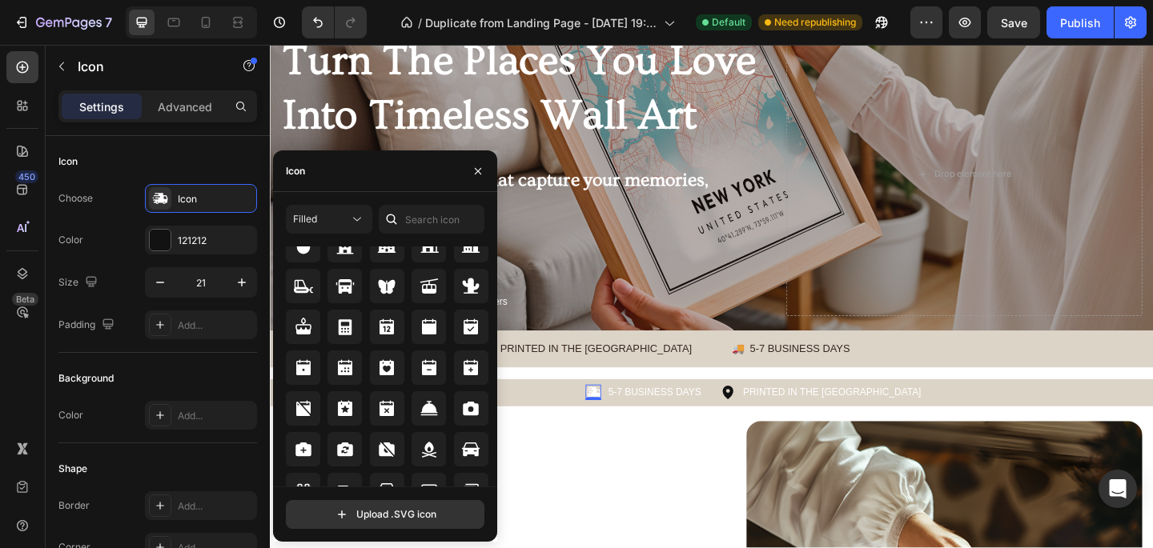
scroll to position [1746, 0]
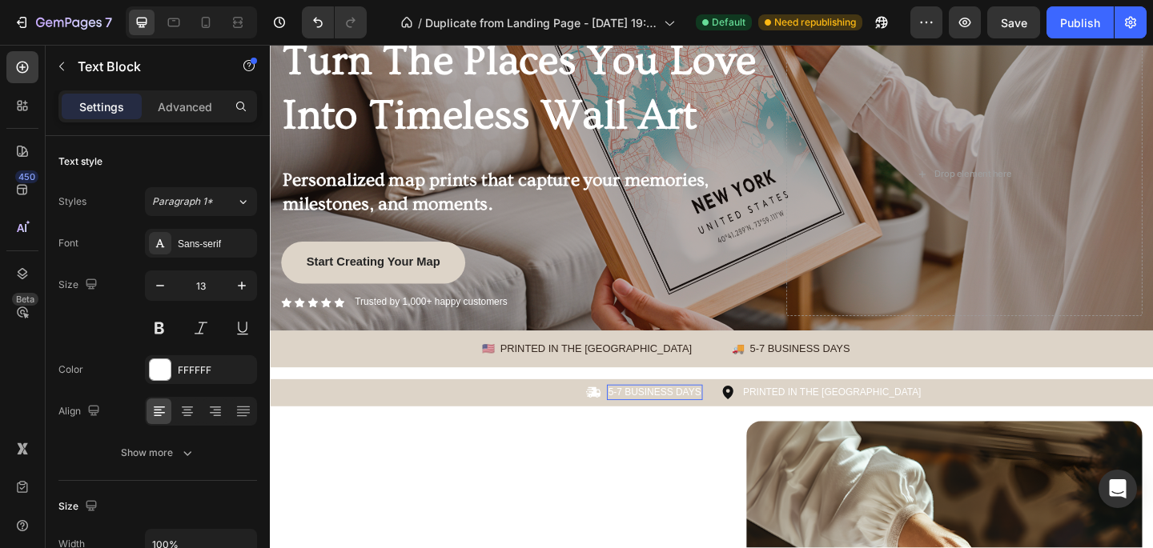
click at [673, 424] on p "5-7 BUSINESS DAYS" at bounding box center [688, 424] width 101 height 14
click at [191, 376] on div "FFFFFF" at bounding box center [201, 371] width 46 height 14
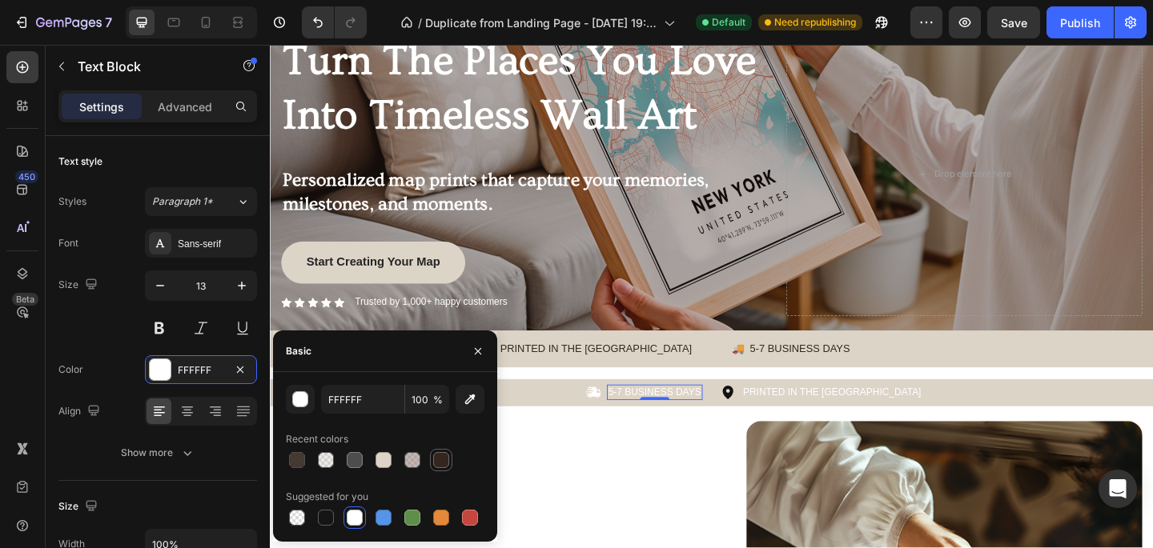
click at [449, 459] on div at bounding box center [441, 460] width 19 height 19
type input "34261E"
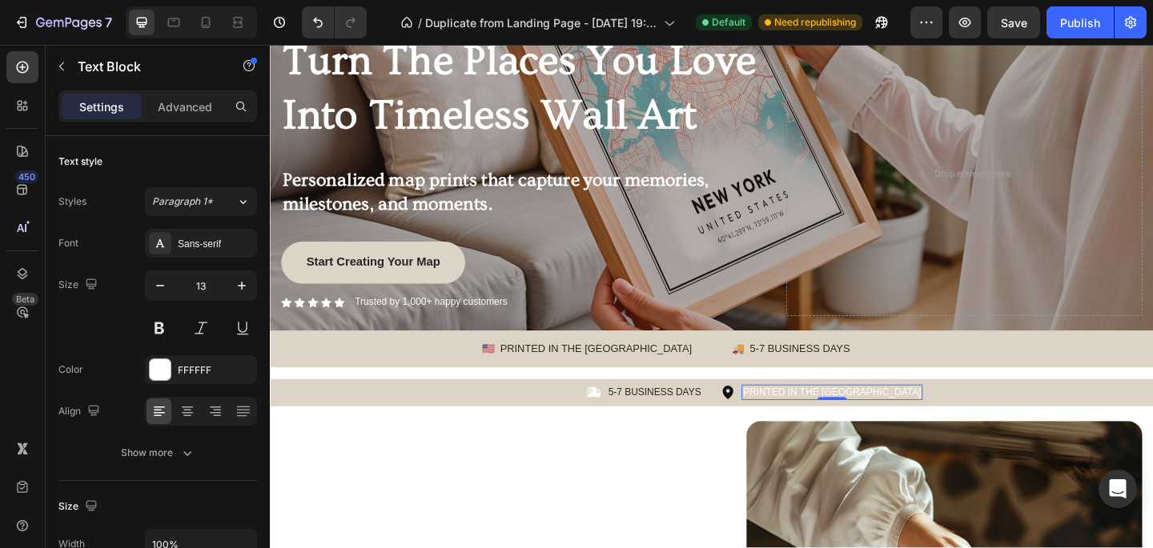
click at [804, 422] on p "PRINTED IN THE [GEOGRAPHIC_DATA]" at bounding box center [882, 424] width 194 height 14
click at [200, 372] on div "FFFFFF" at bounding box center [201, 371] width 46 height 14
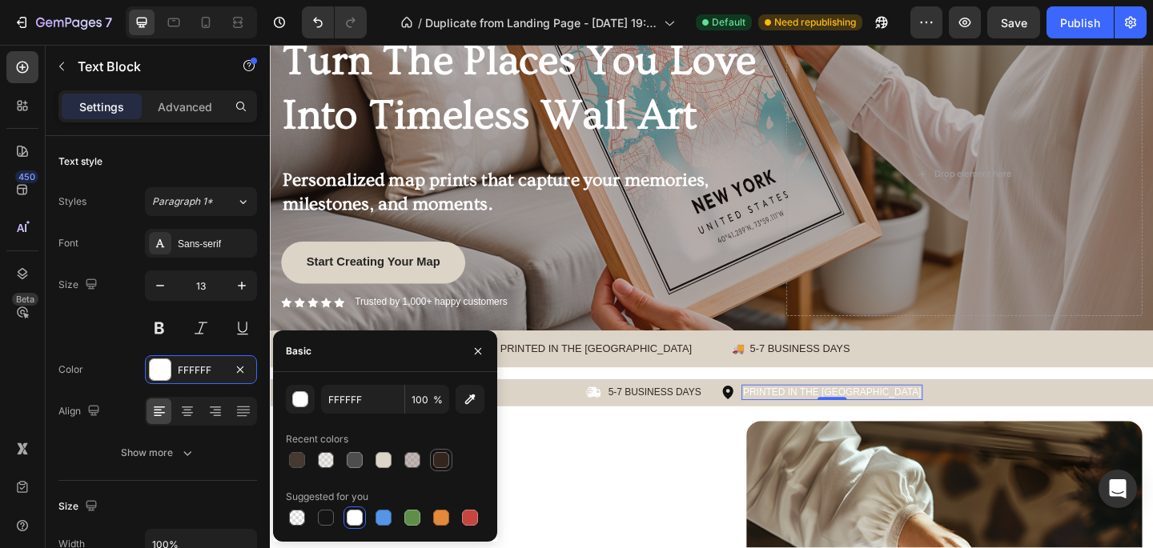
click at [444, 465] on div at bounding box center [441, 460] width 16 height 16
type input "34261E"
click at [621, 422] on icon at bounding box center [621, 423] width 15 height 11
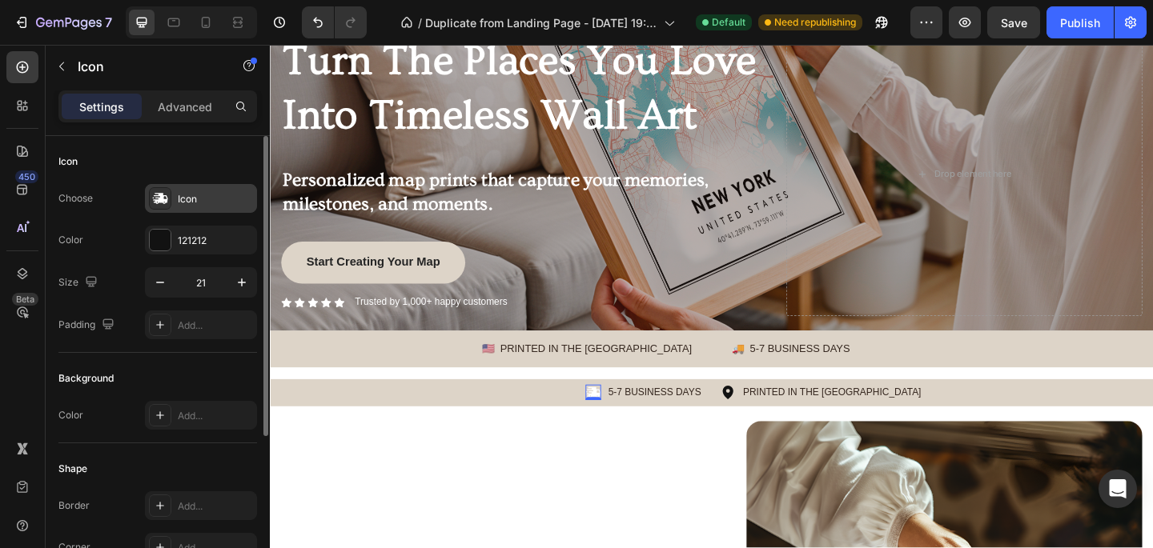
click at [183, 193] on div "Icon" at bounding box center [215, 199] width 75 height 14
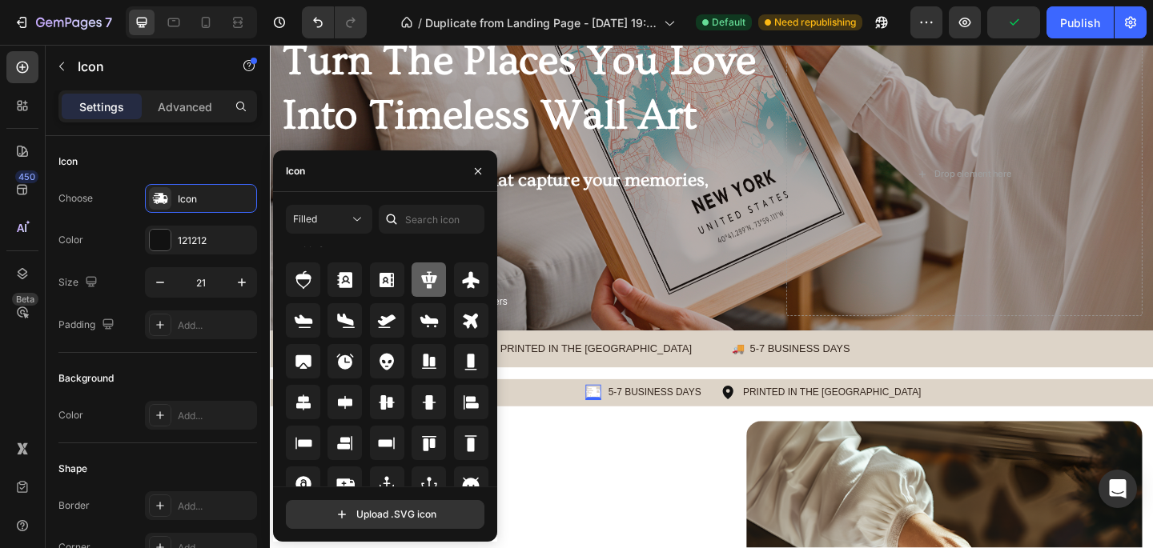
scroll to position [17, 0]
click at [416, 212] on input "text" at bounding box center [432, 219] width 106 height 29
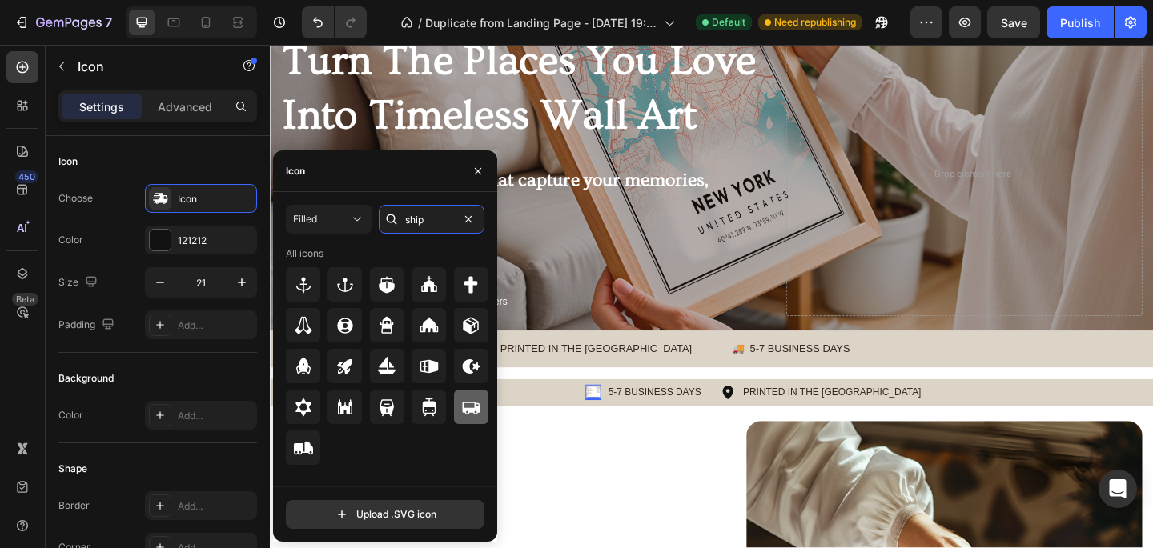
type input "ship"
click at [473, 409] on icon at bounding box center [472, 408] width 18 height 13
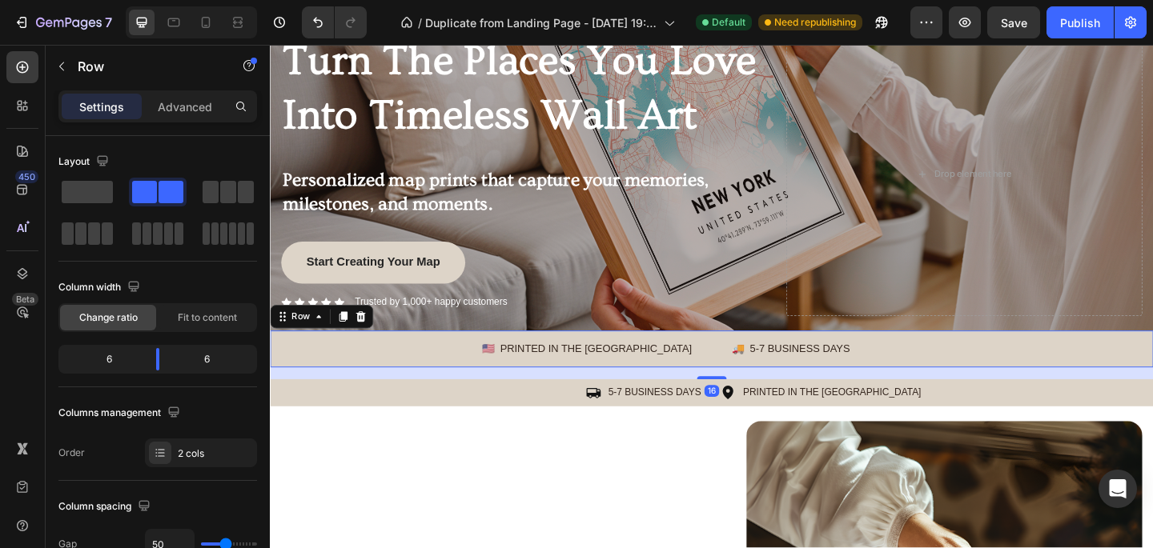
click at [561, 390] on div "🇺🇸 PRINTED IN THE US Text Block 🚚 5-7 BUSINESS DAYS Text Block Row 16" at bounding box center [750, 375] width 961 height 39
click at [368, 340] on icon at bounding box center [369, 340] width 10 height 11
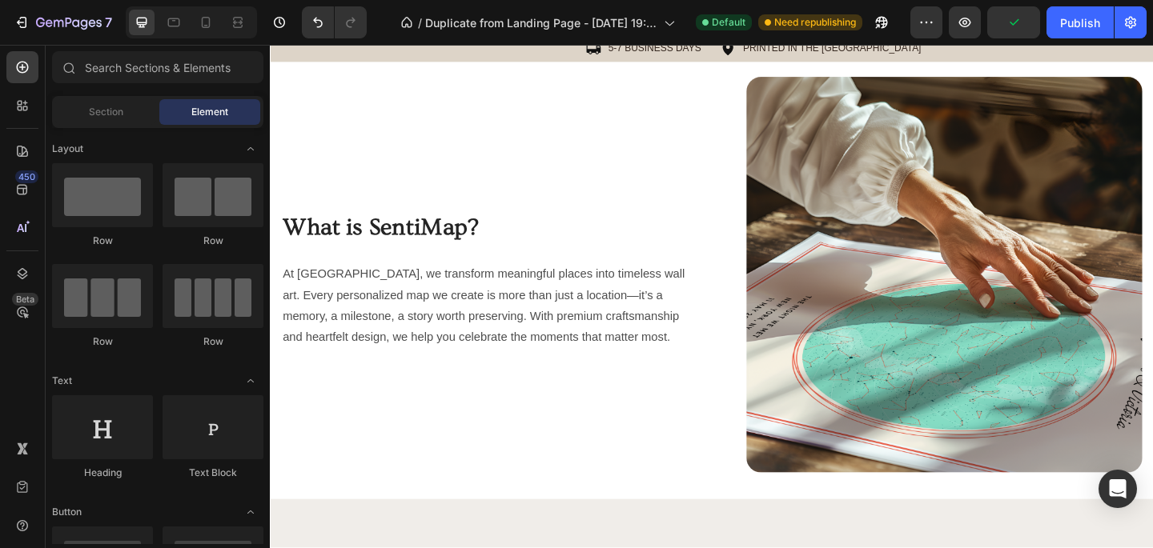
scroll to position [210, 0]
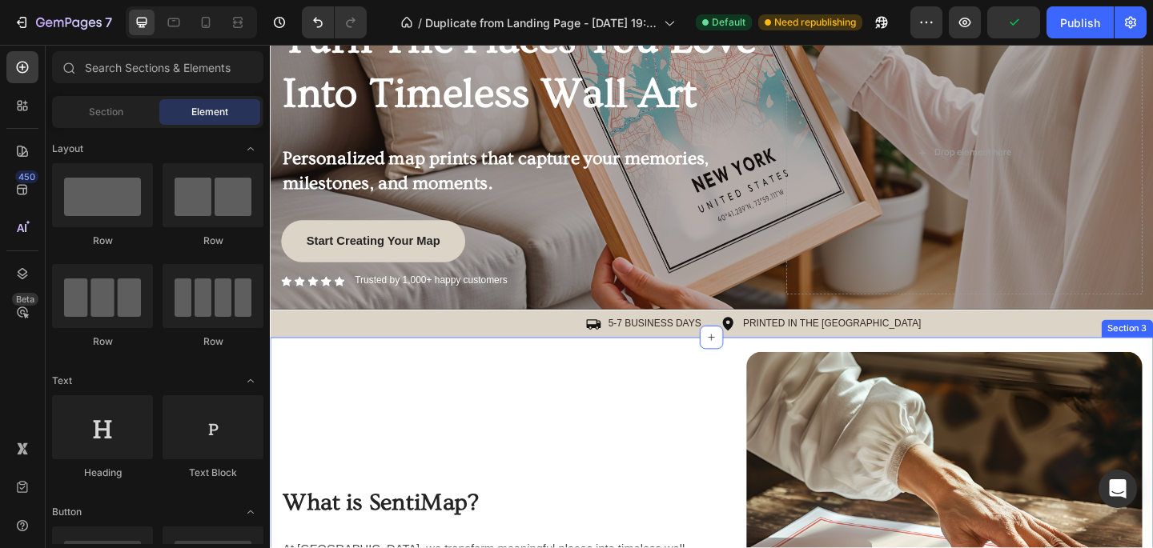
click at [525, 360] on div "Icon 5-7 BUSINESS DAYS Text Block Row Icon PRINTED IN THE [GEOGRAPHIC_DATA] Tex…" at bounding box center [750, 349] width 961 height 30
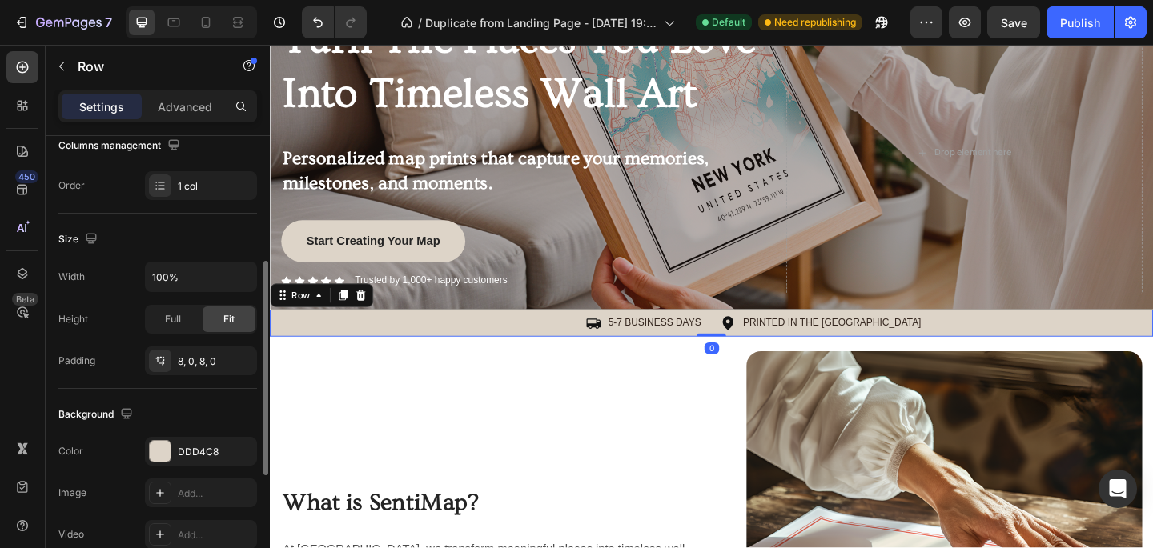
scroll to position [289, 0]
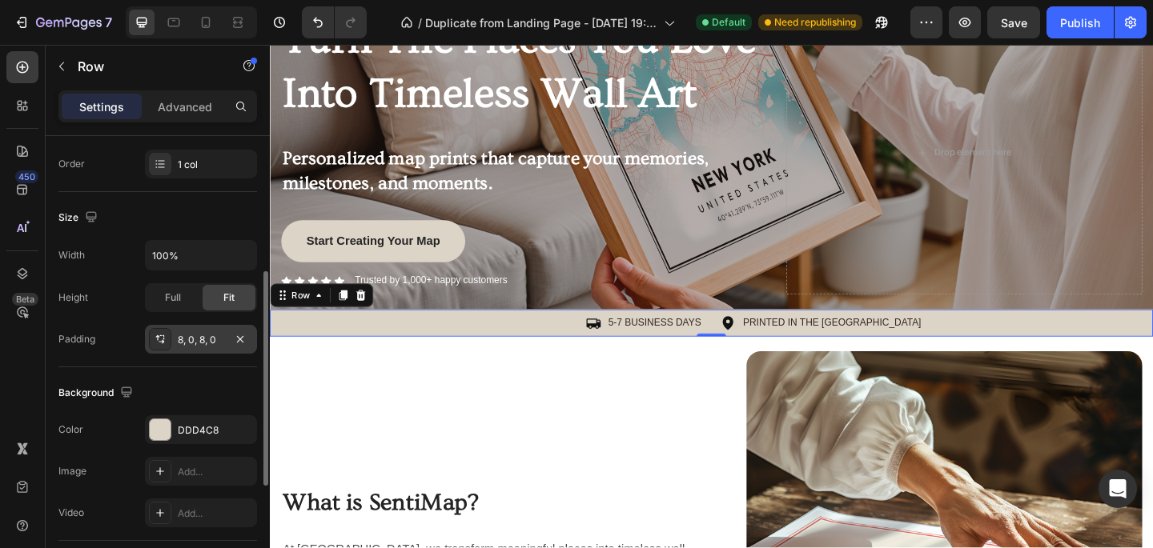
click at [179, 337] on div "8, 0, 8, 0" at bounding box center [201, 340] width 46 height 14
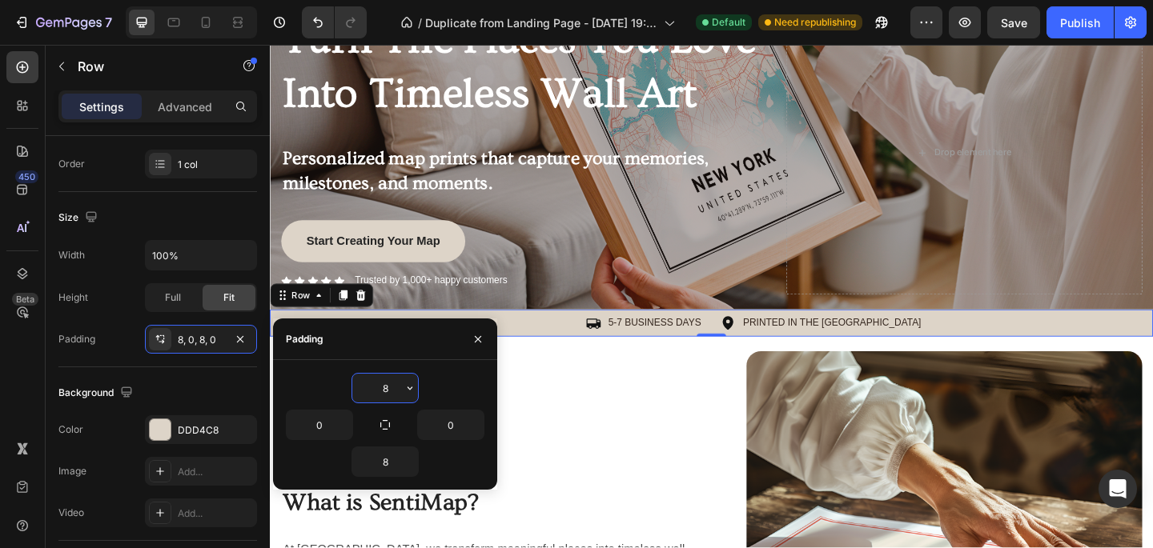
click at [376, 392] on input "8" at bounding box center [385, 388] width 66 height 29
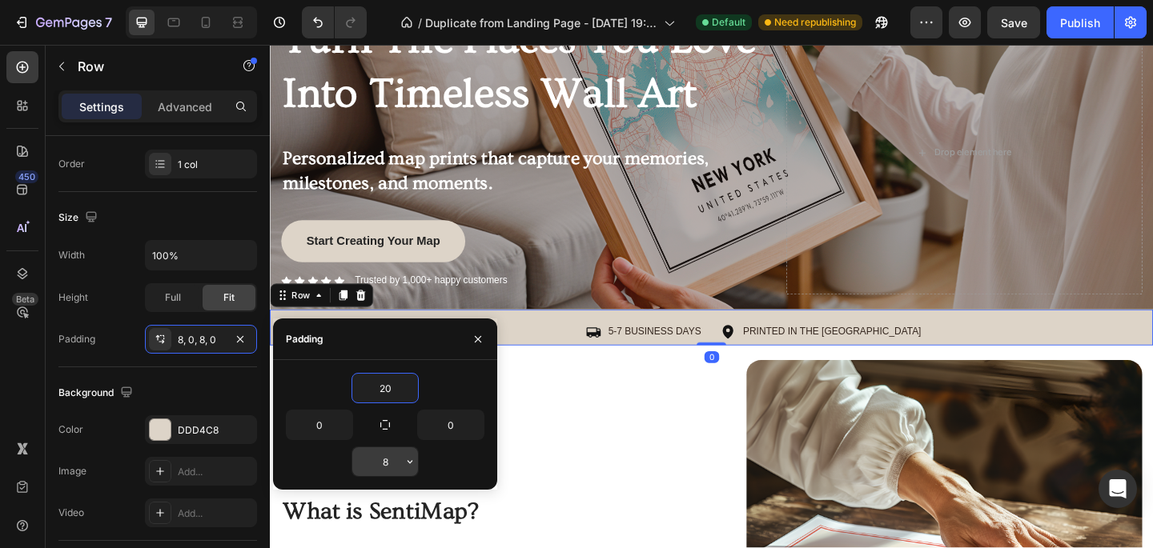
type input "20"
click at [384, 463] on input "8" at bounding box center [385, 462] width 66 height 29
type input "20"
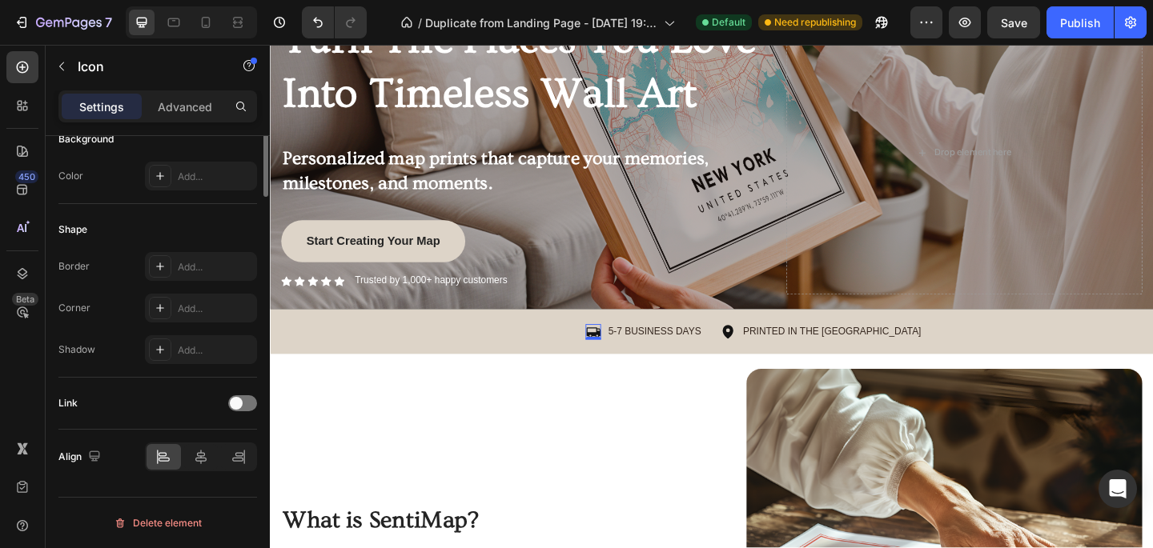
click at [625, 360] on icon at bounding box center [622, 358] width 16 height 11
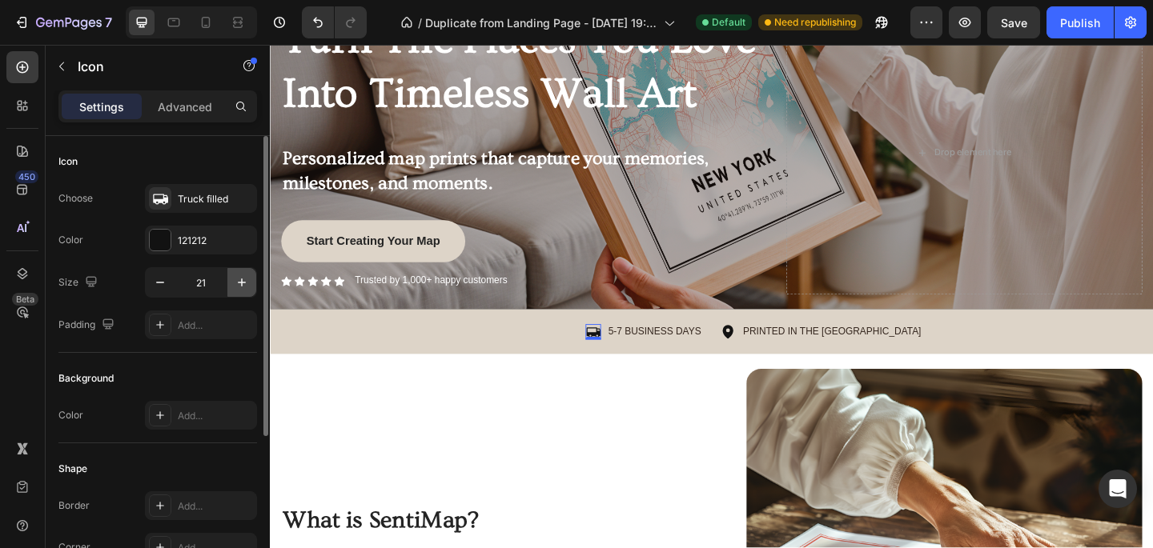
click at [235, 279] on icon "button" at bounding box center [242, 283] width 16 height 16
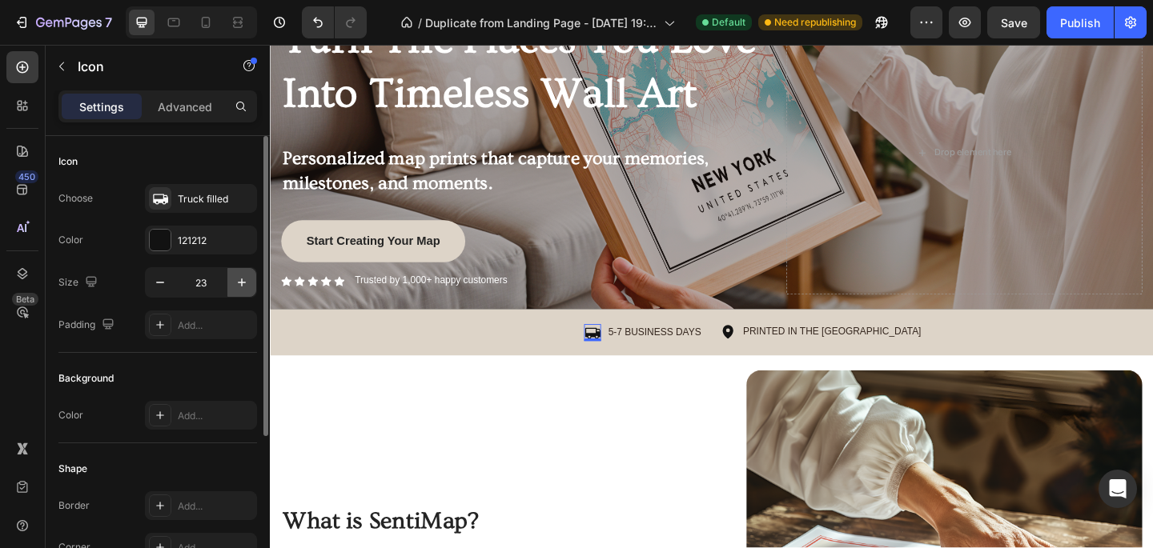
click at [235, 279] on icon "button" at bounding box center [242, 283] width 16 height 16
type input "25"
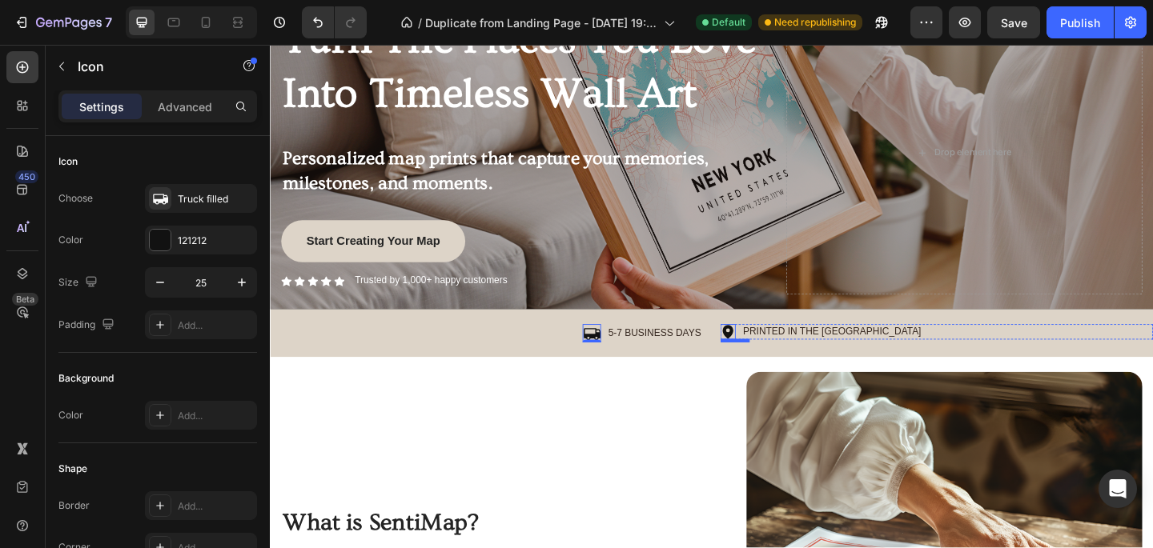
click at [771, 362] on icon at bounding box center [767, 358] width 11 height 14
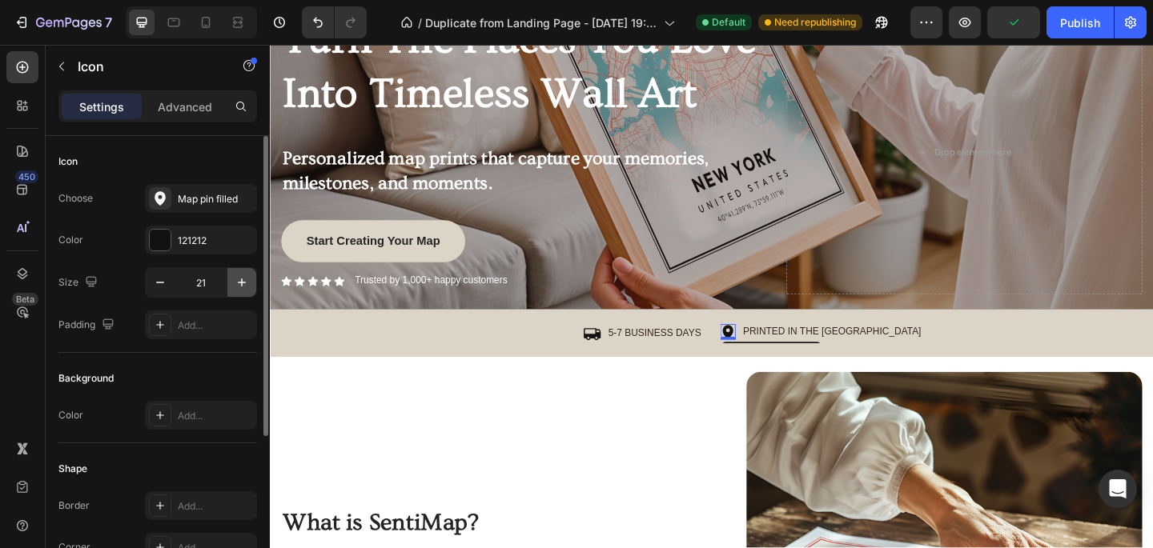
click at [248, 283] on icon "button" at bounding box center [242, 283] width 16 height 16
type input "25"
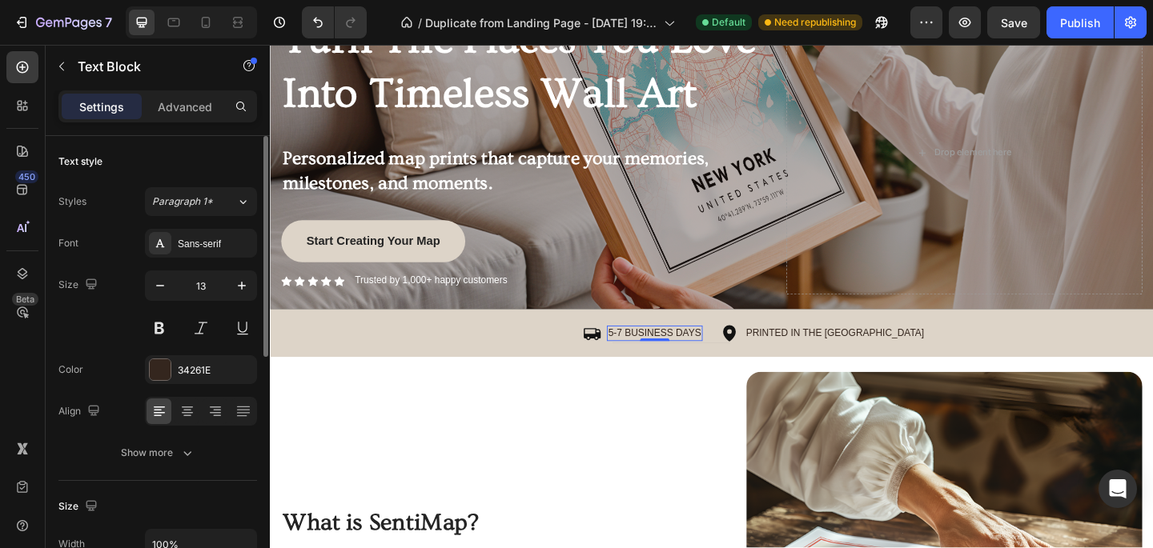
click at [692, 361] on p "5-7 BUSINESS DAYS" at bounding box center [688, 359] width 101 height 14
click at [629, 360] on icon at bounding box center [620, 360] width 18 height 13
click at [643, 359] on p "5-7 BUSINESS DAYS" at bounding box center [688, 359] width 101 height 14
click at [247, 287] on icon "button" at bounding box center [242, 286] width 16 height 16
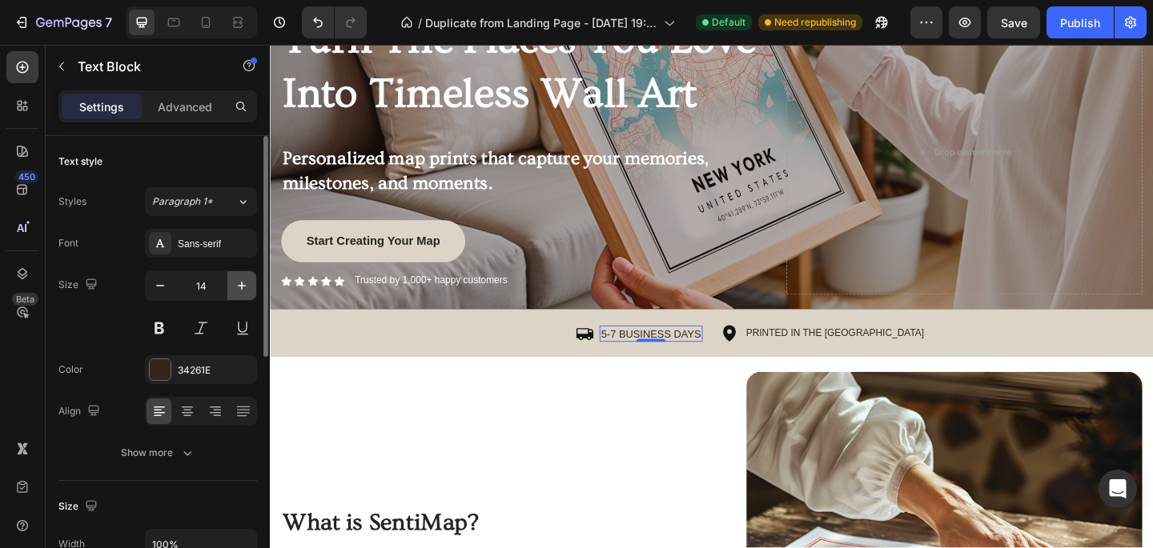
type input "15"
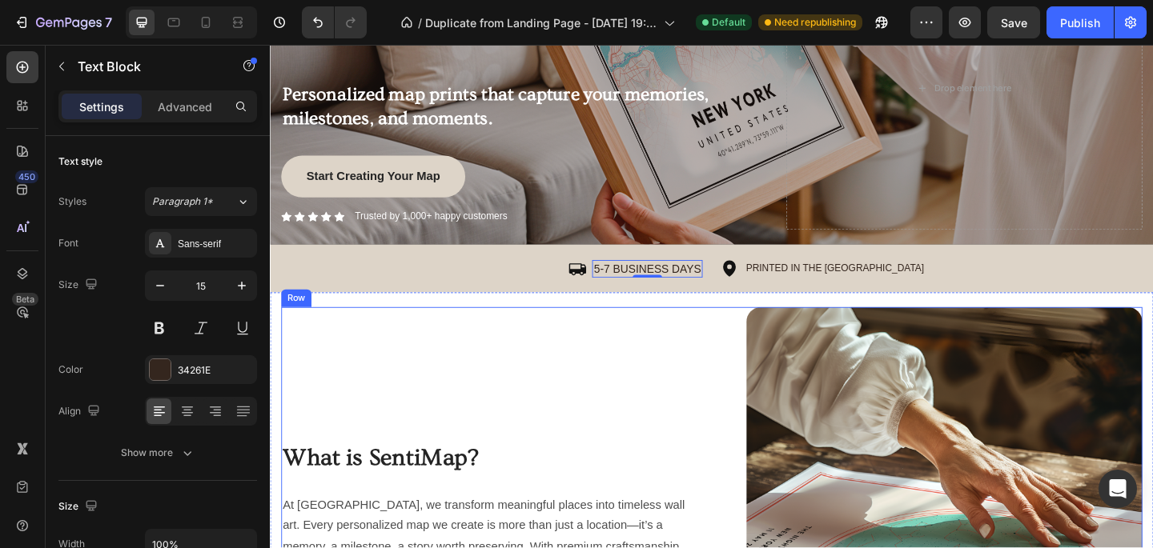
scroll to position [231, 0]
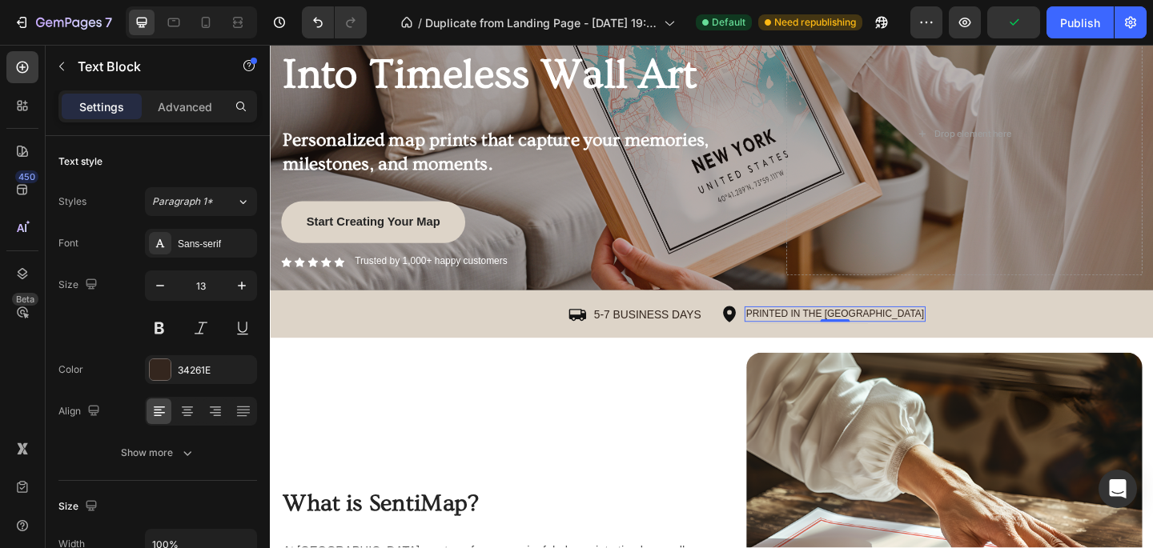
click at [834, 339] on p "PRINTED IN THE [GEOGRAPHIC_DATA]" at bounding box center [885, 338] width 194 height 14
click at [234, 286] on icon "button" at bounding box center [242, 286] width 16 height 16
type input "15"
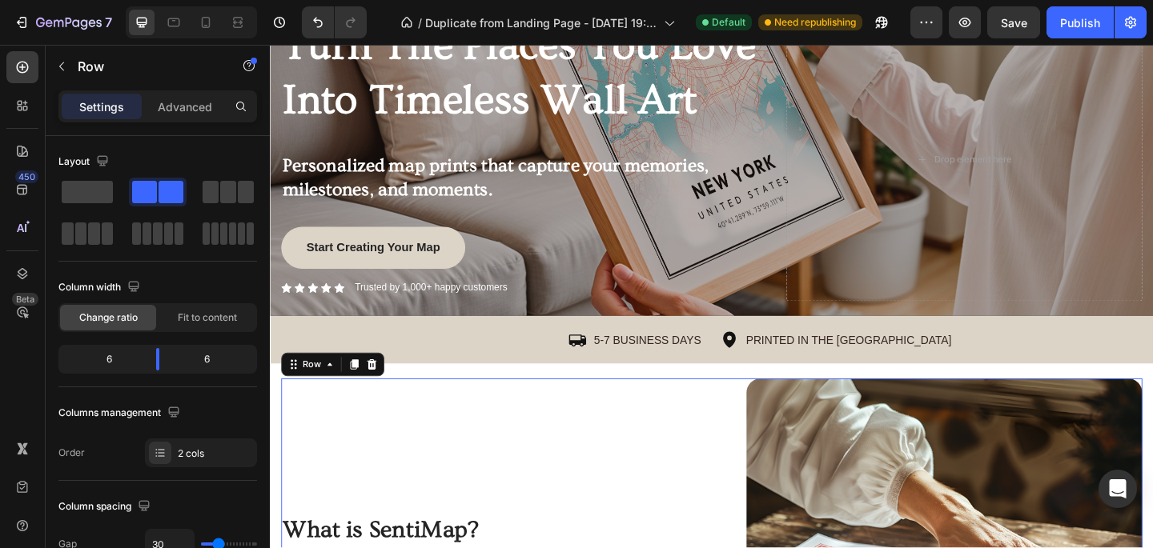
scroll to position [199, 0]
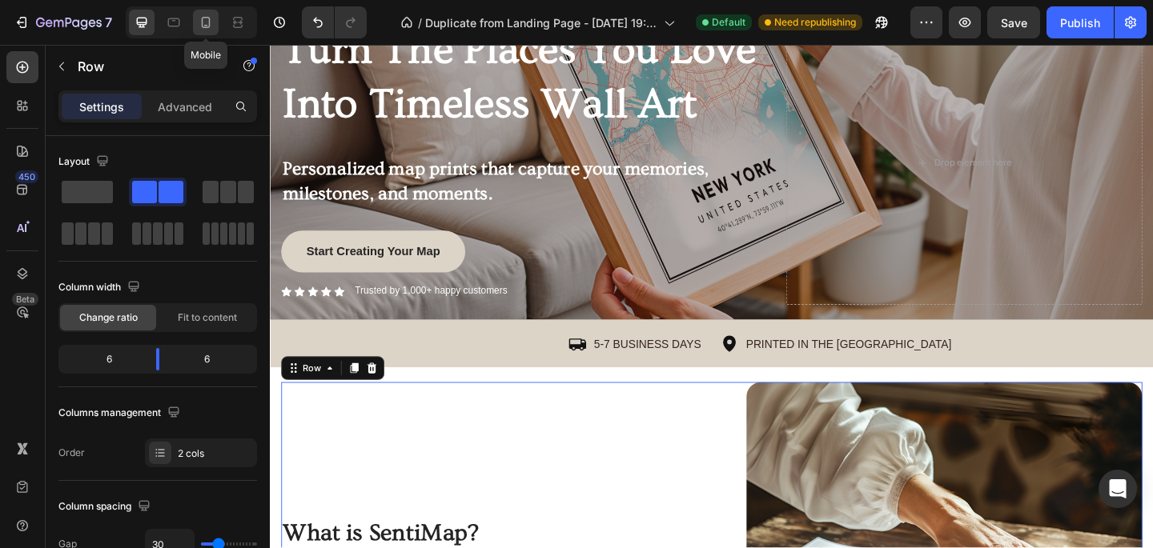
click at [207, 26] on icon at bounding box center [206, 22] width 16 height 16
type input "0"
type input "100%"
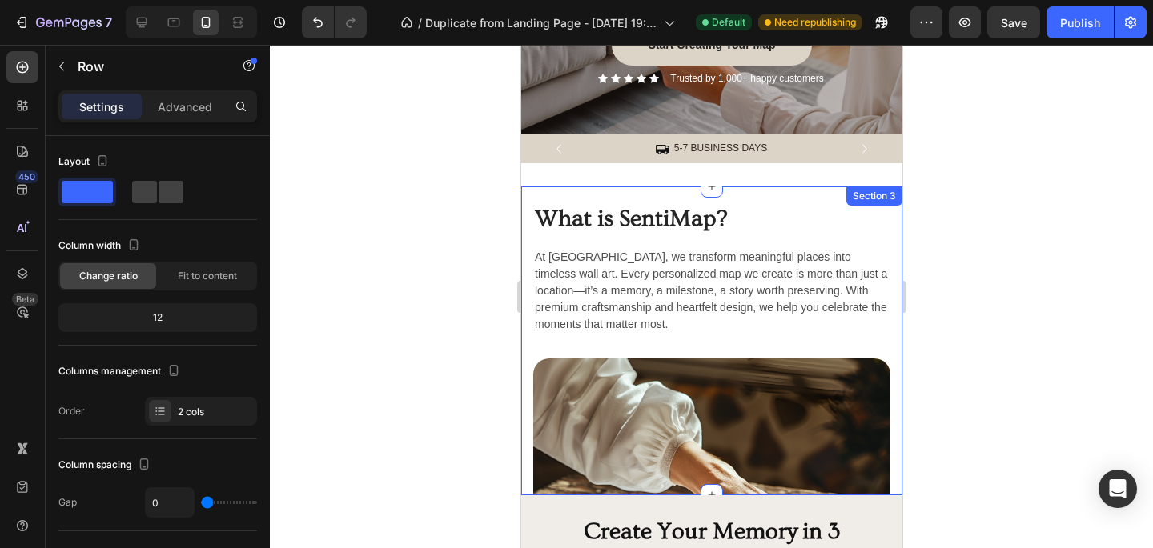
scroll to position [339, 0]
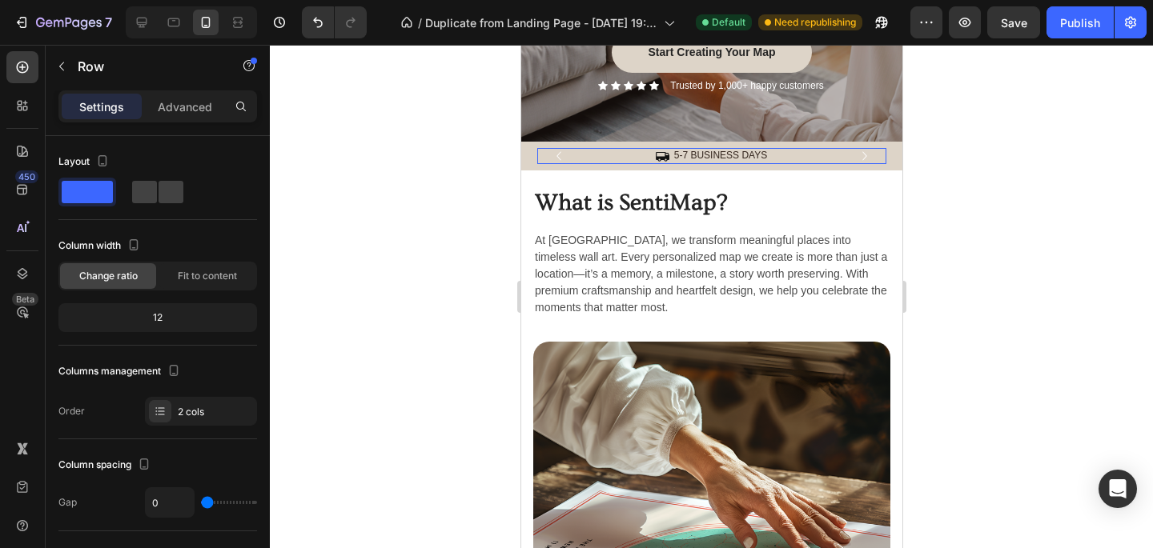
click at [625, 159] on div "Icon 5-7 BUSINESS DAYS Text Block Row" at bounding box center [710, 156] width 349 height 16
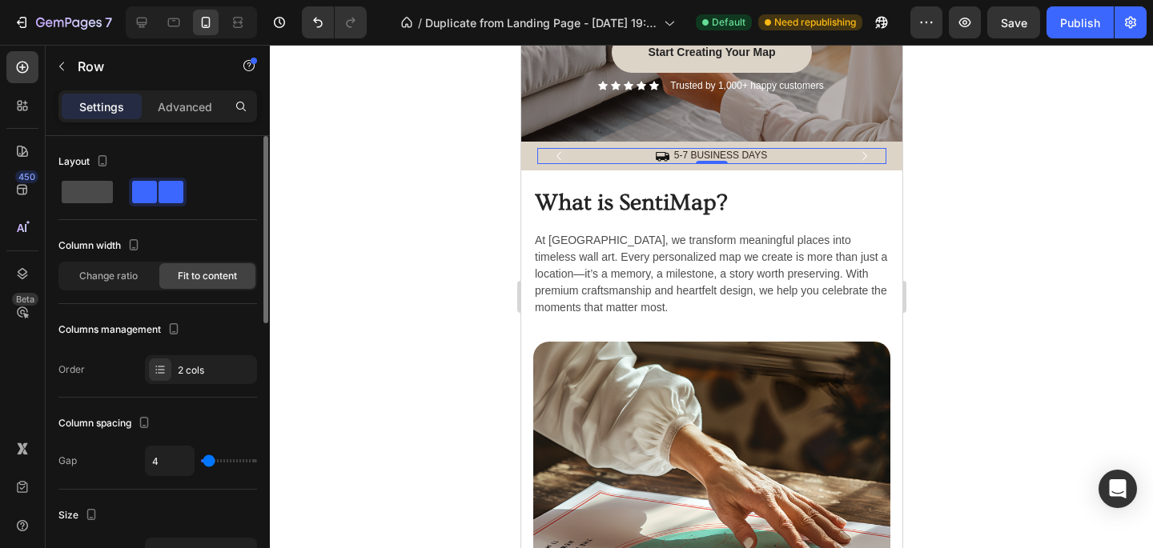
click at [88, 198] on span at bounding box center [87, 192] width 51 height 22
type input "0"
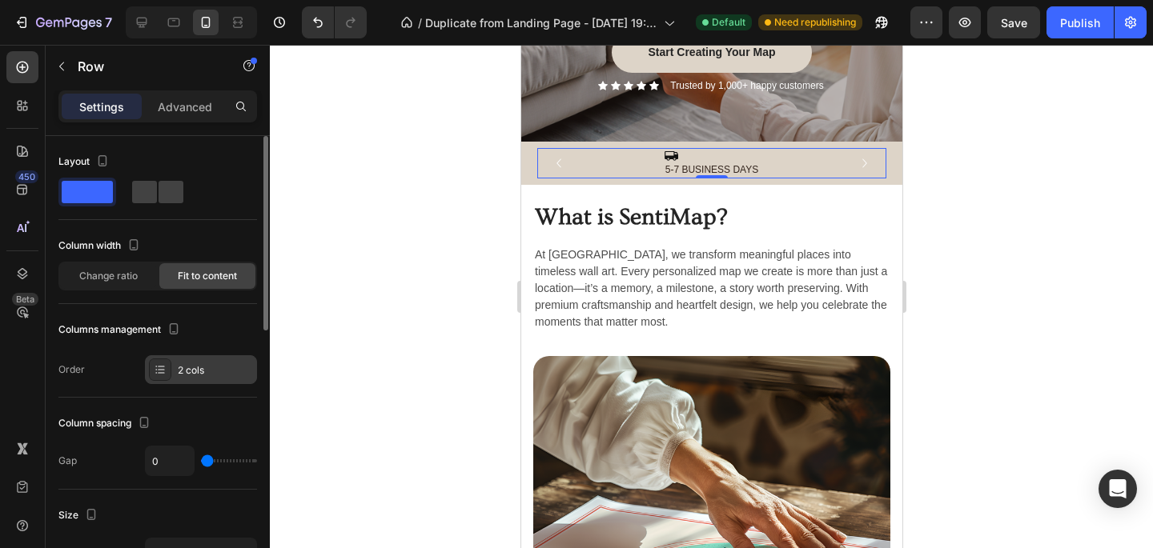
click at [180, 365] on div "2 cols" at bounding box center [215, 371] width 75 height 14
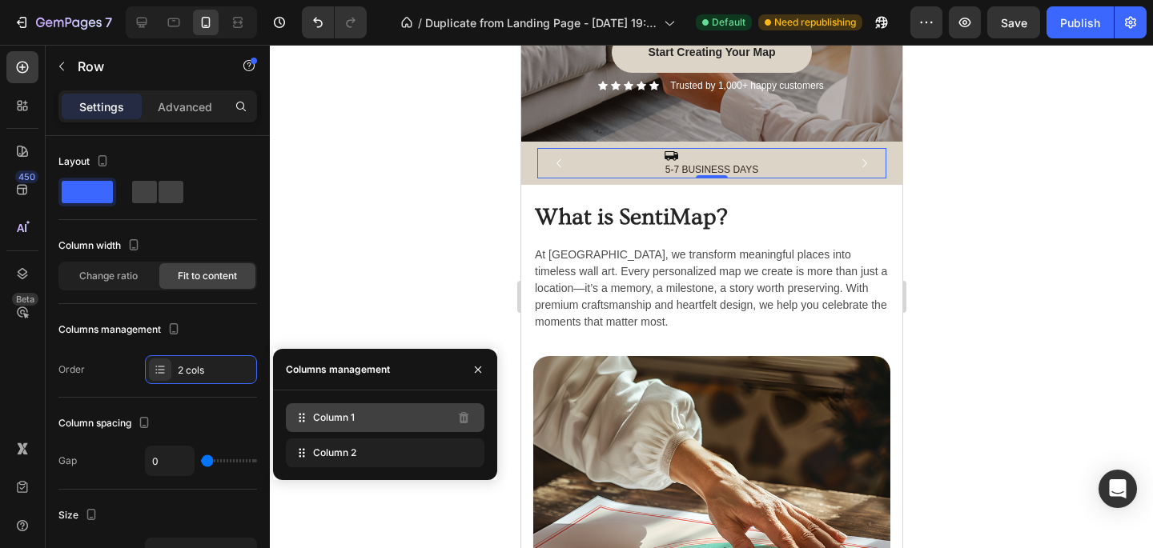
click at [329, 419] on span "Column 1" at bounding box center [334, 418] width 42 height 14
click at [214, 334] on div "Columns management" at bounding box center [157, 330] width 199 height 26
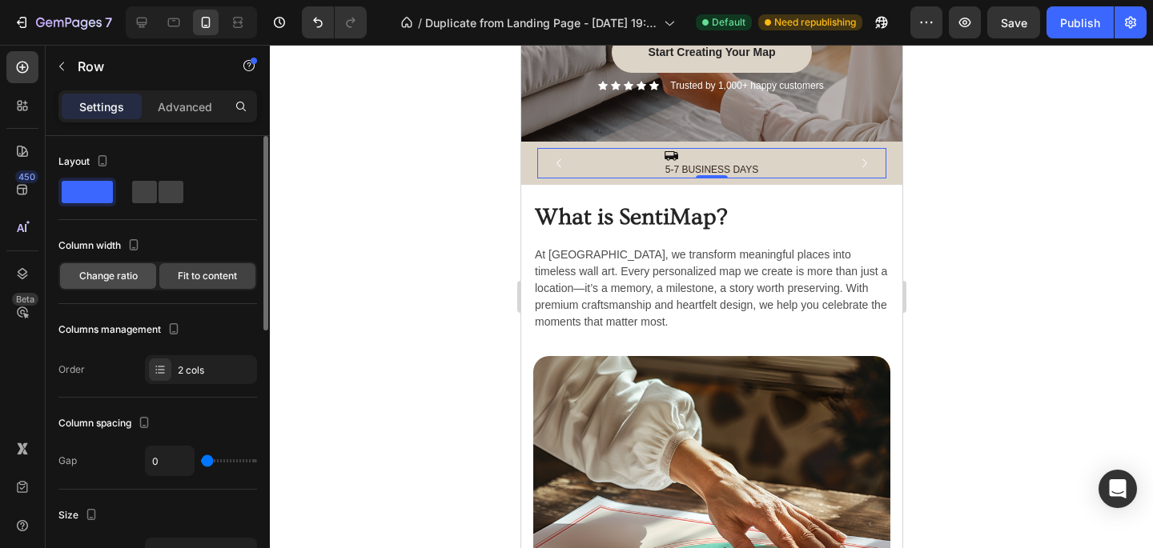
click at [125, 275] on span "Change ratio" at bounding box center [108, 276] width 58 height 14
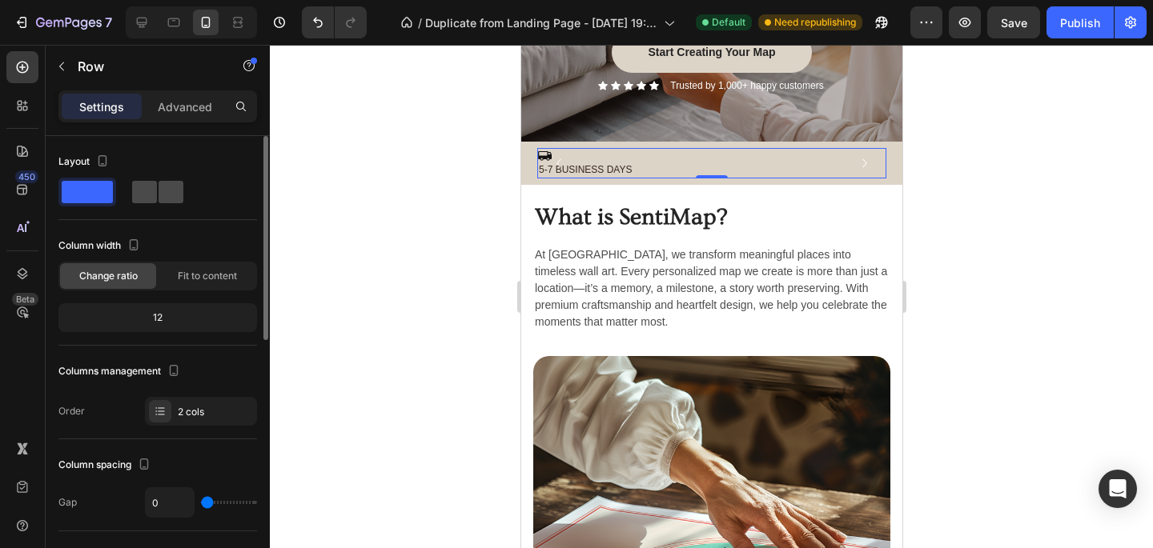
click at [154, 189] on span at bounding box center [144, 192] width 25 height 22
type input "4"
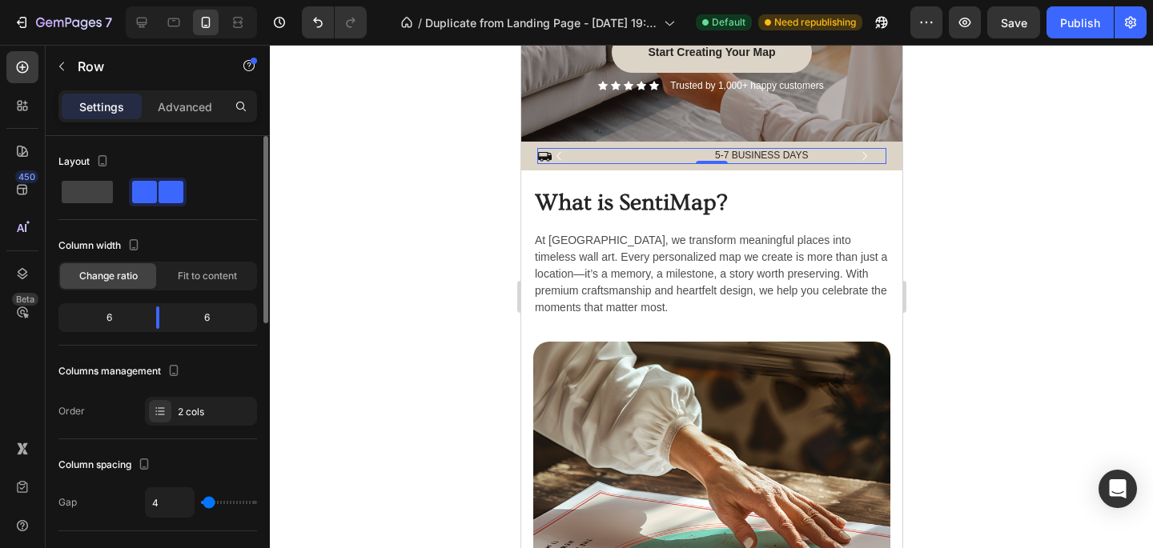
type input "0"
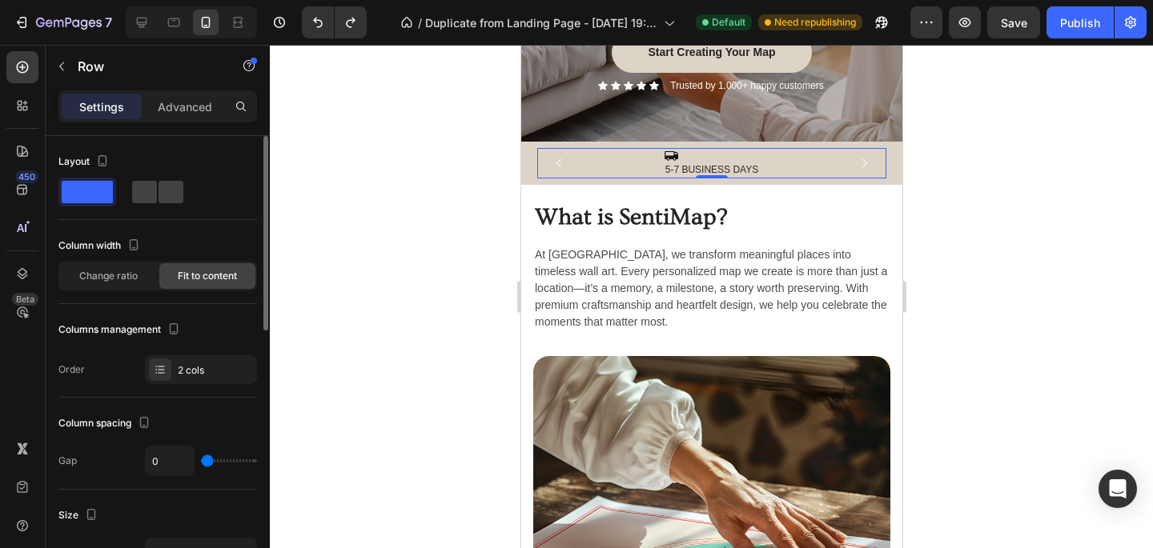
type input "4"
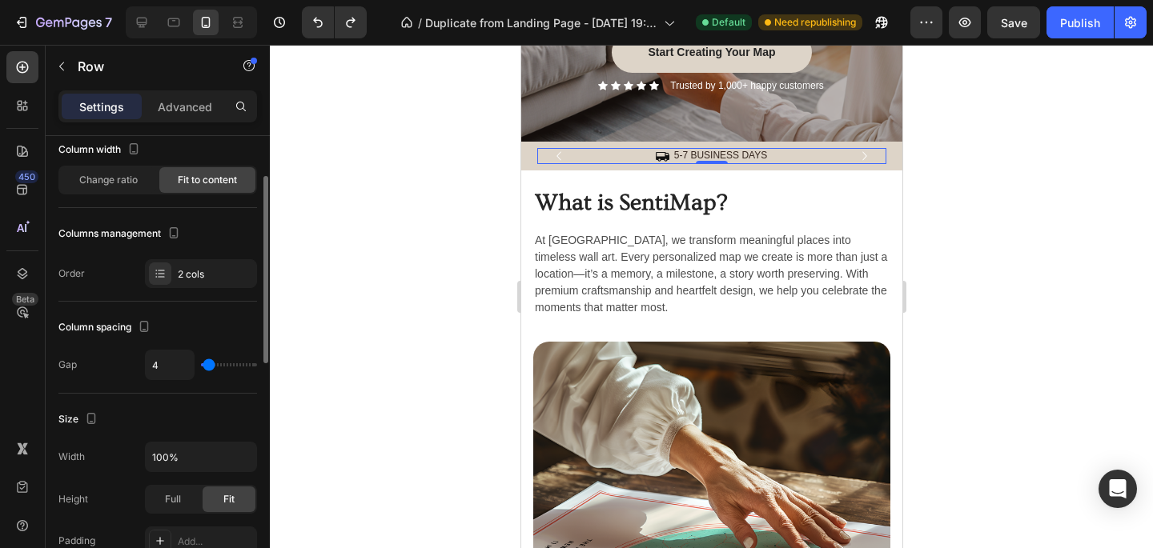
scroll to position [97, 0]
type input "0"
type input "2"
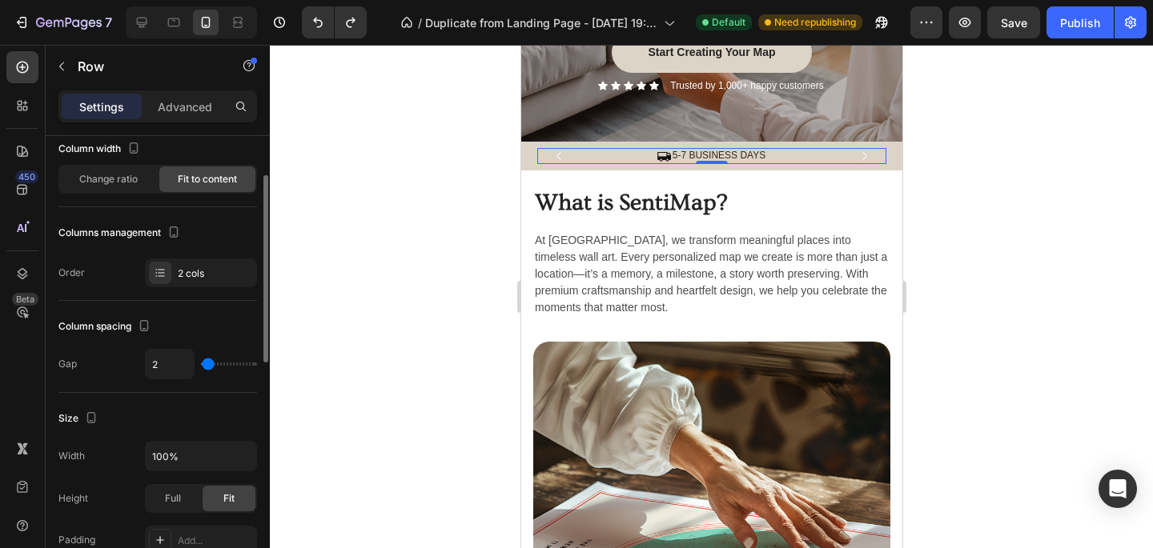
type input "3"
type input "4"
type input "5"
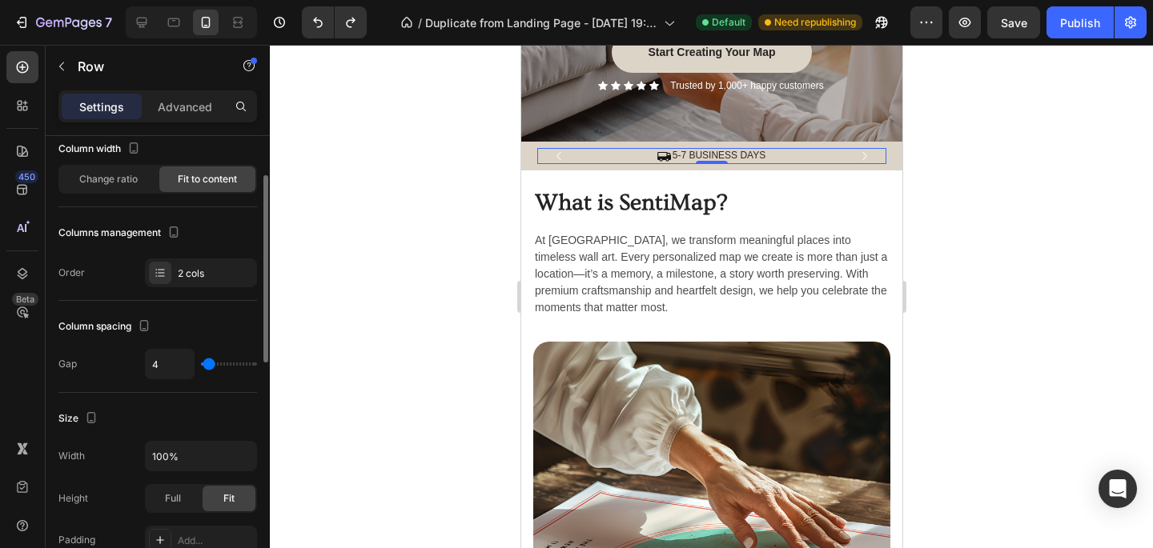
type input "5"
type input "6"
type input "7"
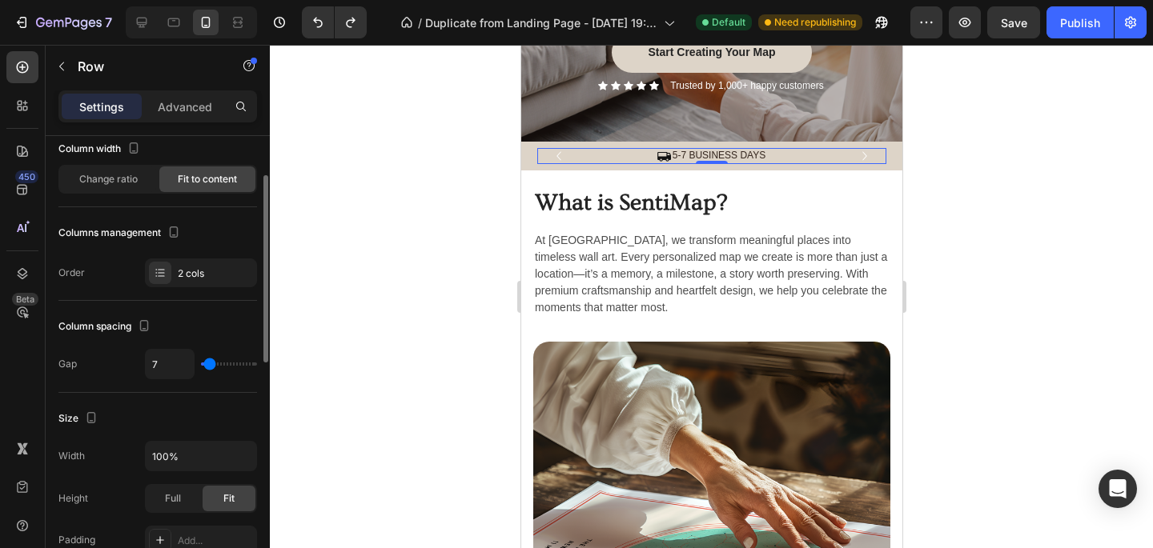
type input "8"
type input "9"
type input "10"
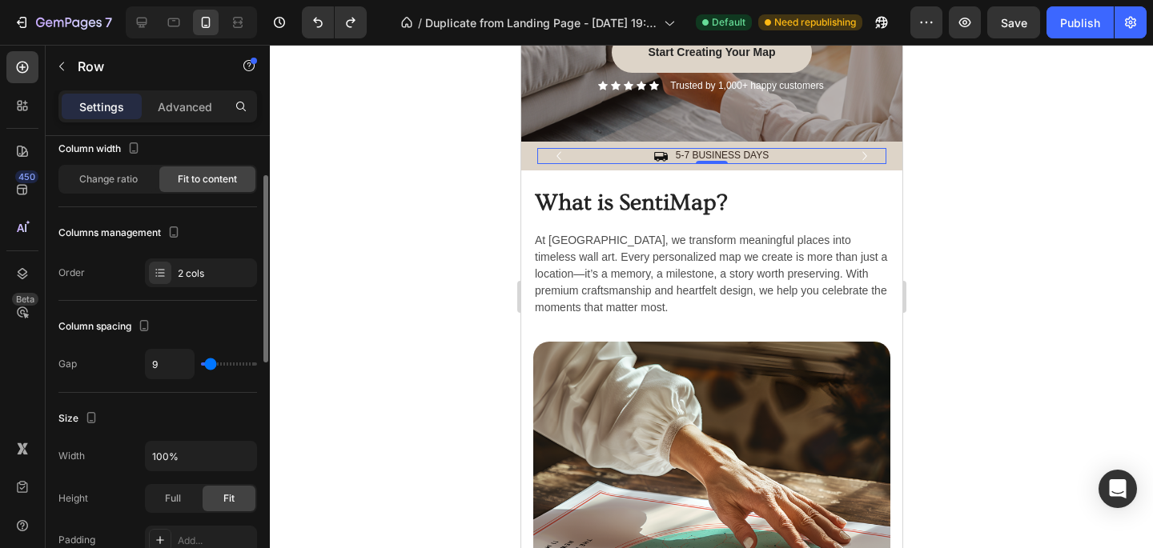
type input "10"
type input "11"
click at [211, 363] on input "range" at bounding box center [229, 364] width 56 height 3
type input "4"
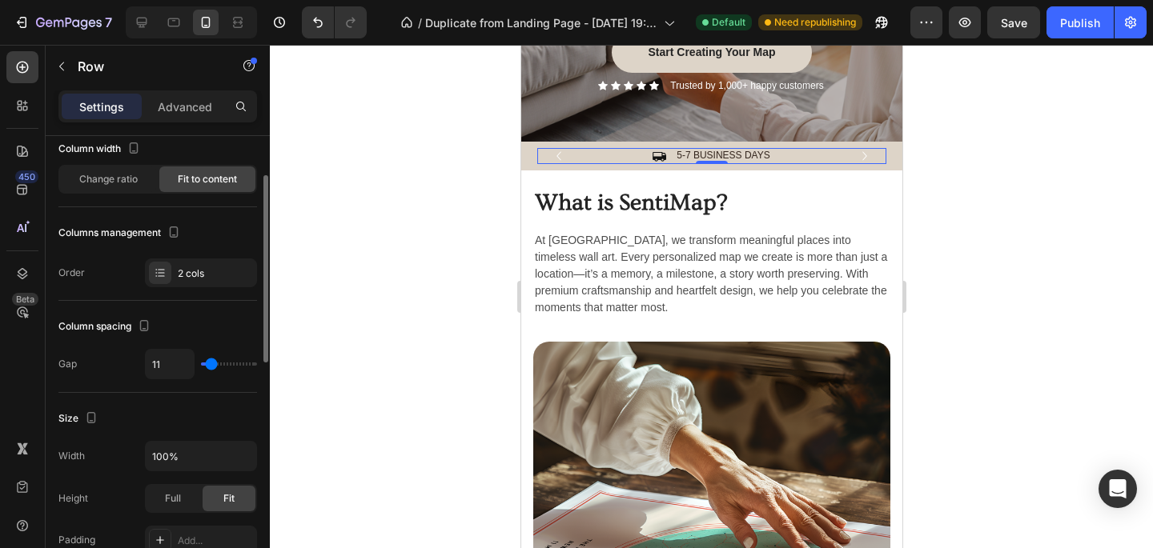
type input "4"
click at [139, 31] on div at bounding box center [142, 23] width 26 height 26
type input "8"
type input "1200"
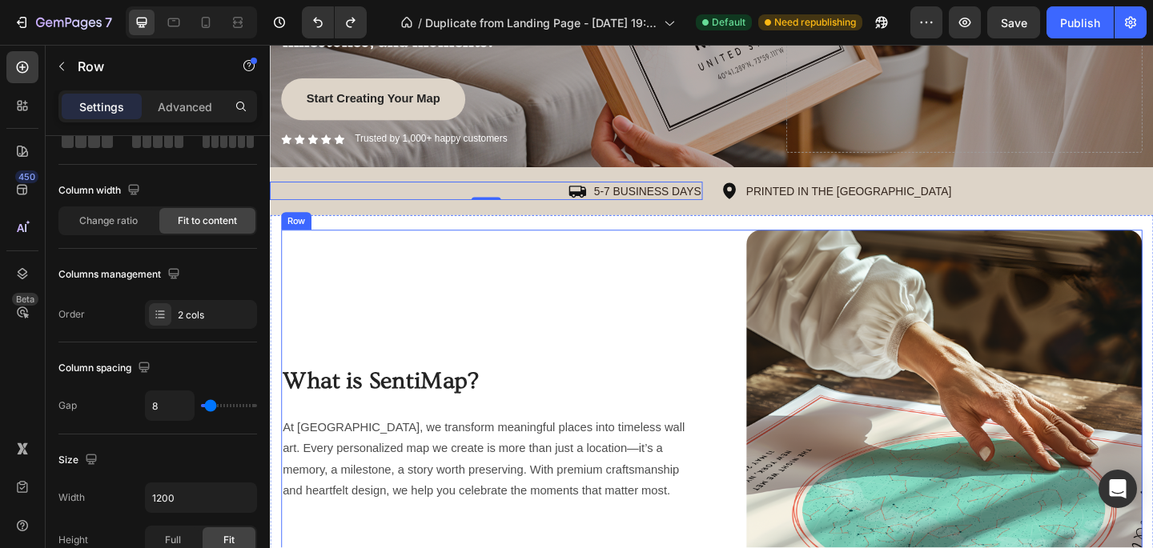
scroll to position [348, 0]
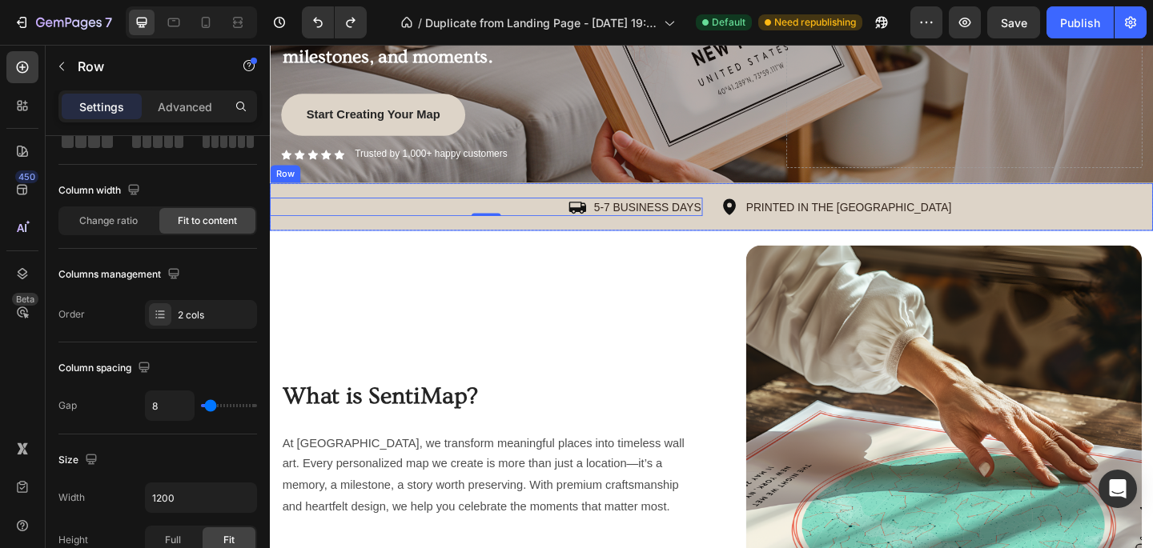
click at [946, 205] on div "Icon 5-7 BUSINESS DAYS Text Block Row 0 Icon PRINTED IN THE US Text Block Row C…" at bounding box center [750, 221] width 961 height 52
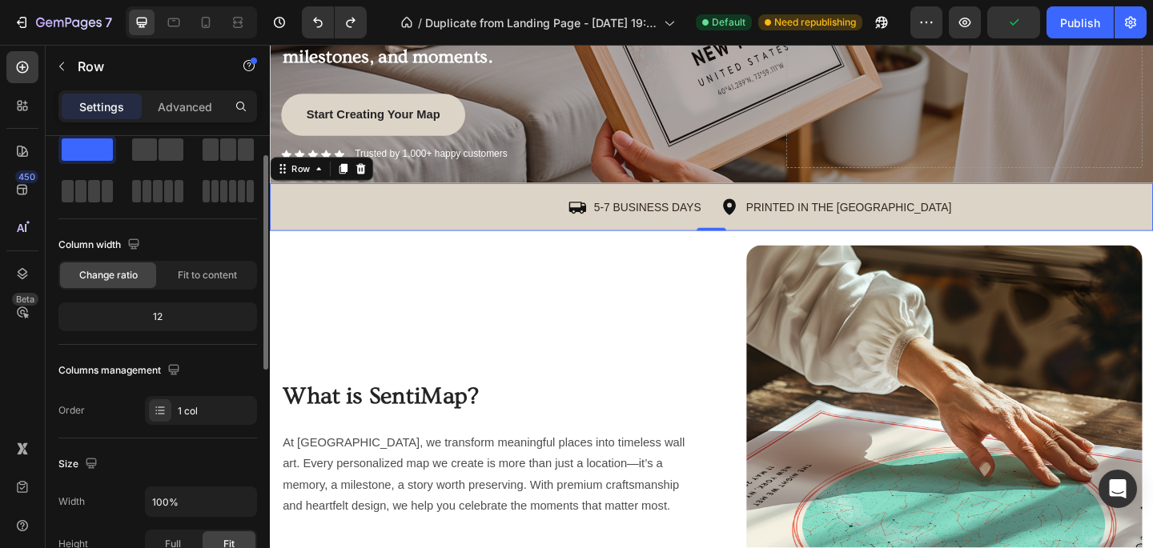
scroll to position [0, 0]
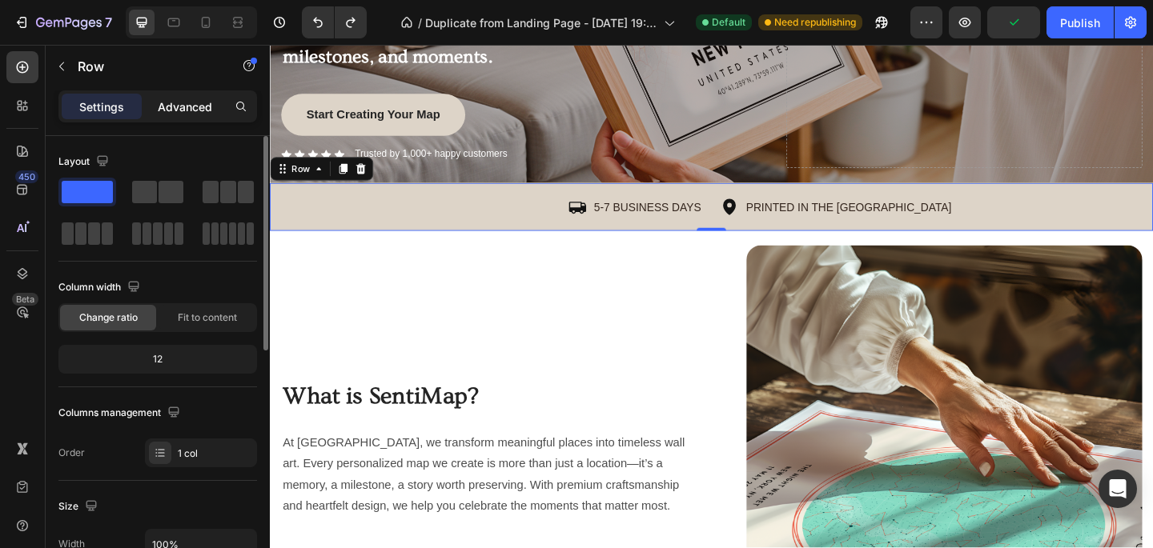
click at [180, 112] on p "Advanced" at bounding box center [185, 106] width 54 height 17
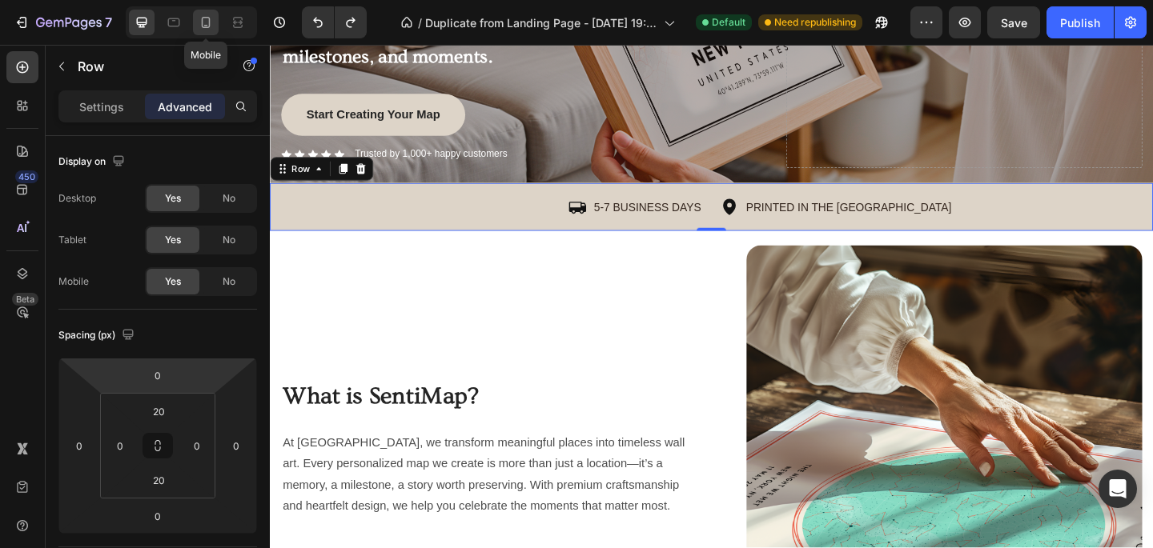
click at [207, 26] on icon at bounding box center [206, 22] width 16 height 16
type input "8"
type input "20"
type input "8"
type input "20"
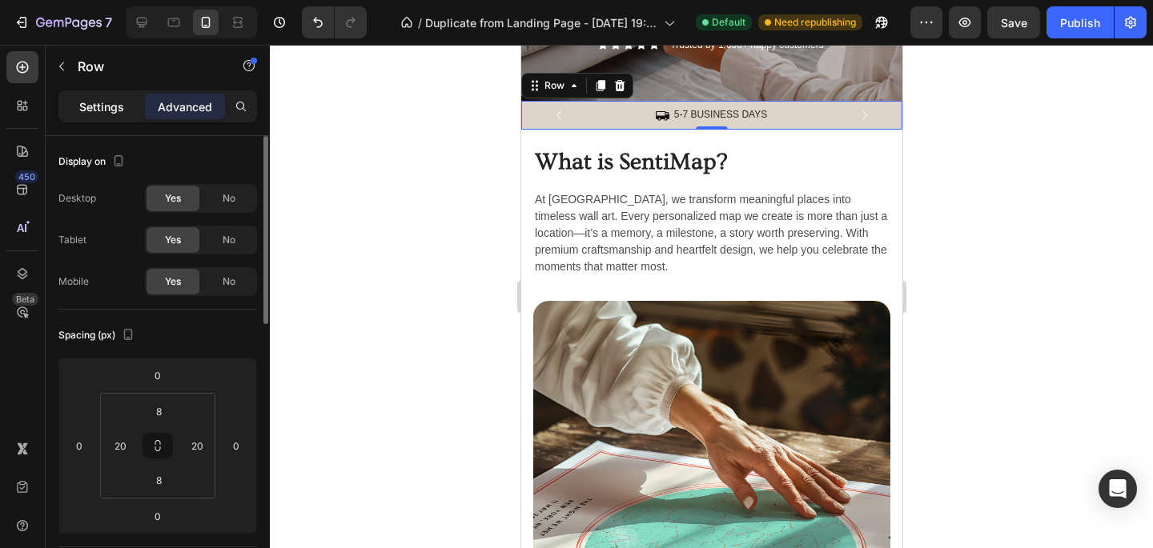
click at [91, 105] on p "Settings" at bounding box center [101, 106] width 45 height 17
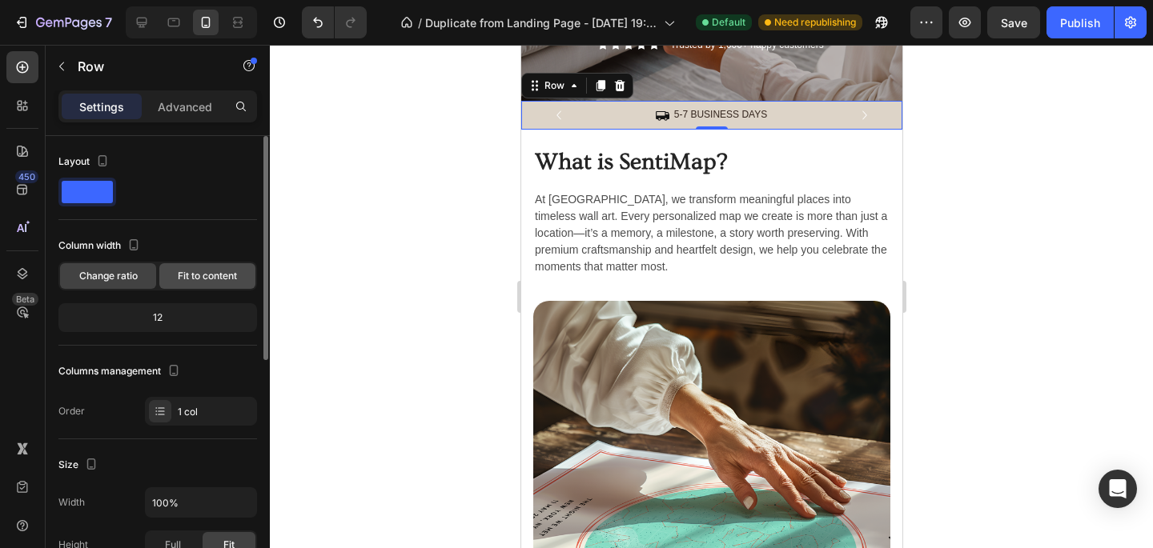
click at [188, 280] on span "Fit to content" at bounding box center [207, 276] width 59 height 14
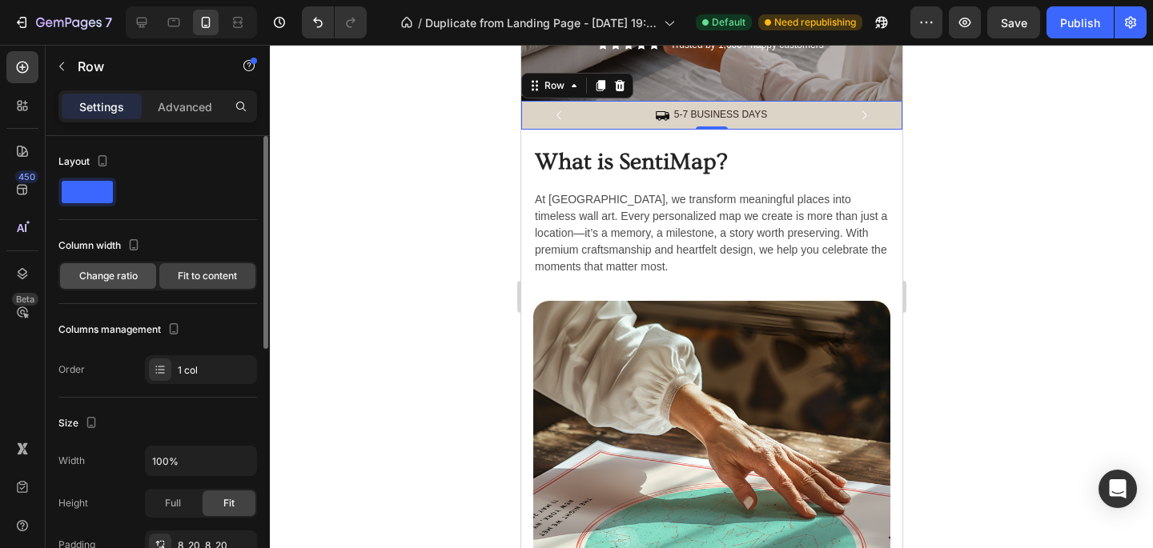
click at [98, 275] on span "Change ratio" at bounding box center [108, 276] width 58 height 14
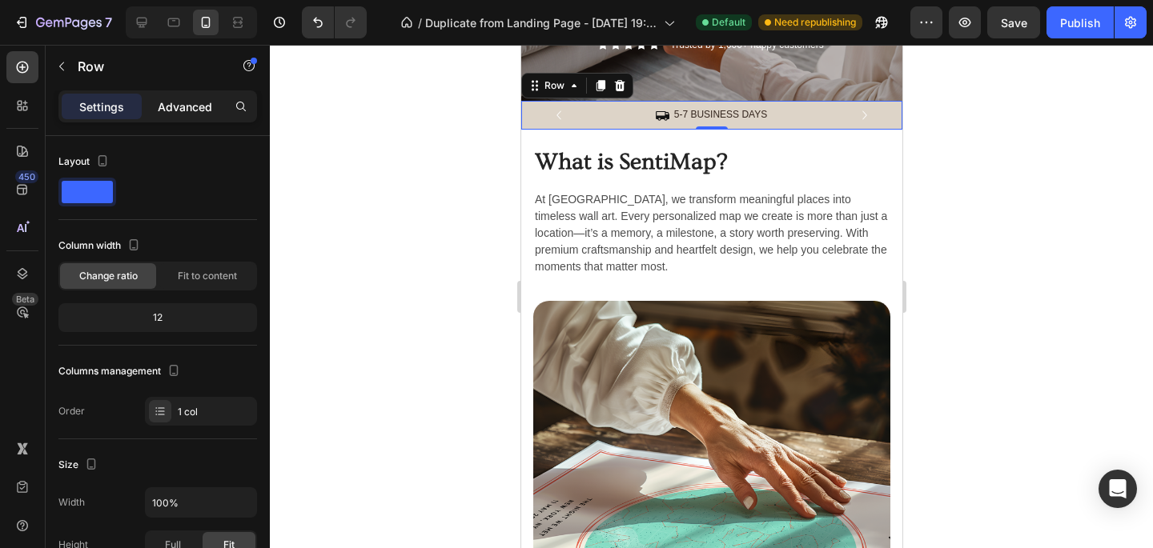
click at [189, 112] on p "Advanced" at bounding box center [185, 106] width 54 height 17
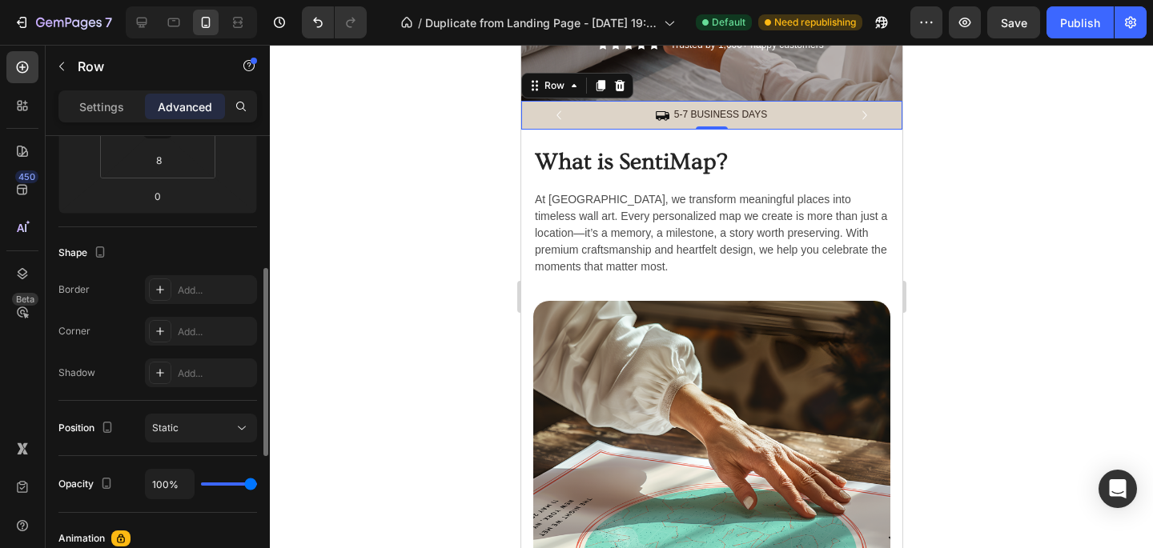
scroll to position [319, 0]
click at [148, 22] on icon at bounding box center [142, 22] width 16 height 16
type input "20"
type input "0"
type input "20"
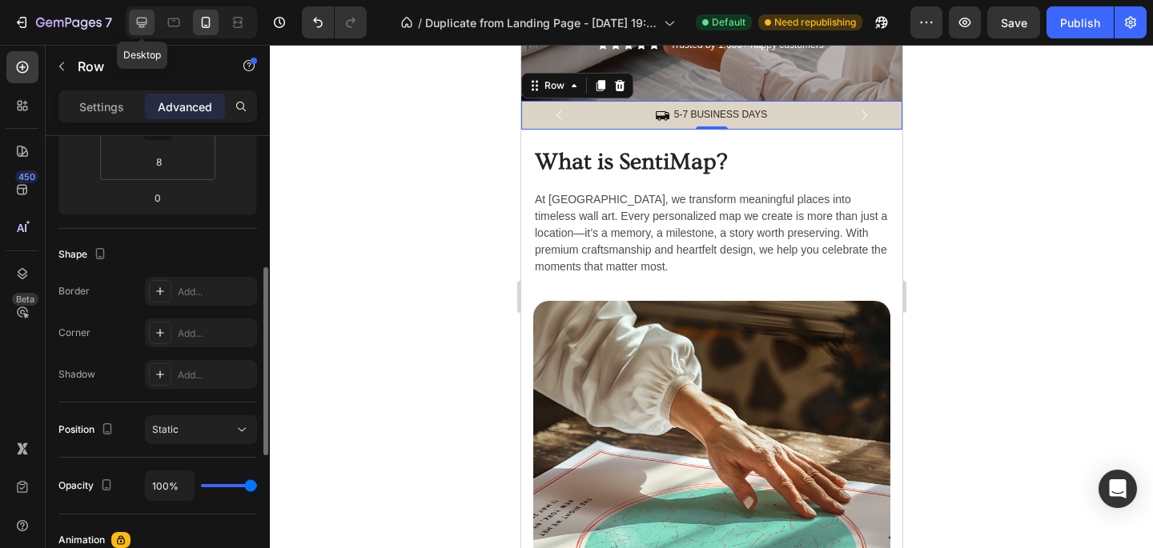
type input "0"
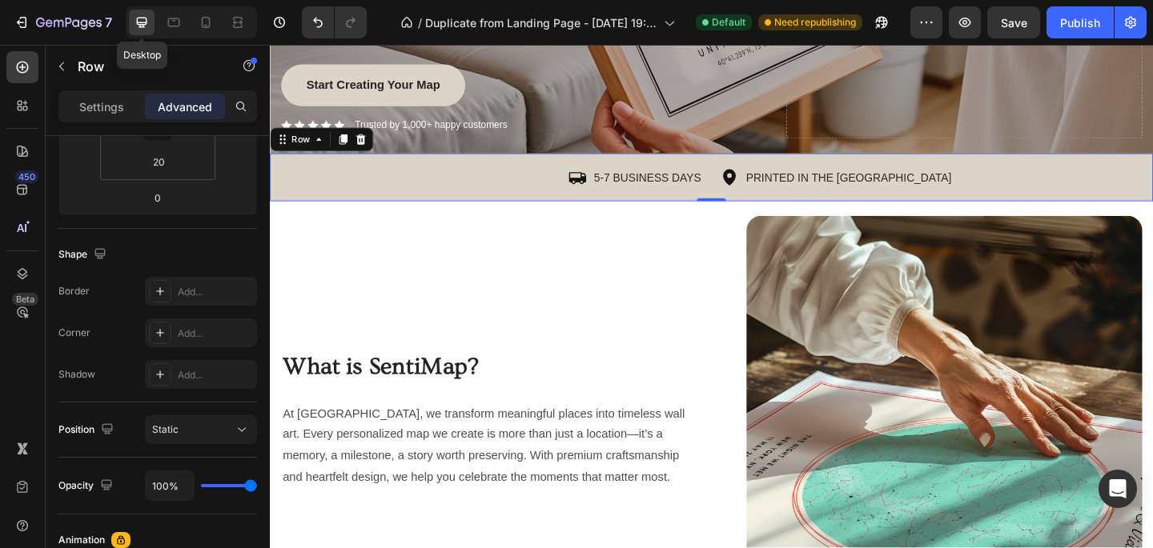
scroll to position [443, 0]
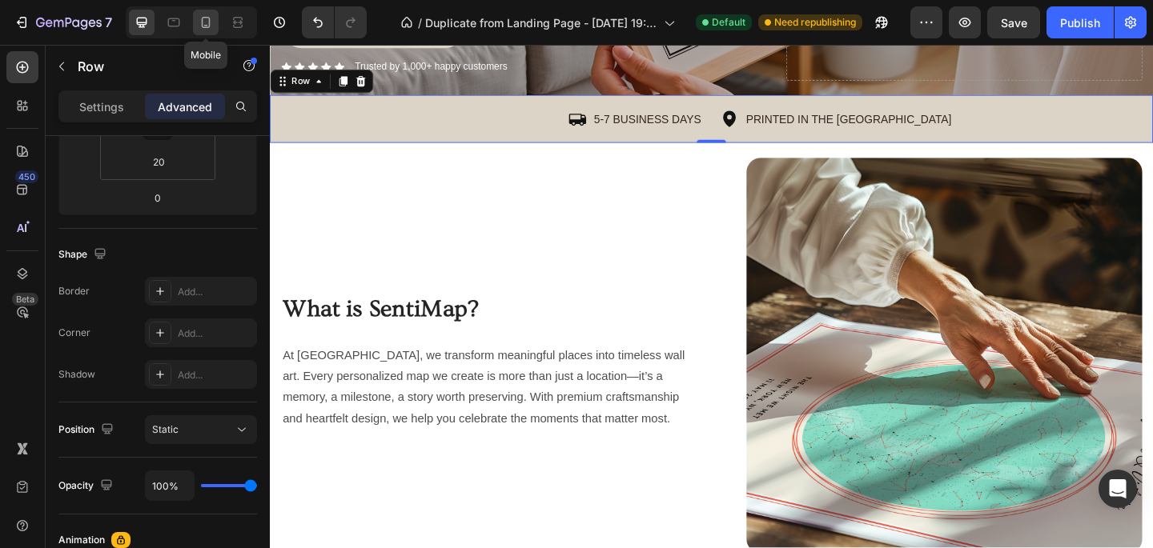
click at [203, 16] on icon at bounding box center [206, 22] width 16 height 16
type input "8"
type input "20"
type input "8"
type input "20"
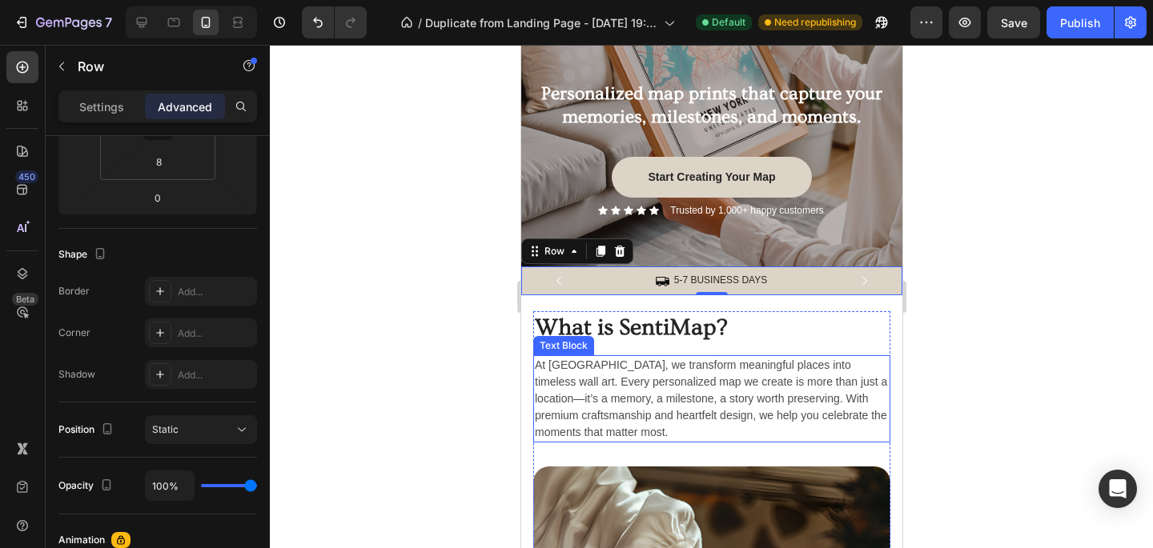
scroll to position [211, 0]
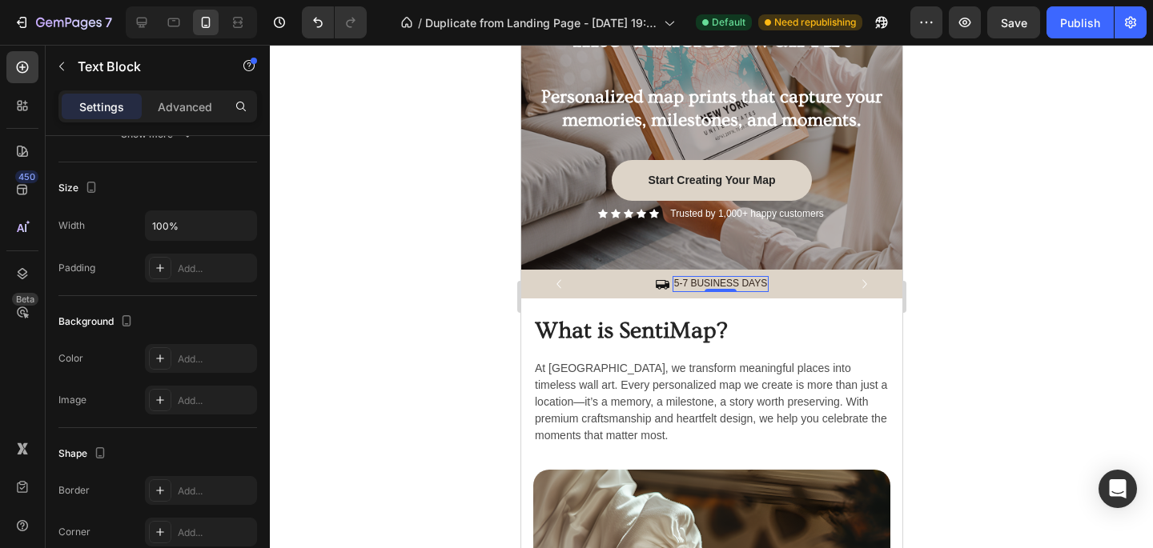
click at [677, 283] on p "5-7 BUSINESS DAYS" at bounding box center [719, 284] width 93 height 13
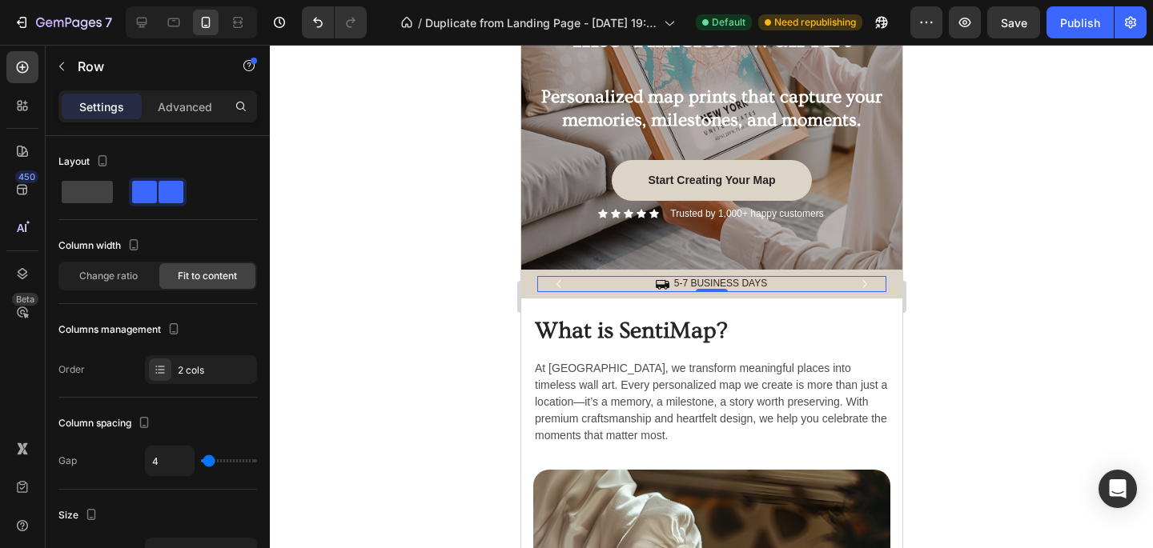
click at [632, 285] on div "Icon 5-7 BUSINESS DAYS Text Block Row 0" at bounding box center [710, 284] width 349 height 16
click at [143, 22] on icon at bounding box center [142, 23] width 10 height 10
type input "8"
type input "1200"
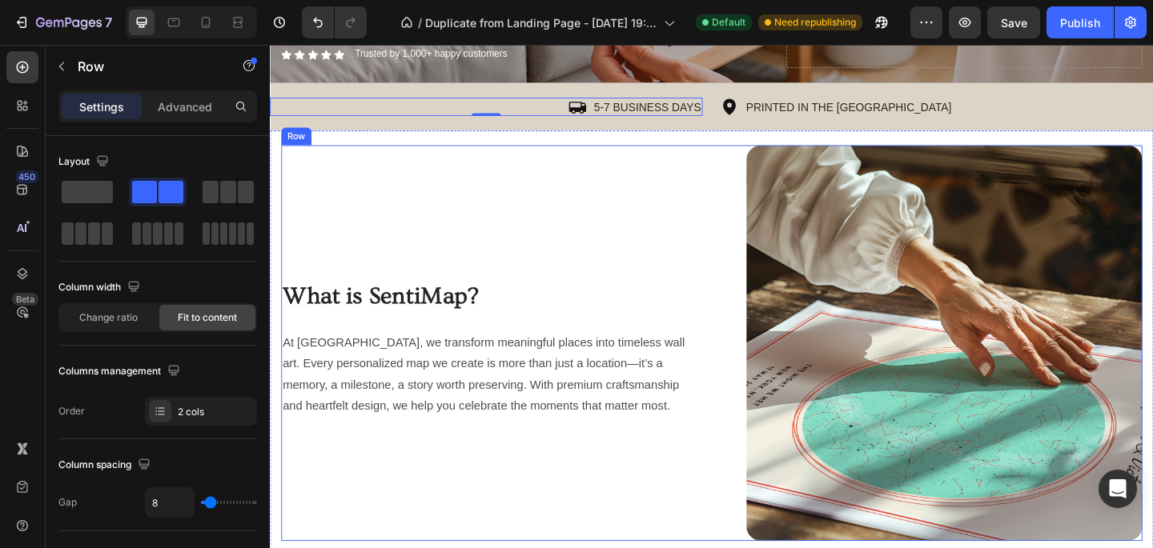
scroll to position [459, 0]
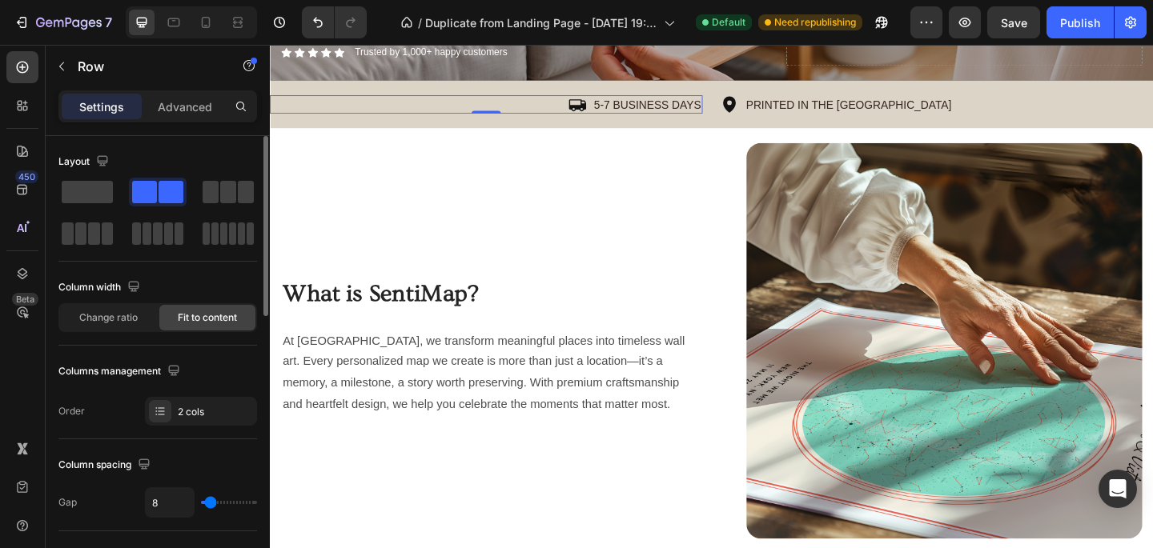
type input "4"
type input "5"
type input "6"
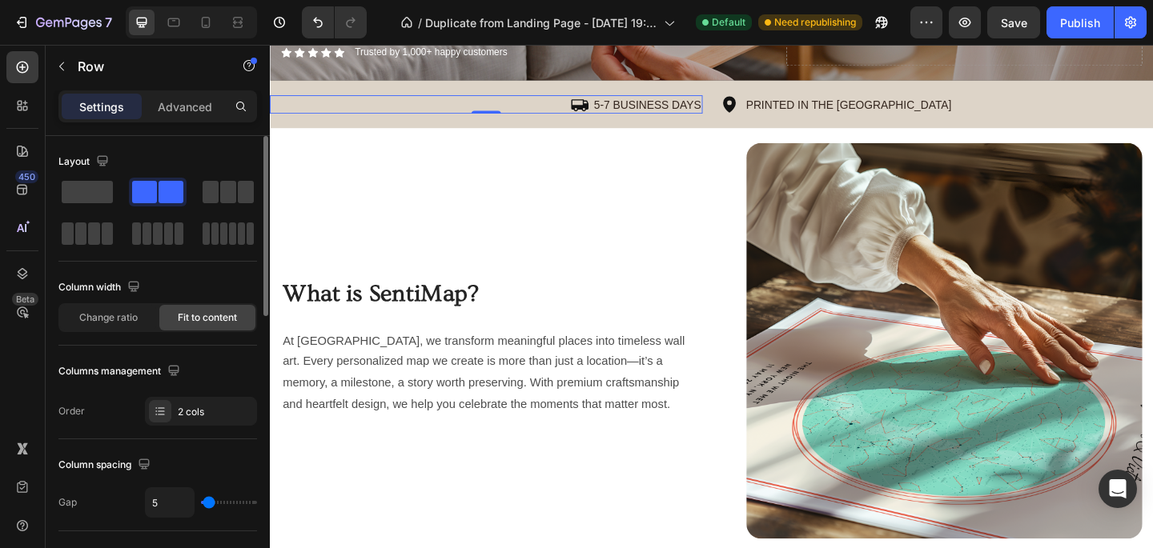
type input "6"
type input "7"
type input "8"
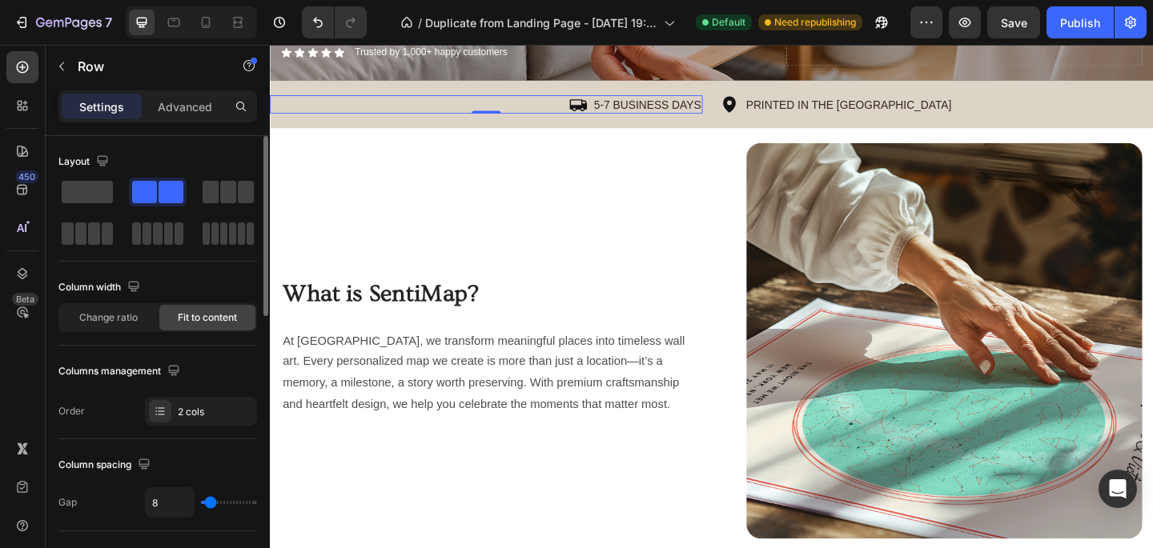
type input "9"
type input "10"
type input "9"
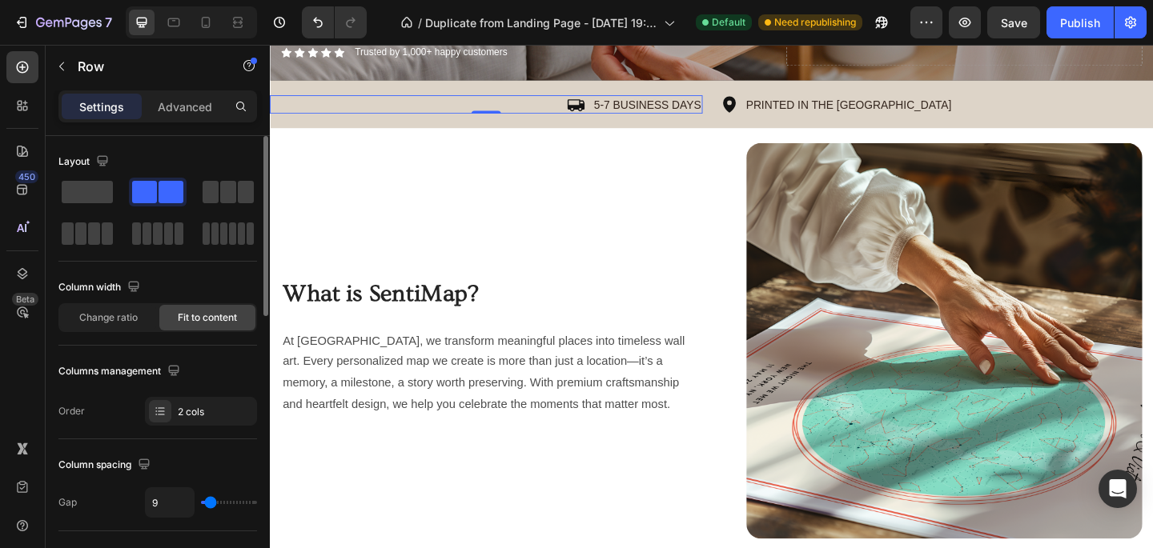
type input "9"
click at [211, 501] on input "range" at bounding box center [229, 502] width 56 height 3
click at [159, 504] on input "9" at bounding box center [170, 502] width 48 height 29
type input "1"
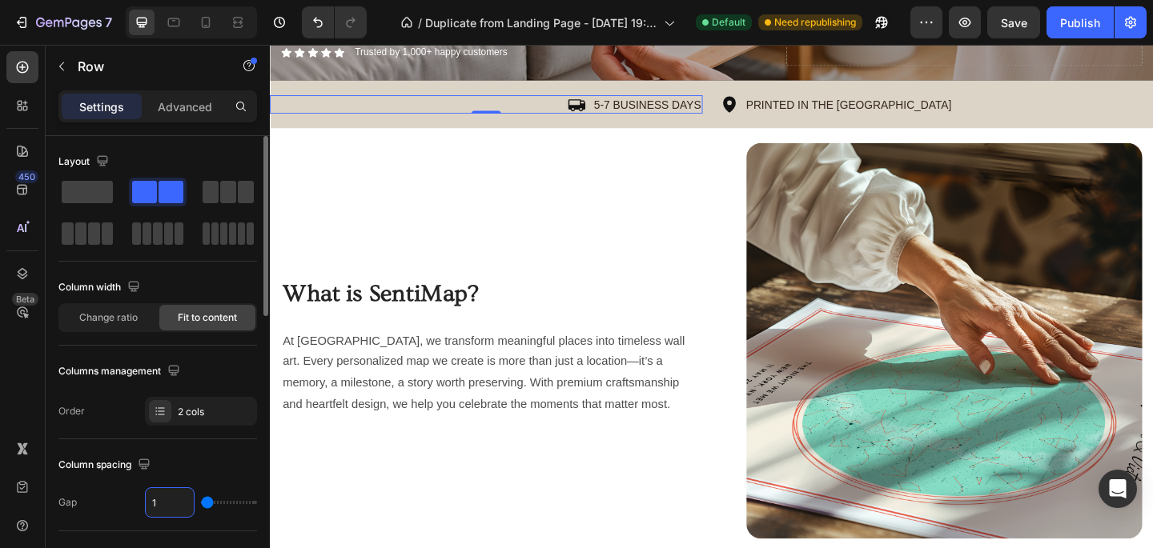
type input "10"
click at [773, 113] on icon at bounding box center [770, 111] width 14 height 18
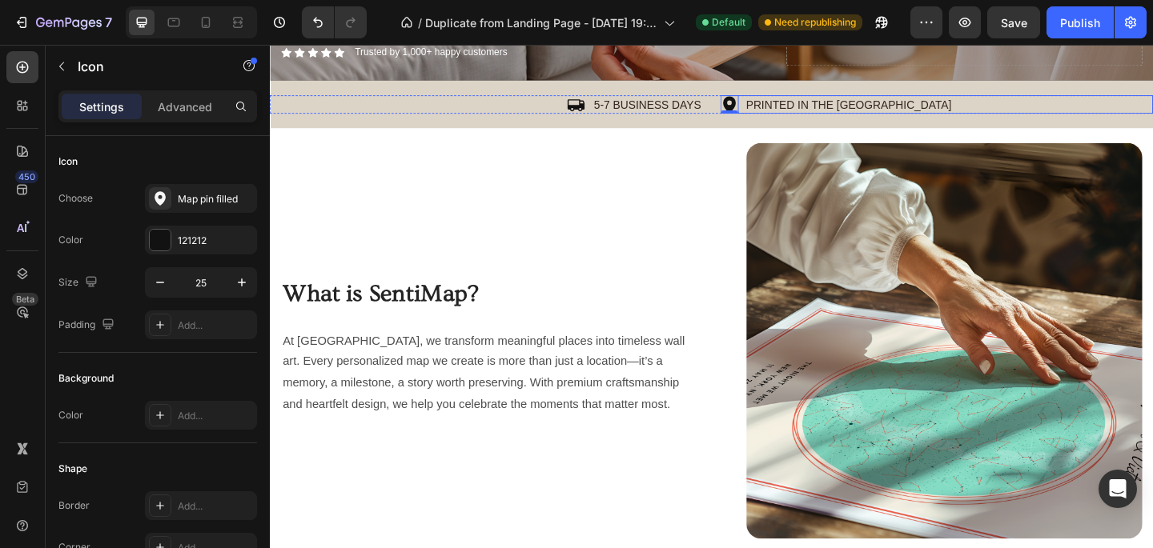
click at [933, 111] on div "Icon 0 PRINTED IN THE US Text Block Row" at bounding box center [995, 110] width 471 height 20
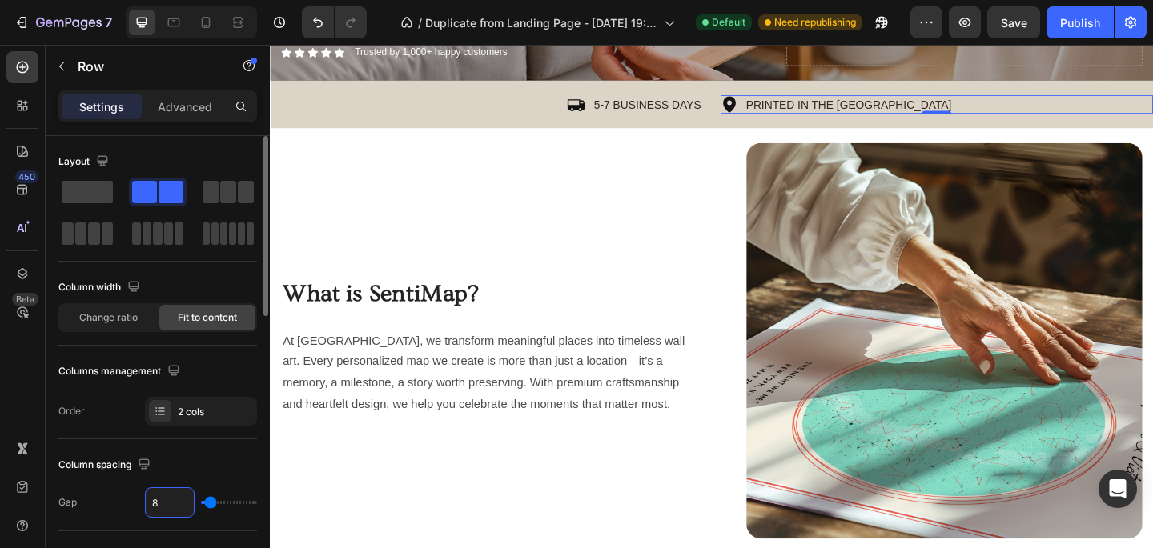
click at [174, 500] on input "8" at bounding box center [170, 502] width 48 height 29
type input "1"
type input "10"
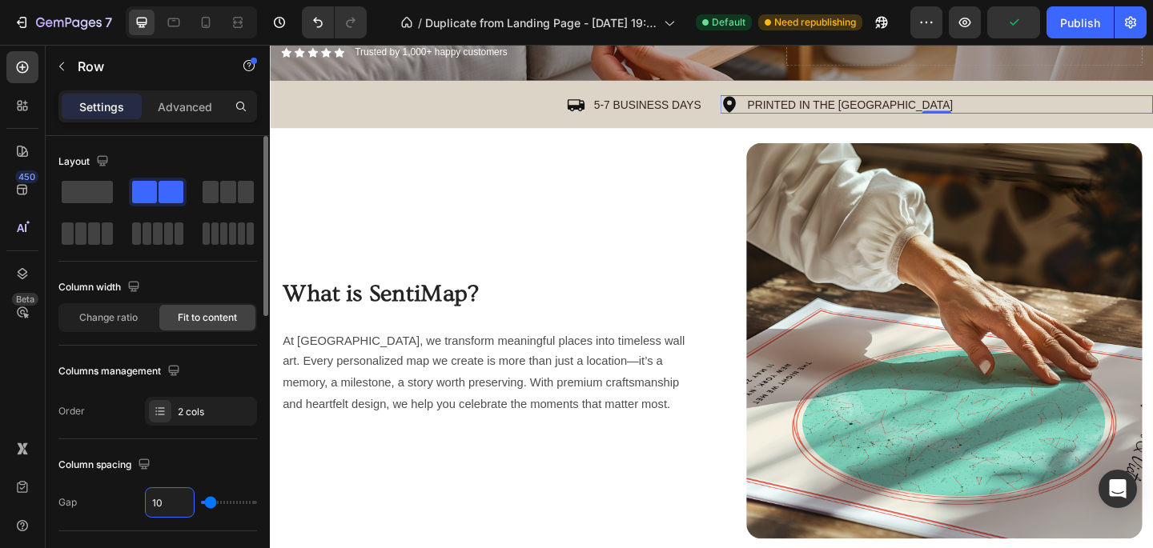
click at [174, 496] on input "10" at bounding box center [170, 502] width 48 height 29
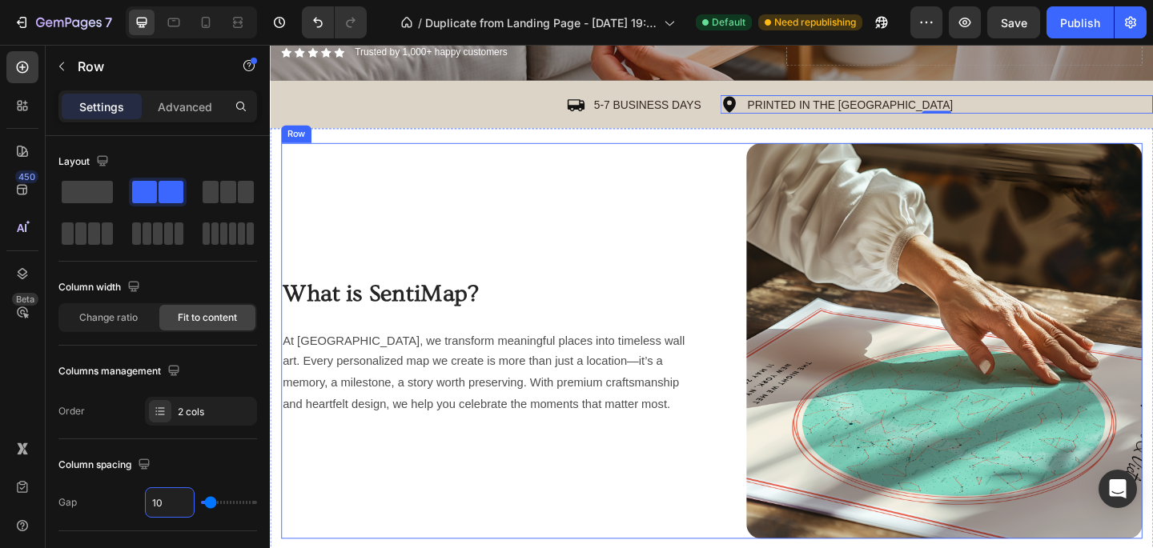
click at [589, 204] on div "What is SentiMap? Heading At [GEOGRAPHIC_DATA], we transform meaningful places …" at bounding box center [510, 367] width 456 height 431
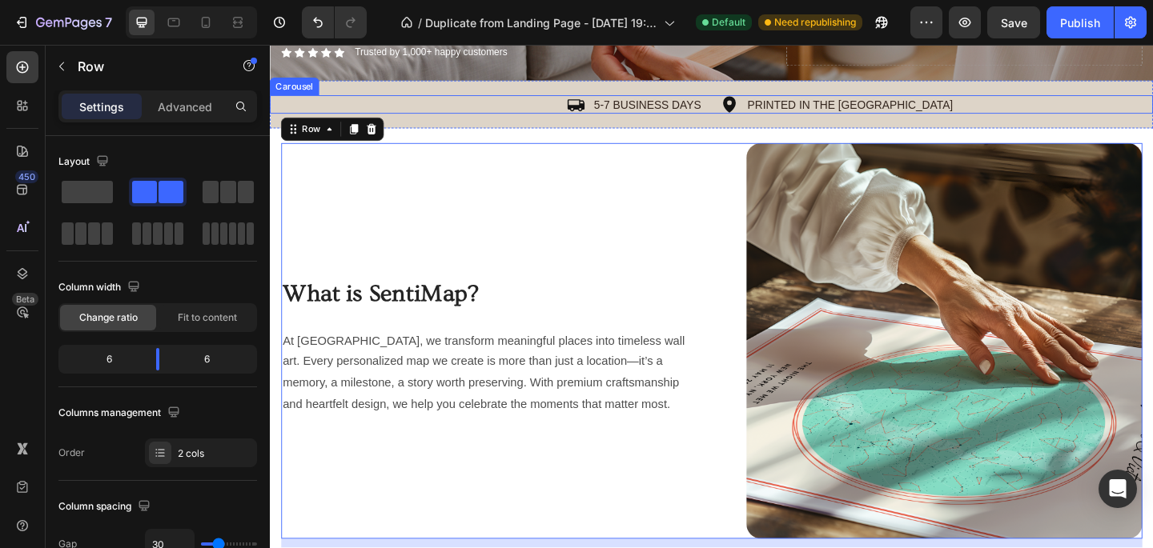
click at [749, 110] on div "Icon 5-7 BUSINESS DAYS Text Block Row Icon PRINTED IN THE [GEOGRAPHIC_DATA] Tex…" at bounding box center [750, 110] width 961 height 20
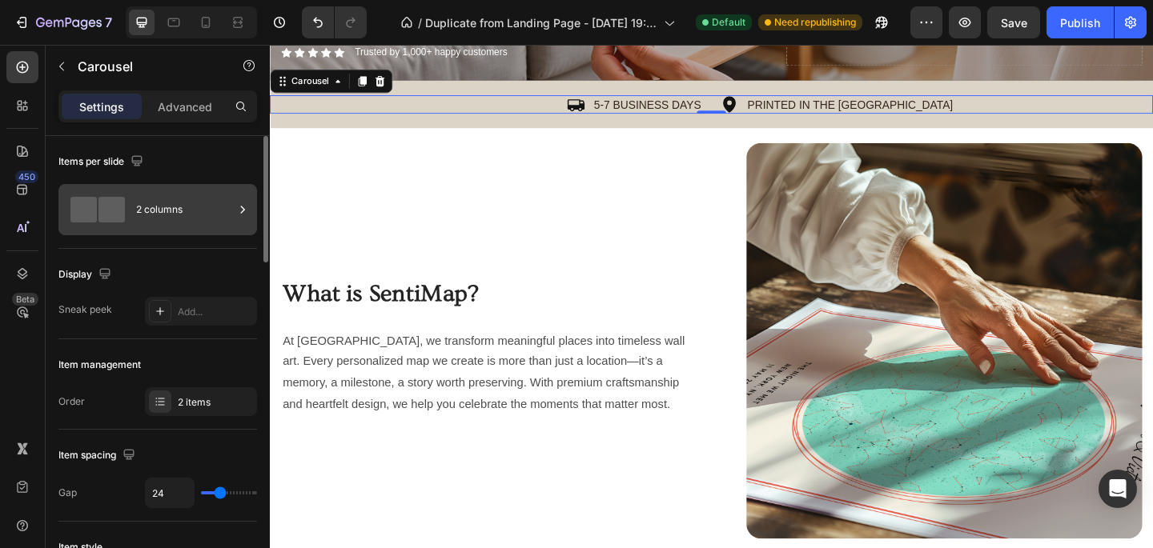
click at [163, 195] on div "2 columns" at bounding box center [185, 209] width 98 height 37
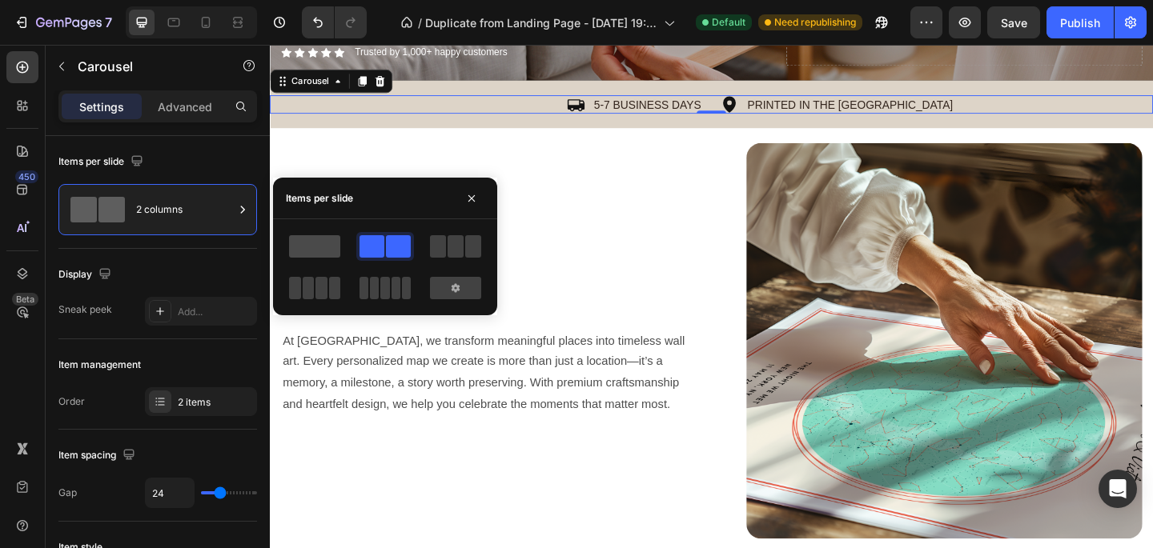
click at [293, 239] on span at bounding box center [314, 246] width 51 height 22
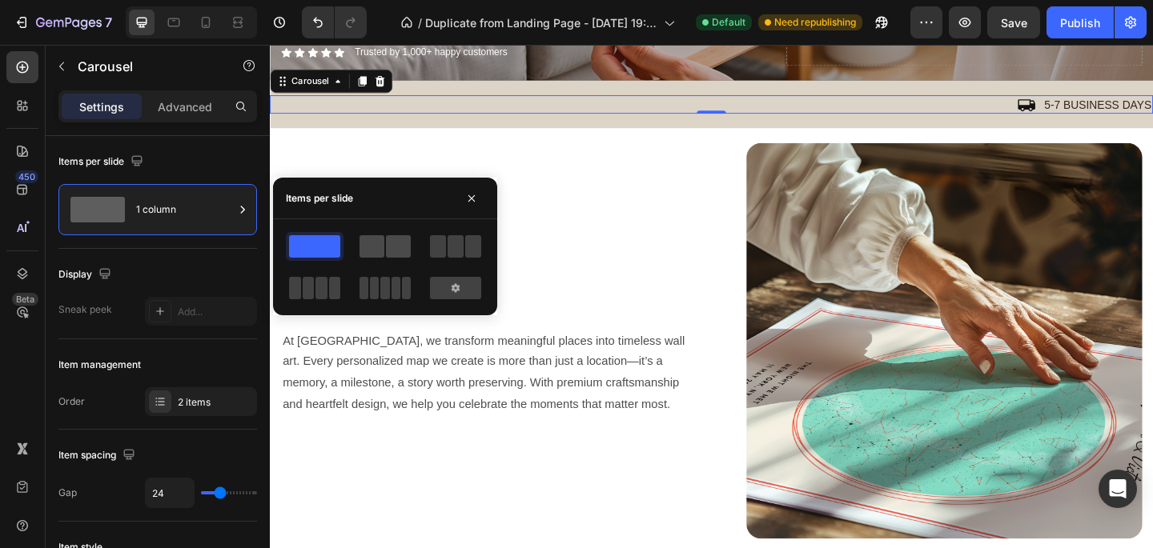
click at [380, 253] on span at bounding box center [372, 246] width 25 height 22
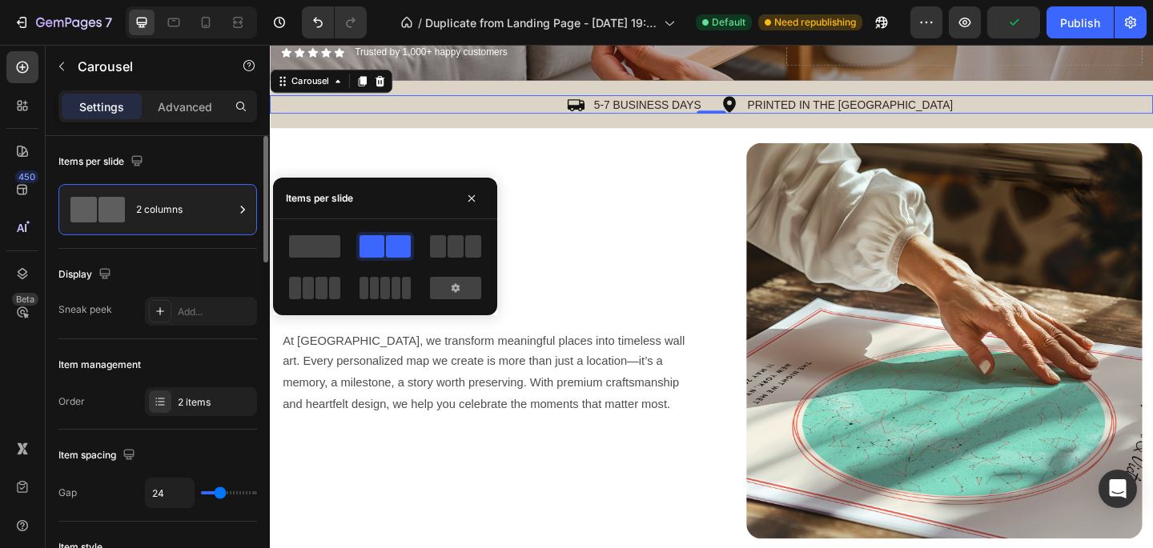
click at [219, 153] on div "Items per slide" at bounding box center [157, 162] width 199 height 26
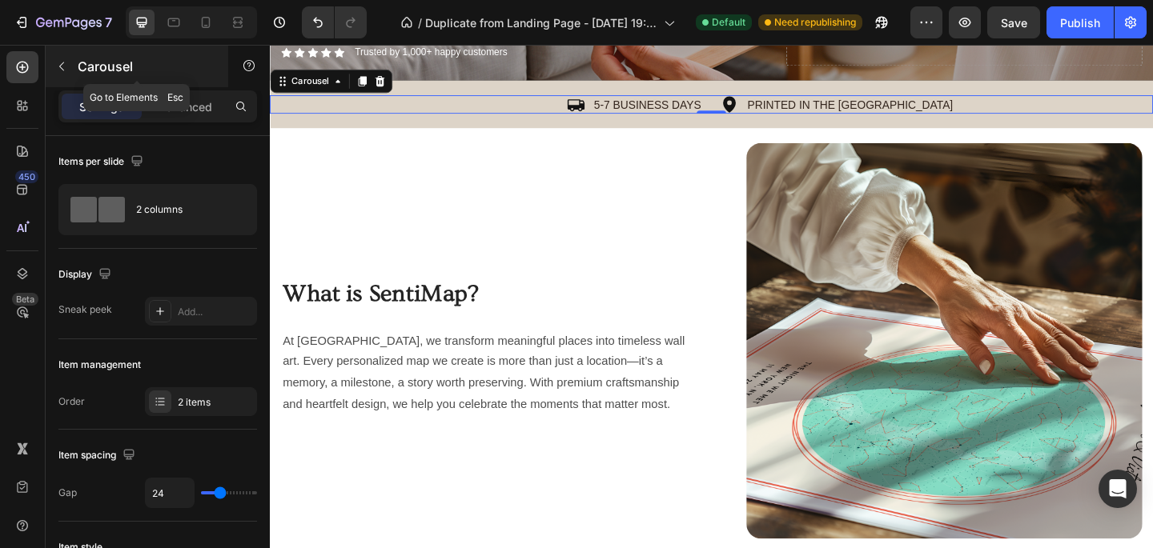
click at [67, 64] on icon "button" at bounding box center [61, 66] width 13 height 13
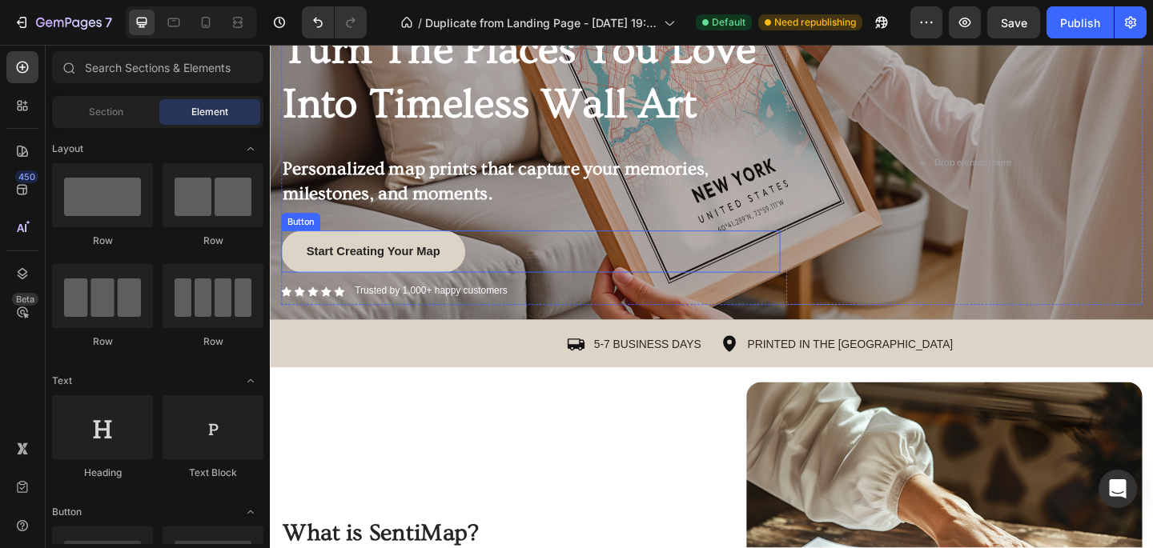
scroll to position [198, 0]
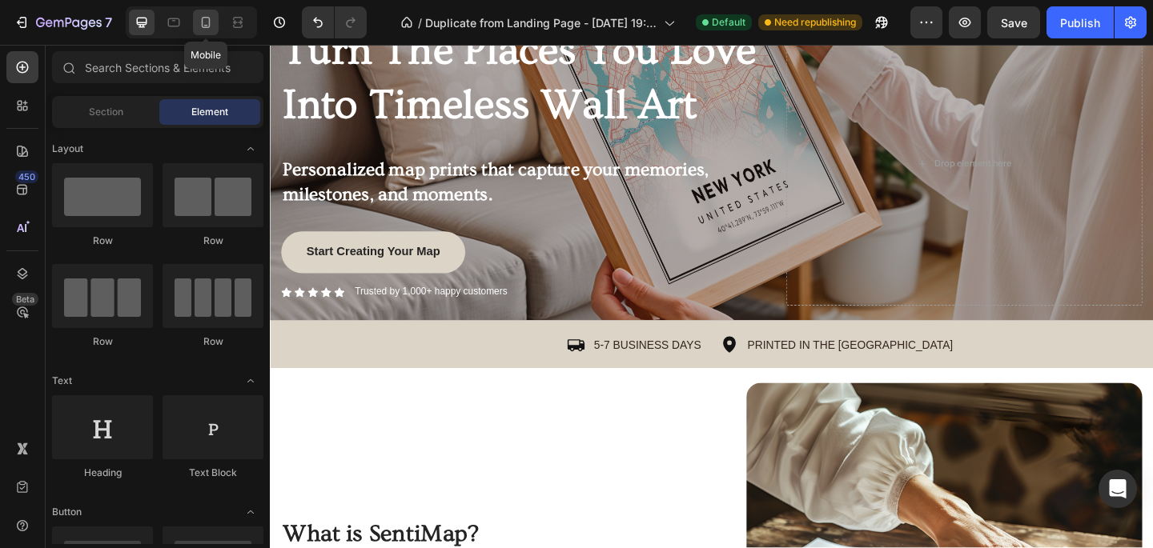
click at [206, 22] on icon at bounding box center [206, 22] width 16 height 16
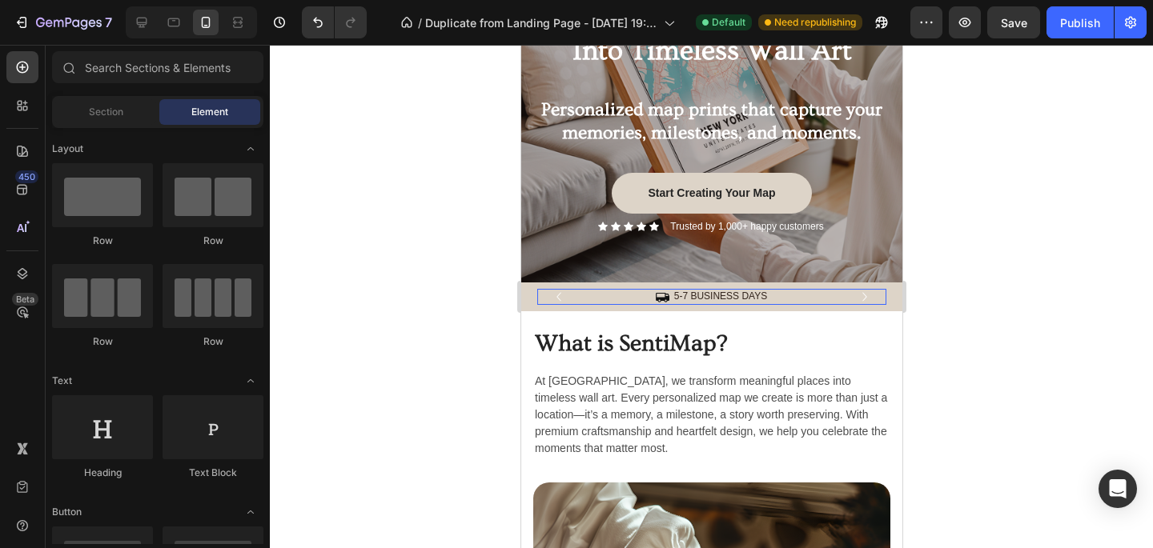
click at [778, 298] on div "Icon 5-7 BUSINESS DAYS Text Block Row" at bounding box center [710, 297] width 349 height 16
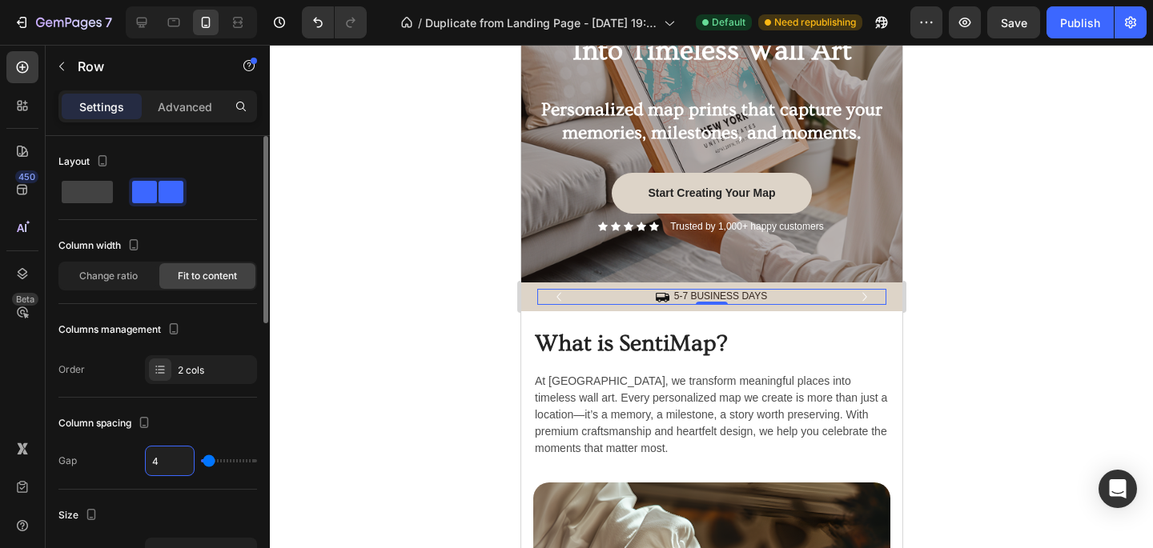
click at [163, 465] on input "4" at bounding box center [170, 461] width 48 height 29
type input "1"
type input "10"
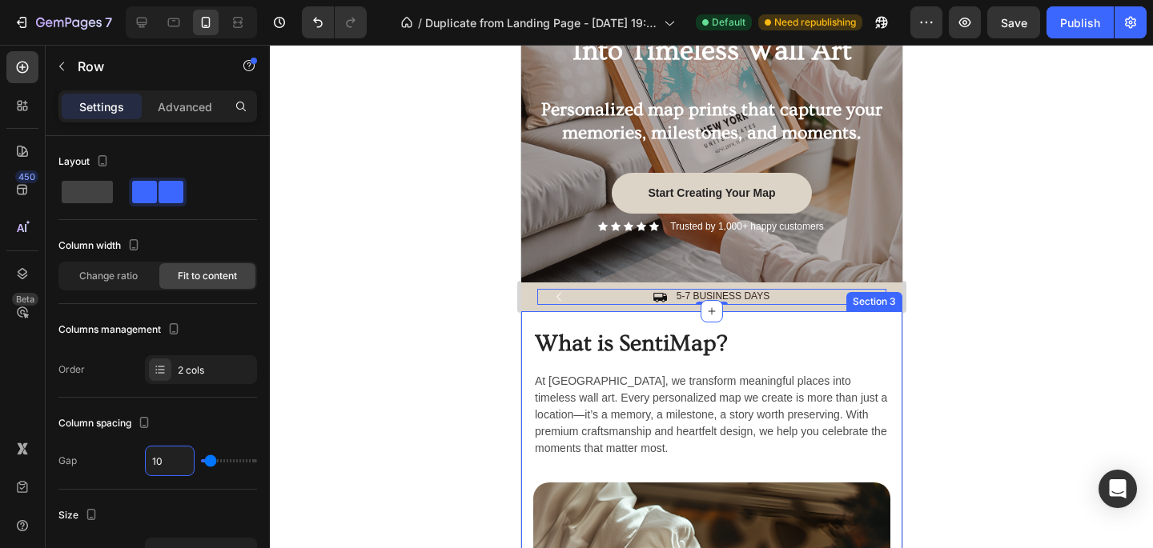
click at [971, 308] on div at bounding box center [711, 297] width 883 height 504
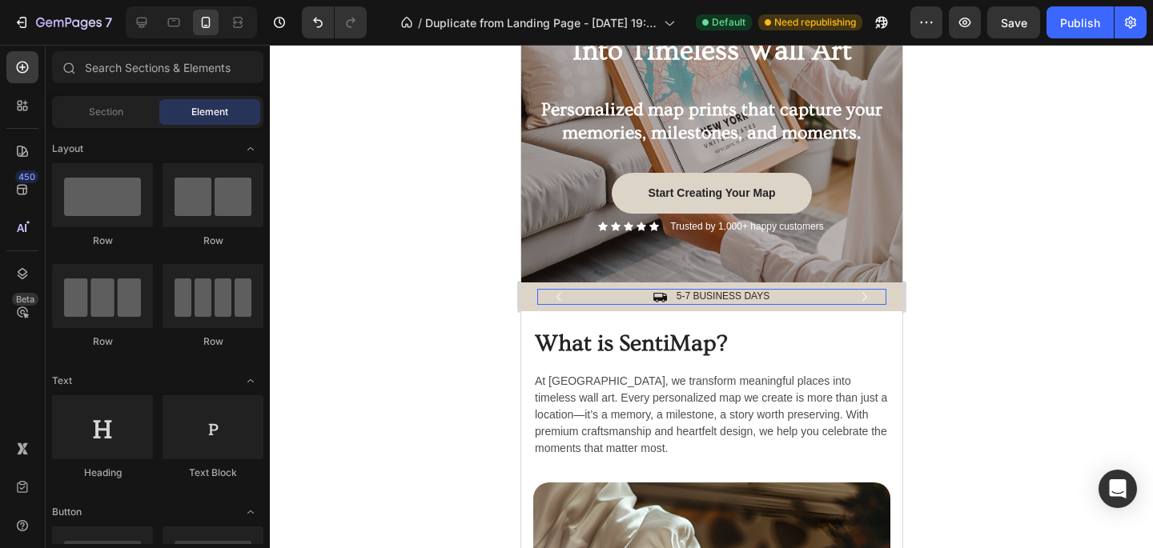
click at [810, 299] on div "Icon 5-7 BUSINESS DAYS Text Block Row" at bounding box center [710, 297] width 349 height 16
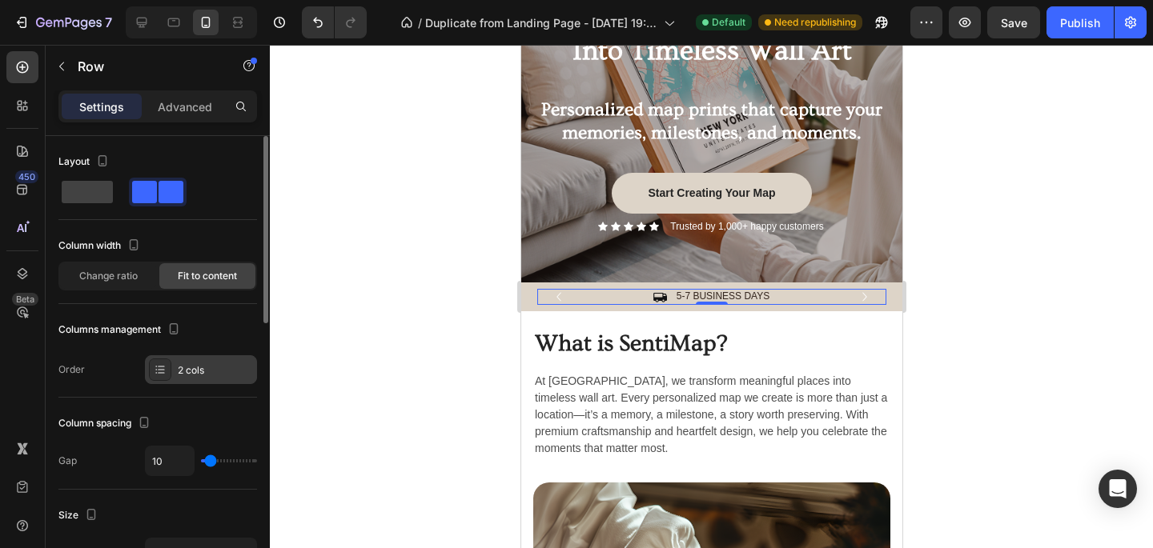
click at [191, 378] on div "2 cols" at bounding box center [201, 370] width 112 height 29
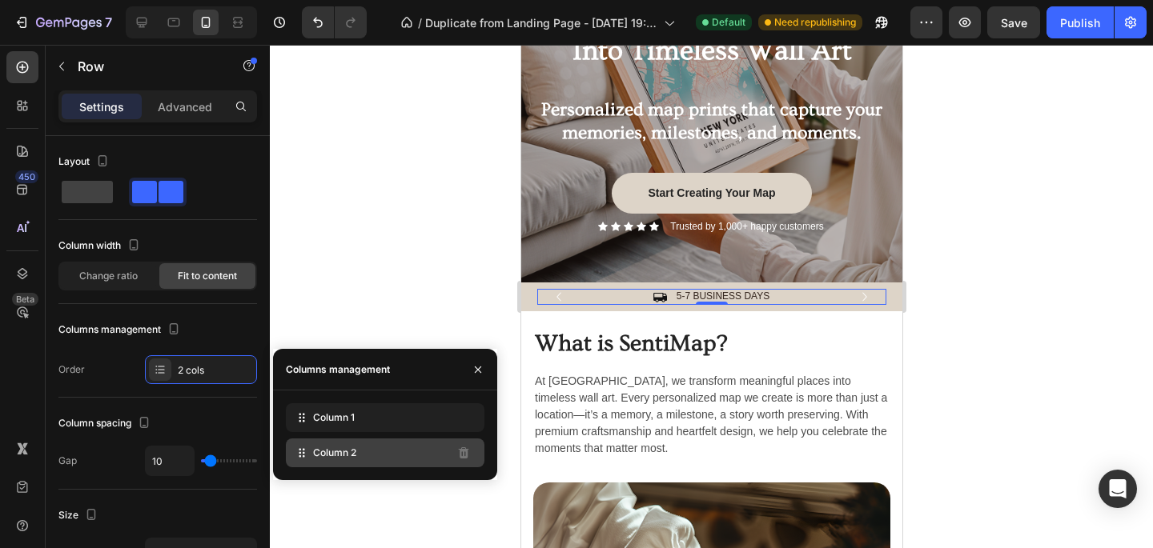
click at [372, 457] on div "Column 2" at bounding box center [385, 453] width 199 height 29
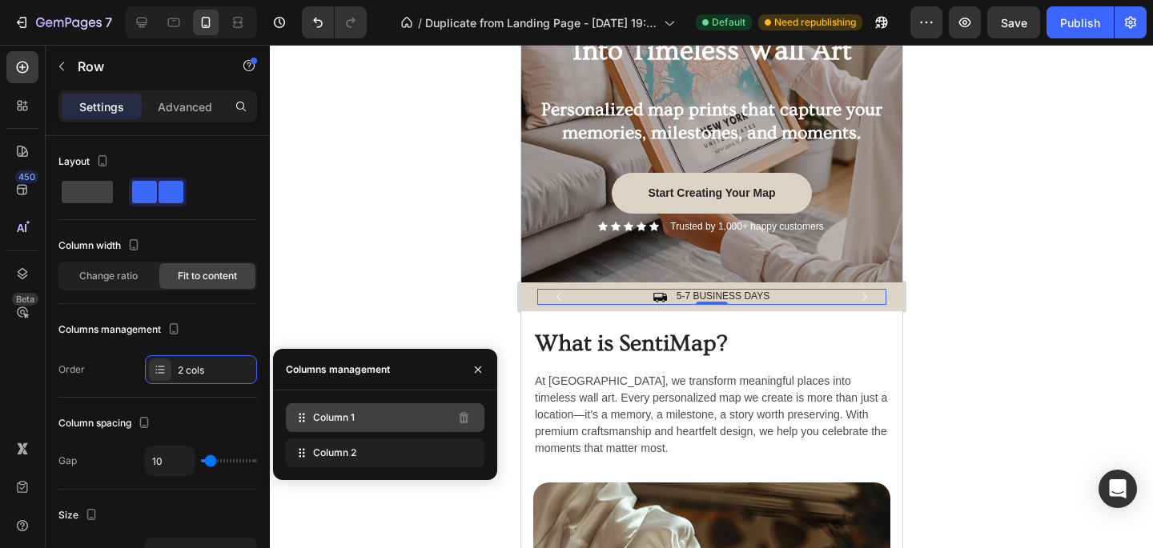
click at [368, 424] on div "Column 1" at bounding box center [385, 418] width 199 height 29
click at [863, 297] on icon "Carousel Next Arrow" at bounding box center [864, 297] width 18 height 18
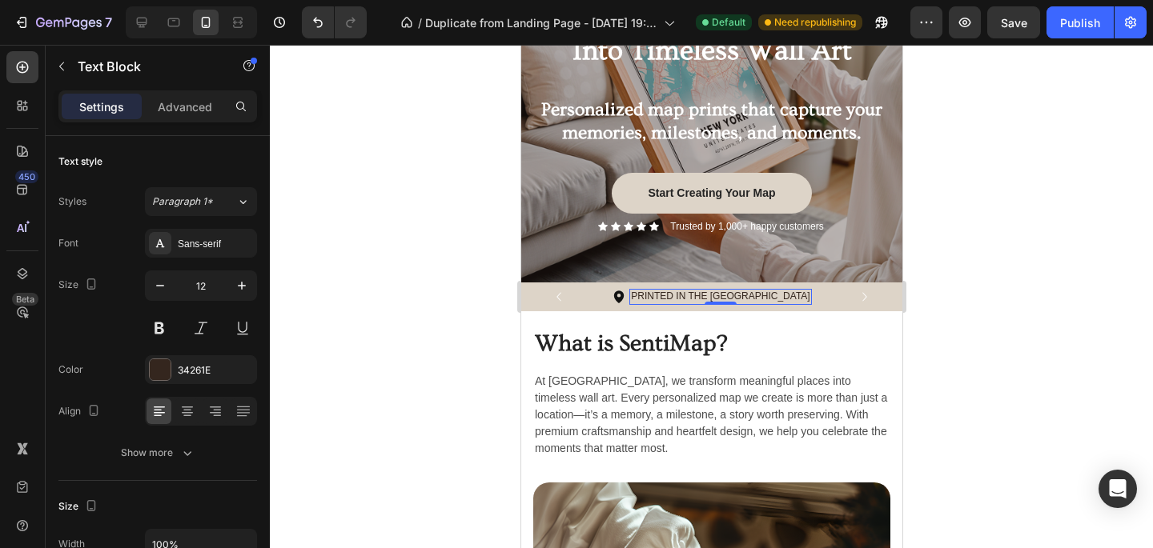
click at [709, 294] on p "PRINTED IN THE [GEOGRAPHIC_DATA]" at bounding box center [719, 297] width 179 height 13
click at [818, 295] on div "Icon PRINTED IN THE US Text Block 0 Row" at bounding box center [710, 297] width 349 height 16
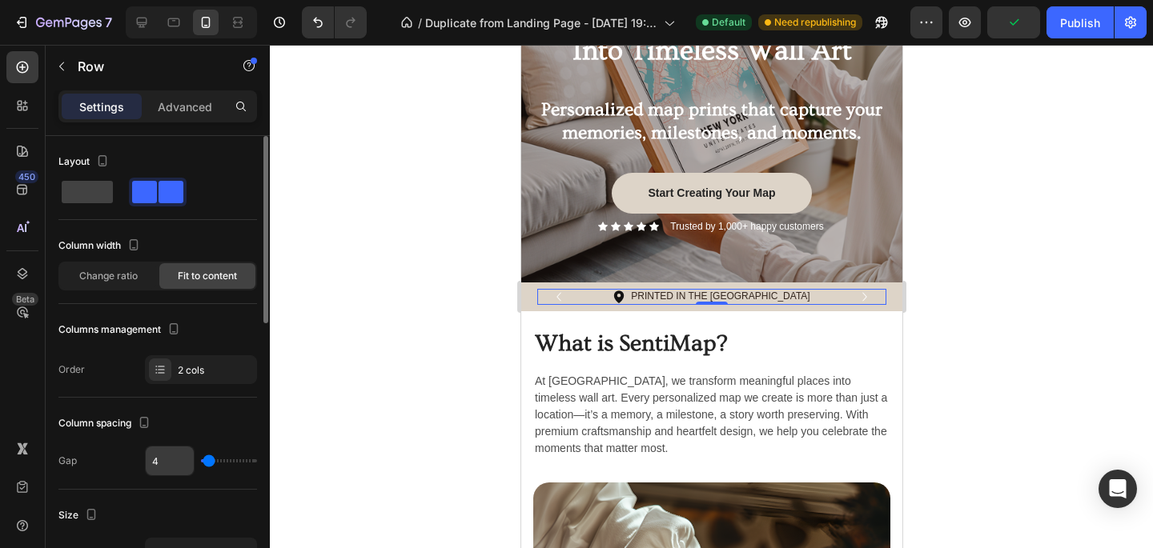
click at [171, 463] on input "4" at bounding box center [170, 461] width 48 height 29
type input "9"
type input "0"
type input "8"
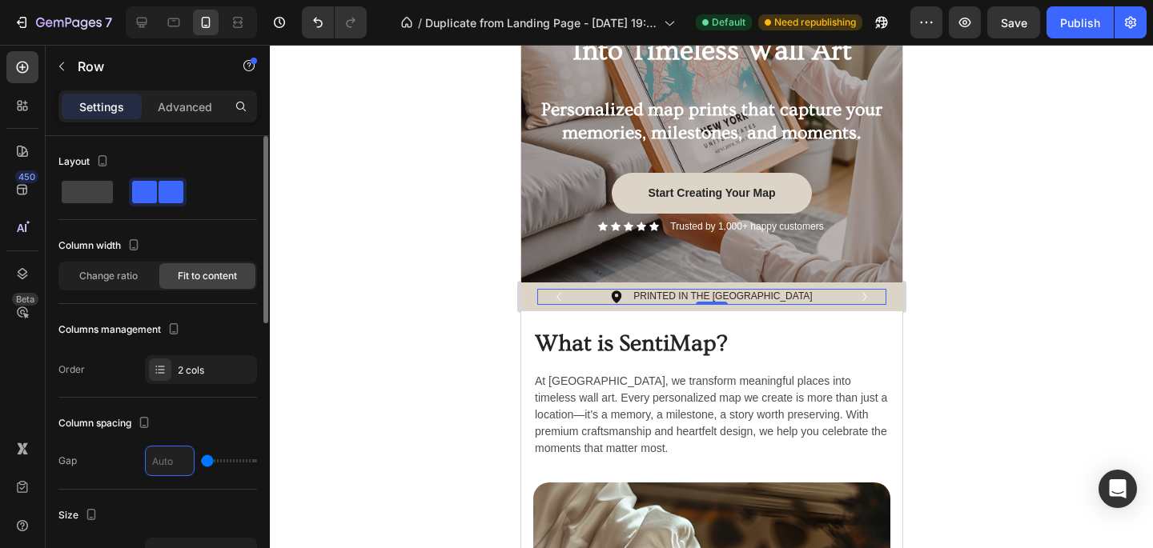
type input "8"
click at [387, 399] on div at bounding box center [711, 297] width 883 height 504
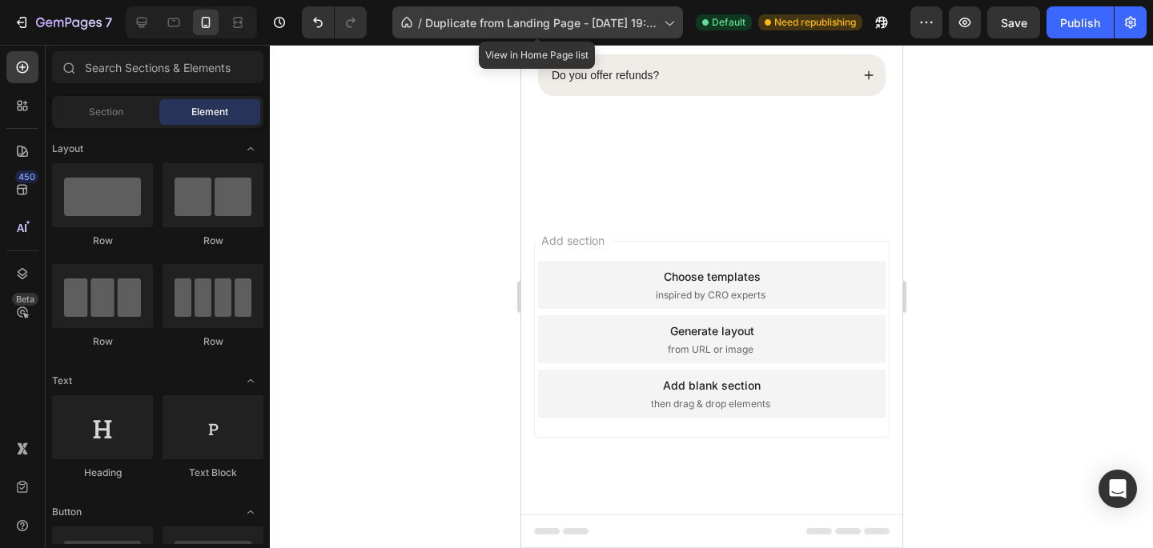
scroll to position [3627, 0]
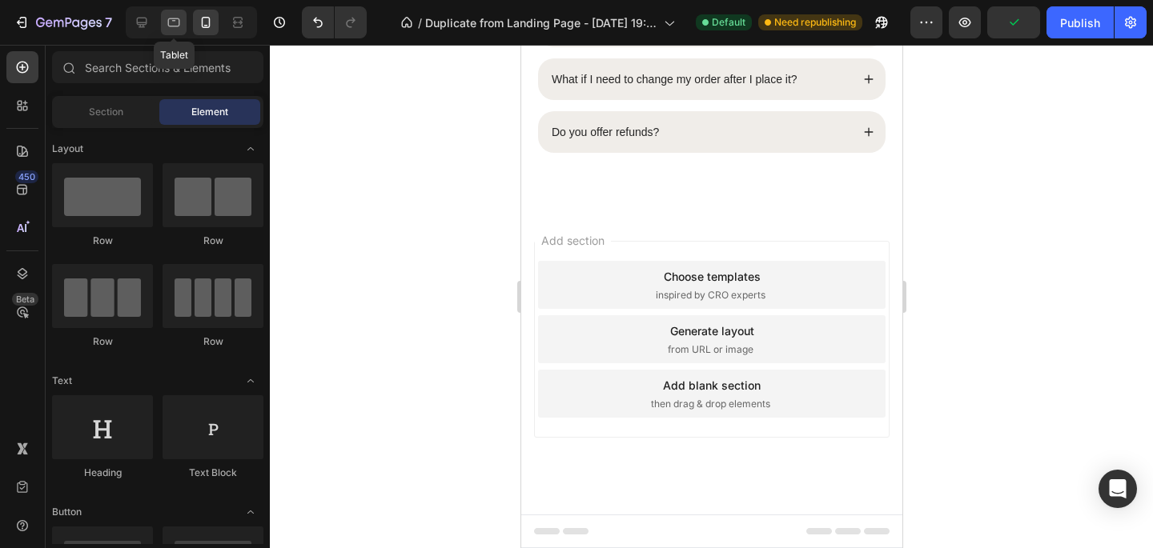
click at [173, 23] on icon at bounding box center [174, 22] width 16 height 16
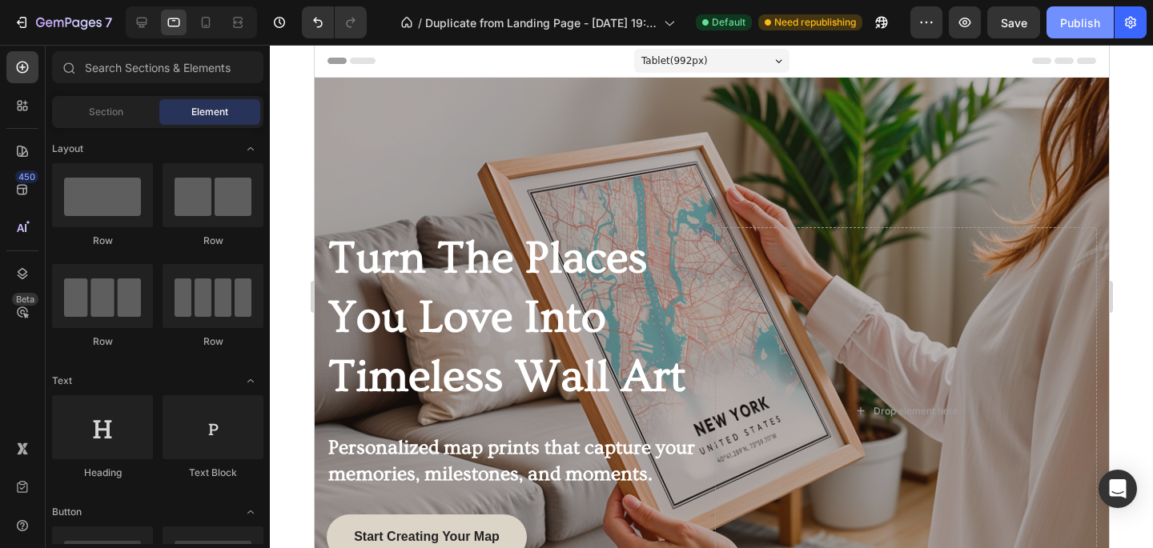
click at [1069, 23] on div "Publish" at bounding box center [1080, 22] width 40 height 17
click at [150, 29] on icon at bounding box center [142, 22] width 16 height 16
